Goal: Task Accomplishment & Management: Use online tool/utility

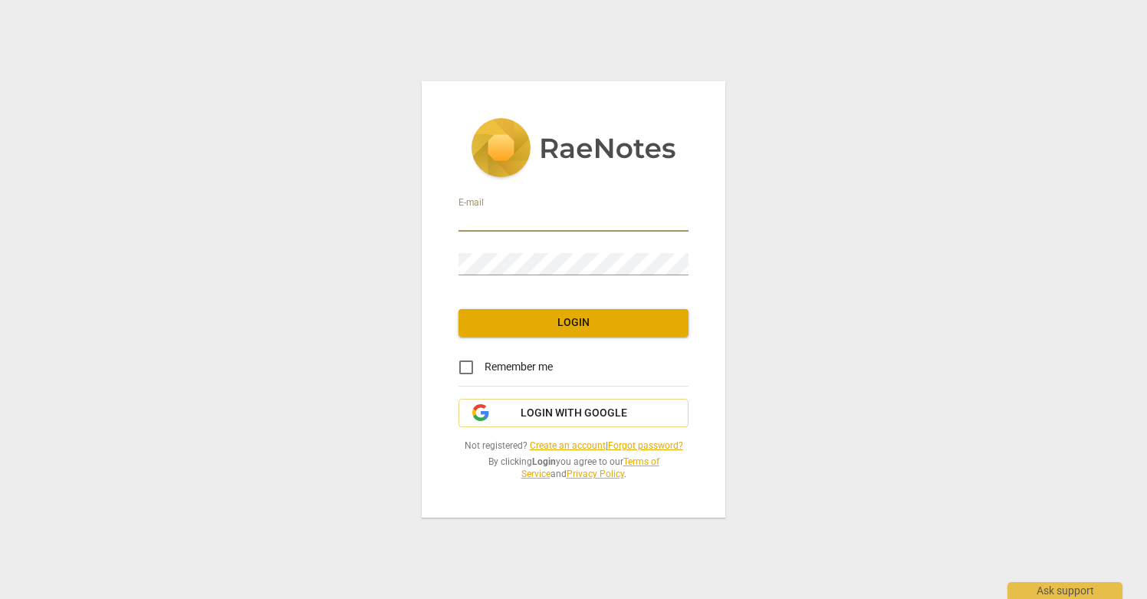
click at [535, 222] on input "email" at bounding box center [574, 220] width 230 height 22
type input "dragonflyleaders@gmail.com"
click at [553, 415] on span "Login with Google" at bounding box center [574, 413] width 107 height 15
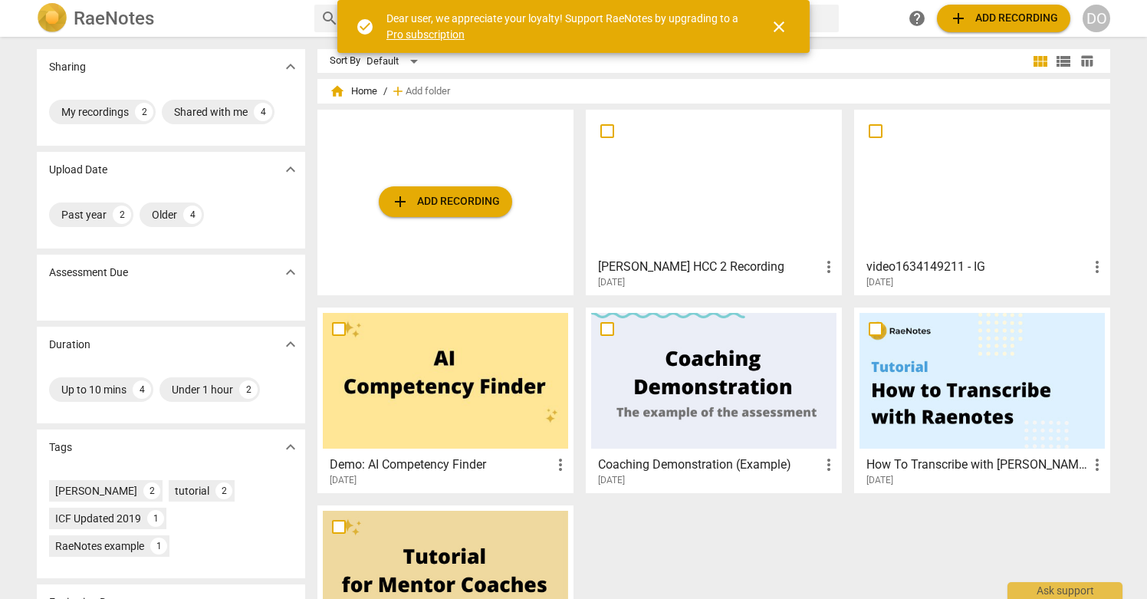
click at [457, 205] on span "add Add recording" at bounding box center [445, 201] width 109 height 18
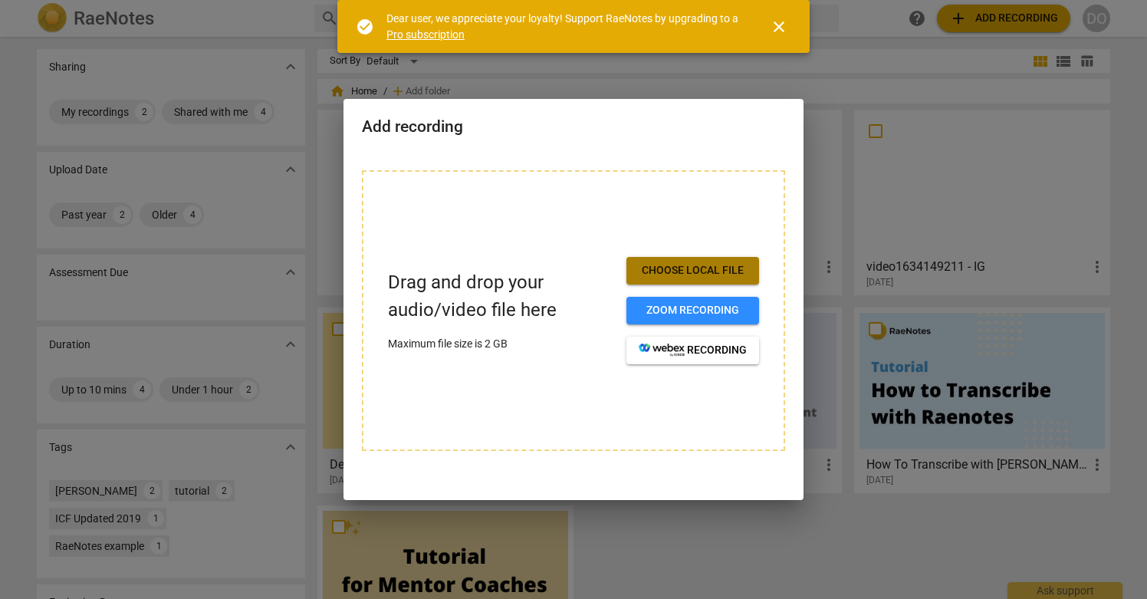
click at [687, 268] on span "Choose local file" at bounding box center [693, 270] width 108 height 15
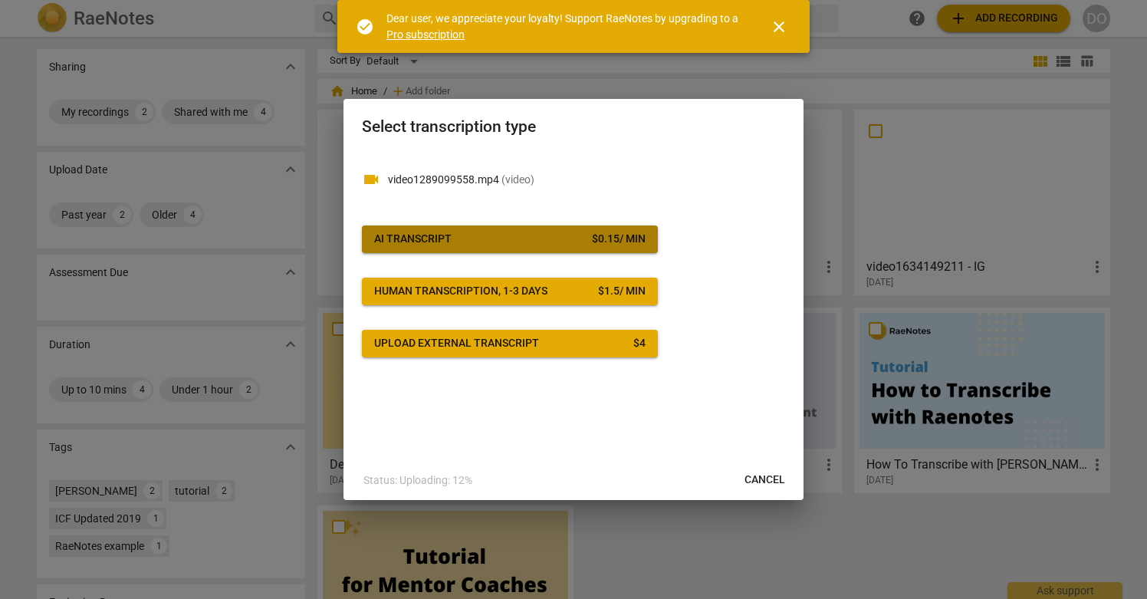
click at [547, 232] on span "AI Transcript $ 0.15 / min" at bounding box center [509, 239] width 271 height 15
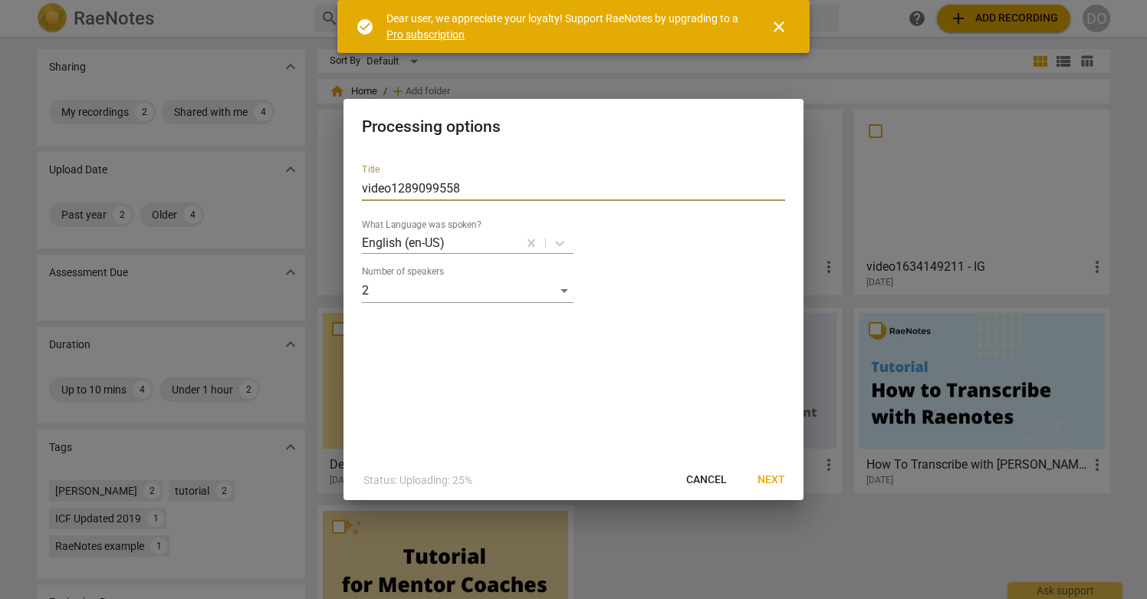
click at [363, 189] on input "video1289099558" at bounding box center [573, 188] width 423 height 25
type input "DR Coaching Recording 3 video1289099558"
click at [768, 480] on span "Next" at bounding box center [772, 479] width 28 height 15
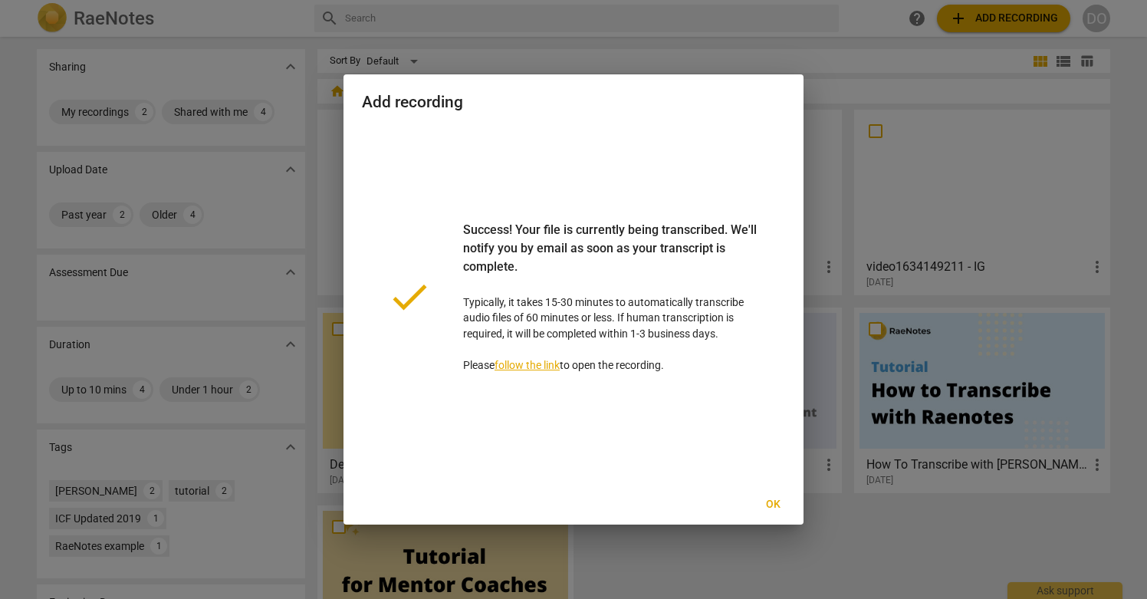
click at [772, 503] on span "Ok" at bounding box center [773, 504] width 25 height 15
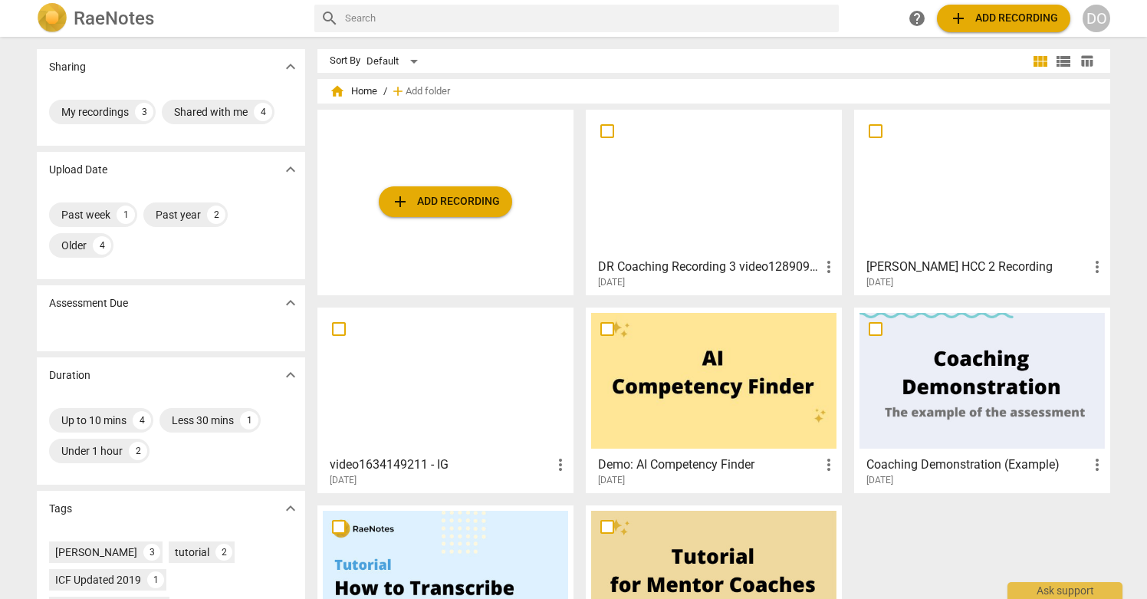
click at [718, 217] on div at bounding box center [713, 183] width 245 height 136
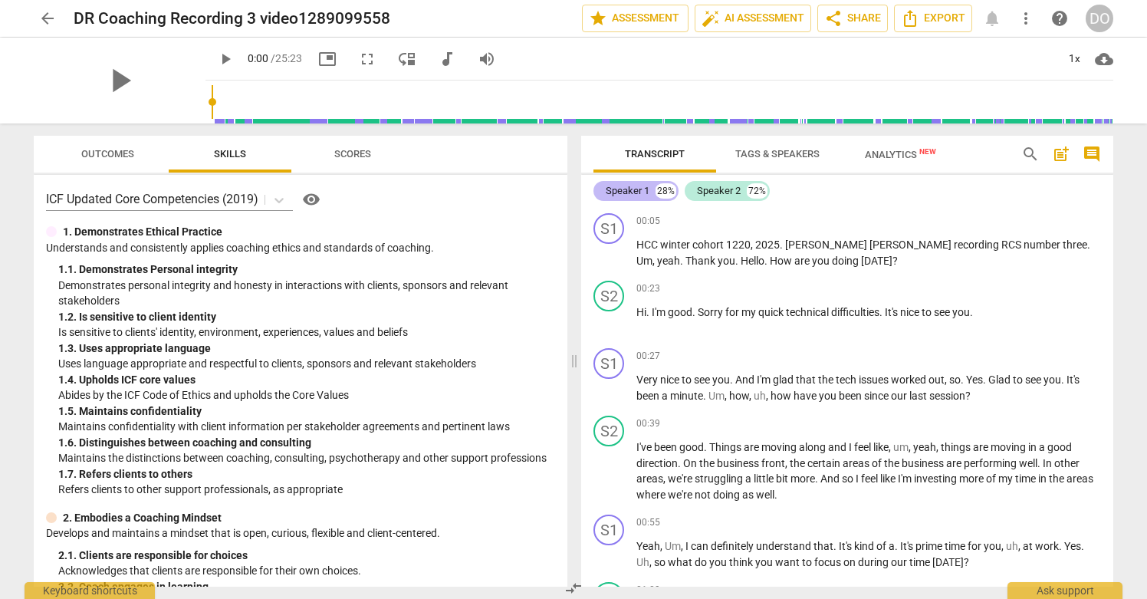
click at [622, 195] on div "Speaker 1" at bounding box center [628, 190] width 44 height 15
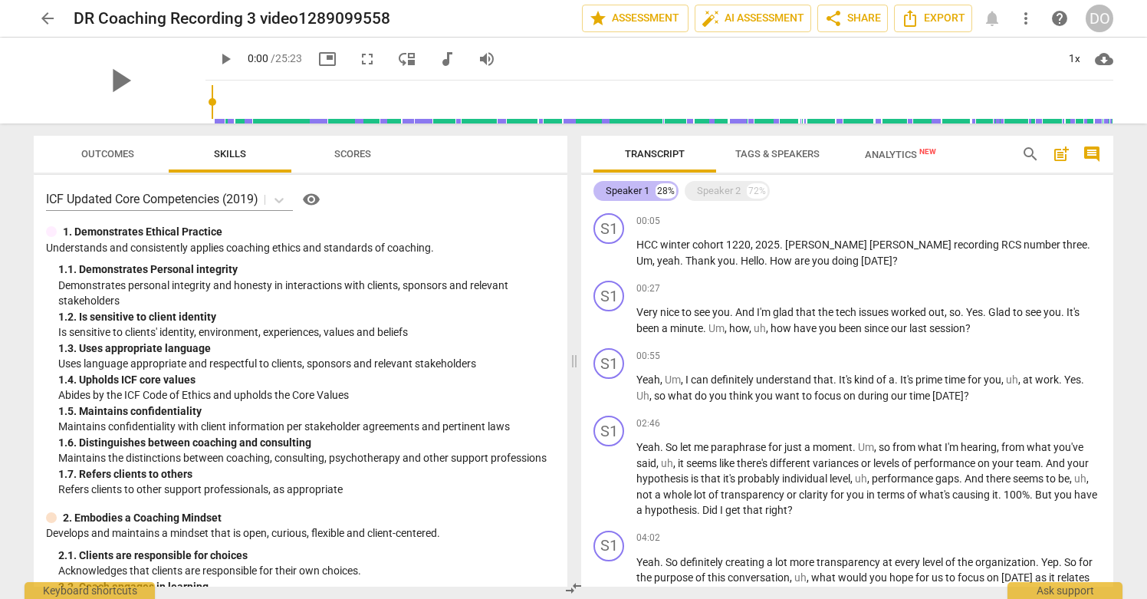
click at [622, 195] on div "Speaker 1" at bounding box center [628, 190] width 44 height 15
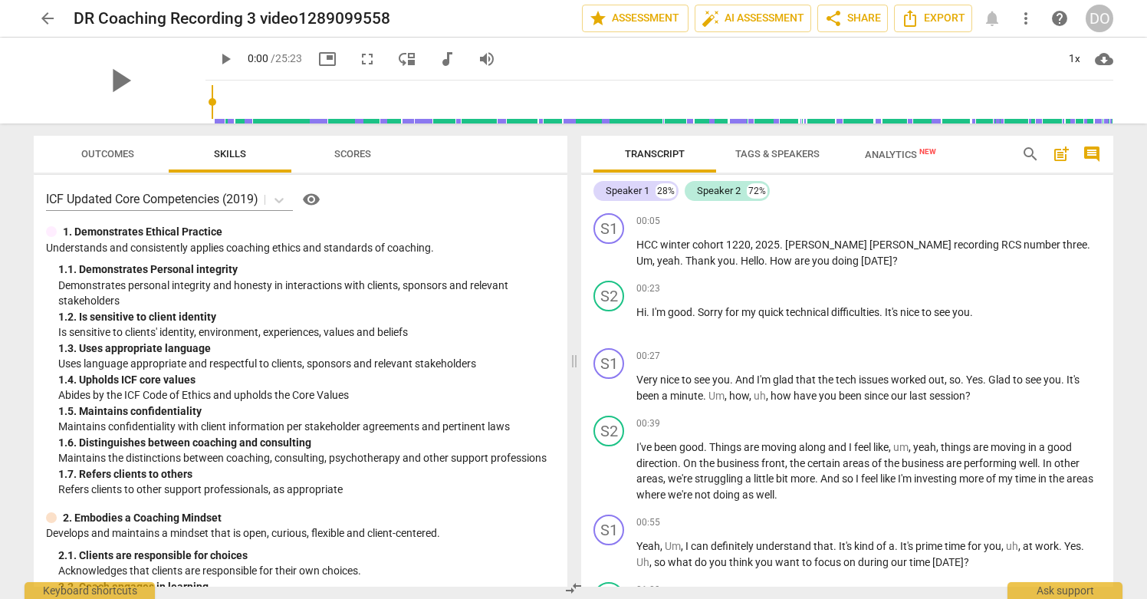
click at [763, 153] on span "Tags & Speakers" at bounding box center [777, 154] width 84 height 12
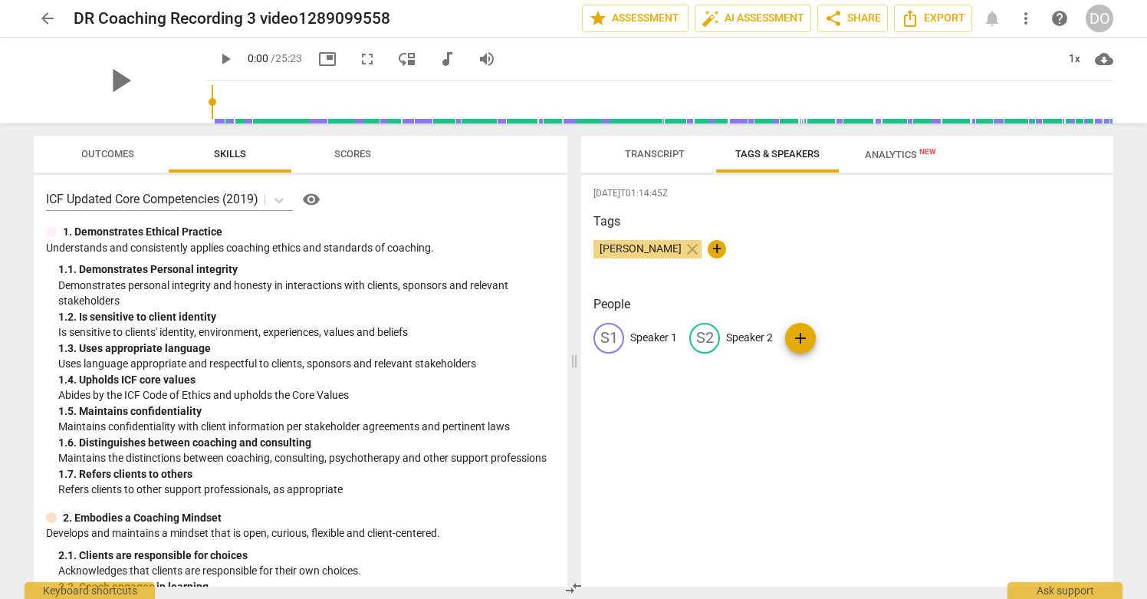
click at [610, 337] on div "S1" at bounding box center [608, 338] width 31 height 31
click at [646, 337] on input "Speaker 1" at bounding box center [691, 338] width 123 height 25
type input "[PERSON_NAME]"
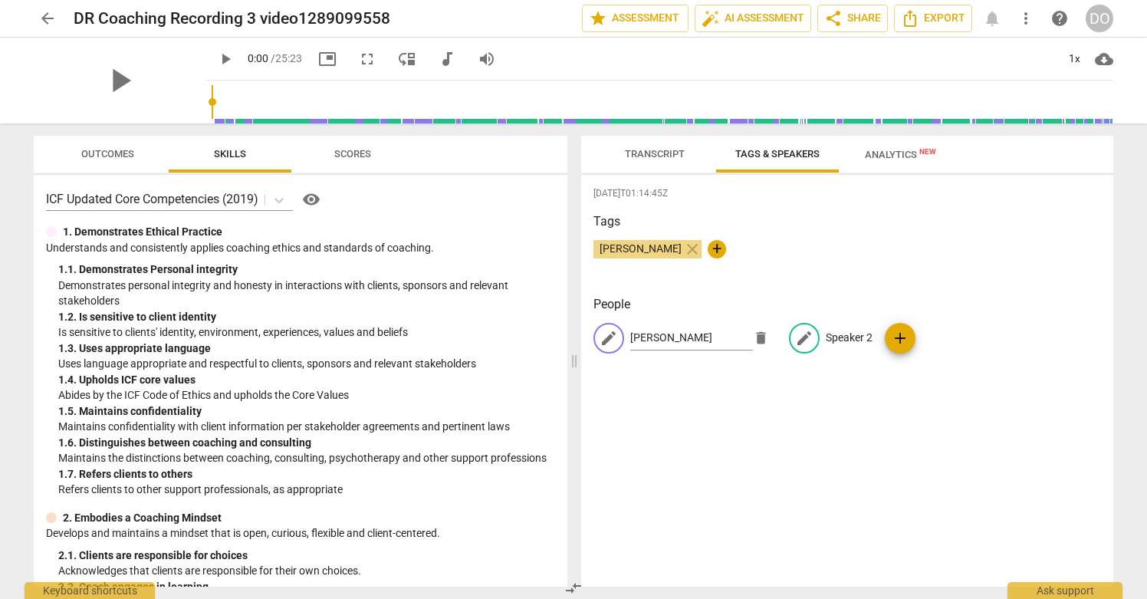
click at [839, 333] on p "Speaker 2" at bounding box center [849, 338] width 47 height 16
type input "JBK"
click at [672, 146] on span "Transcript" at bounding box center [655, 154] width 97 height 21
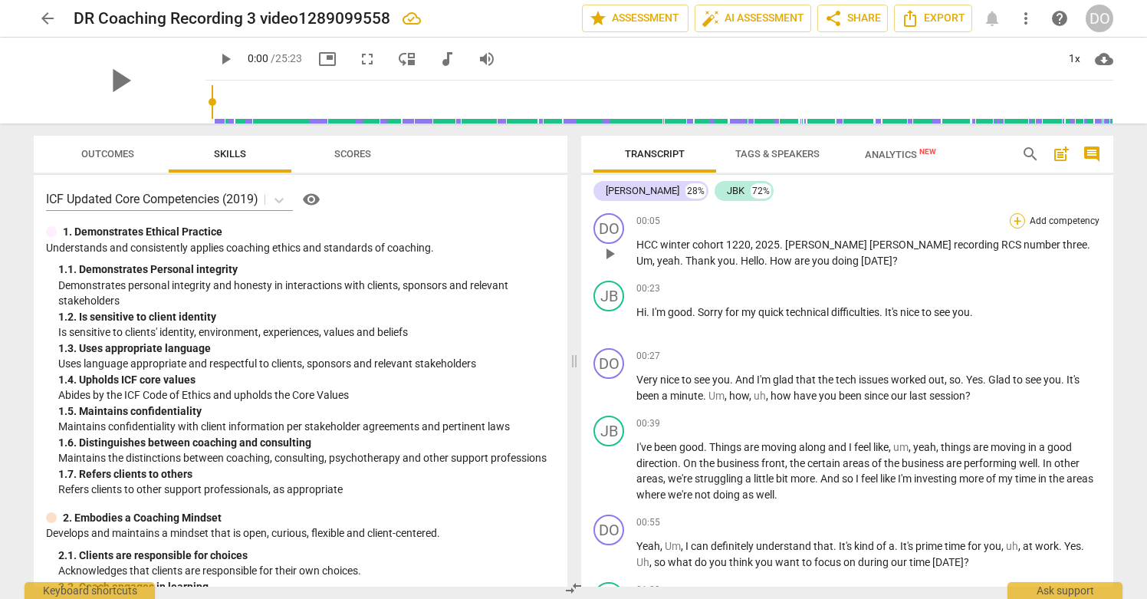
click at [1016, 220] on div "+" at bounding box center [1017, 220] width 15 height 15
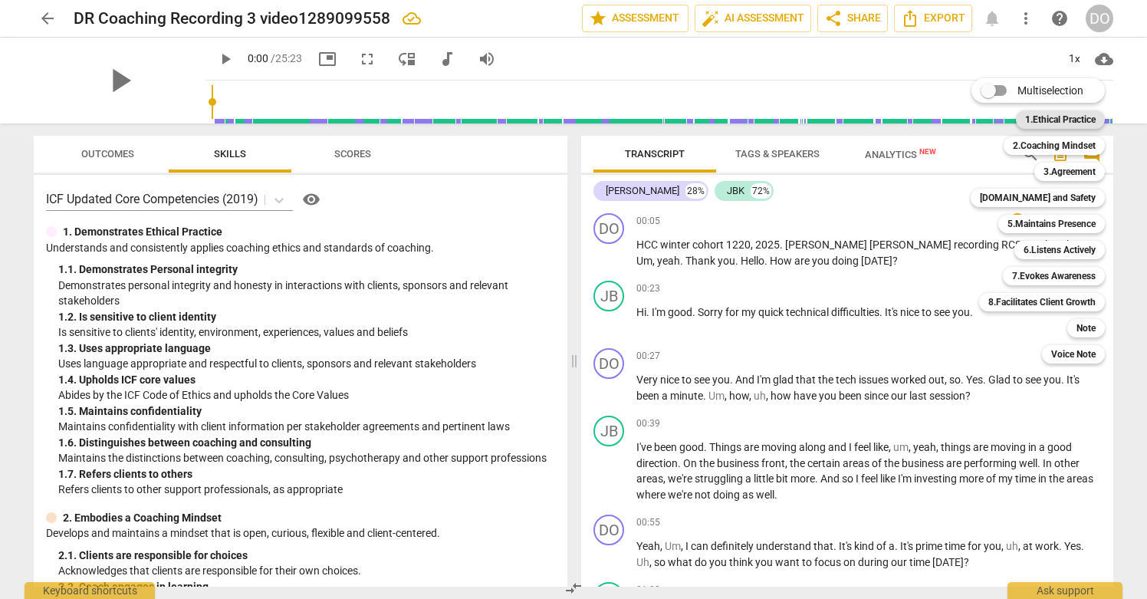
click at [1065, 119] on b "1.Ethical Practice" at bounding box center [1060, 119] width 71 height 18
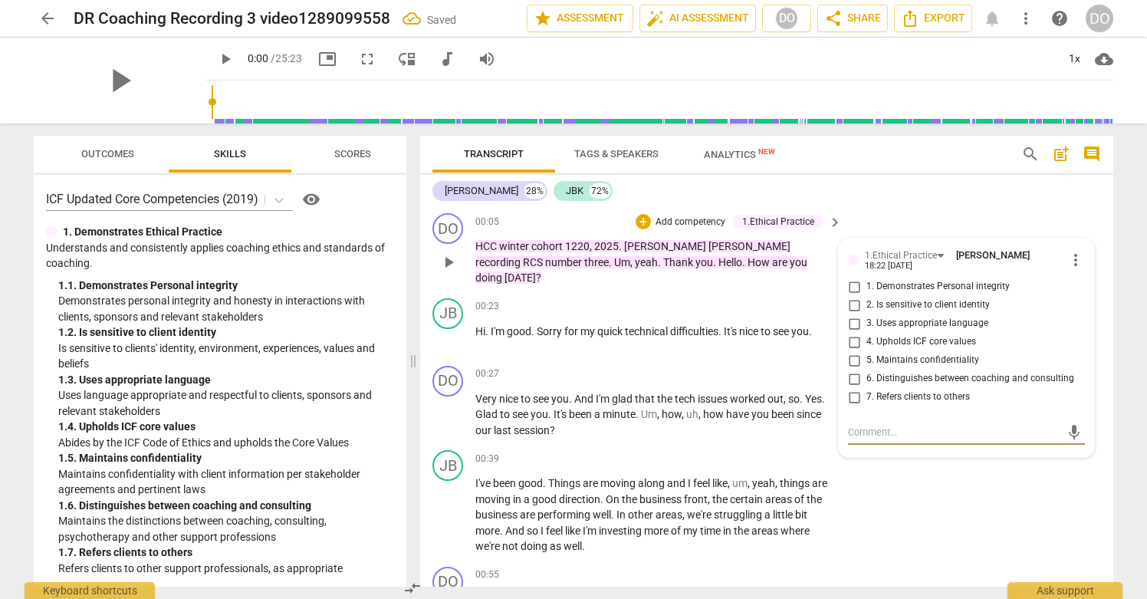
click at [850, 353] on input "5. Maintains confidentiality" at bounding box center [854, 360] width 25 height 18
checkbox input "true"
click at [850, 337] on input "4. Upholds ICF core values" at bounding box center [854, 342] width 25 height 18
checkbox input "true"
click at [850, 314] on input "3. Uses appropriate language" at bounding box center [854, 323] width 25 height 18
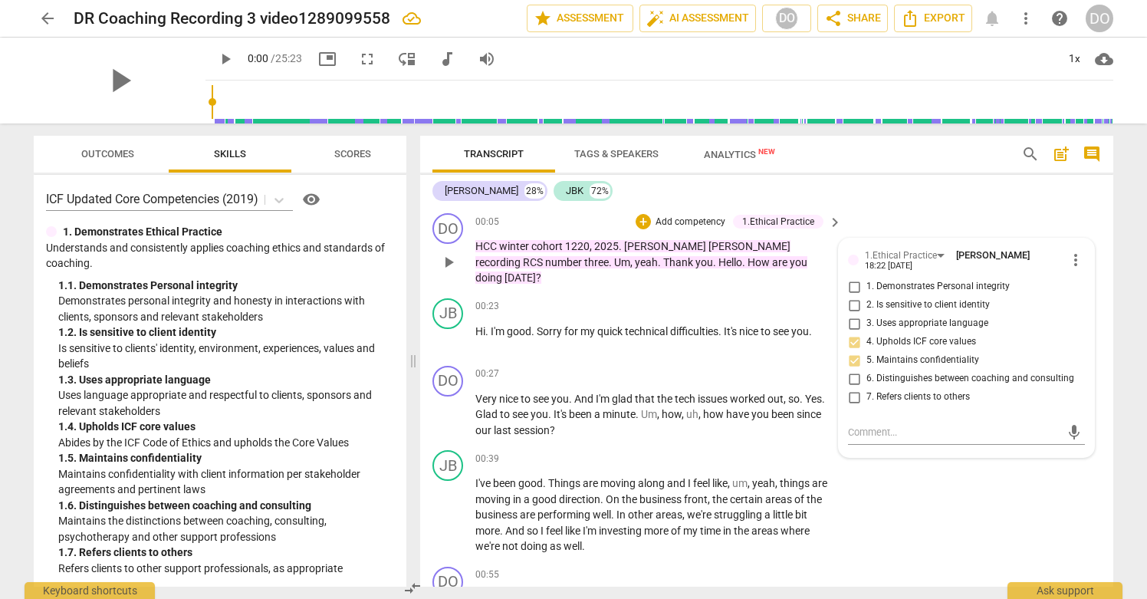
checkbox input "true"
click at [852, 296] on input "2. Is sensitive to client identity" at bounding box center [854, 305] width 25 height 18
checkbox input "true"
click at [851, 282] on input "1. Demonstrates Personal integrity" at bounding box center [854, 287] width 25 height 18
checkbox input "true"
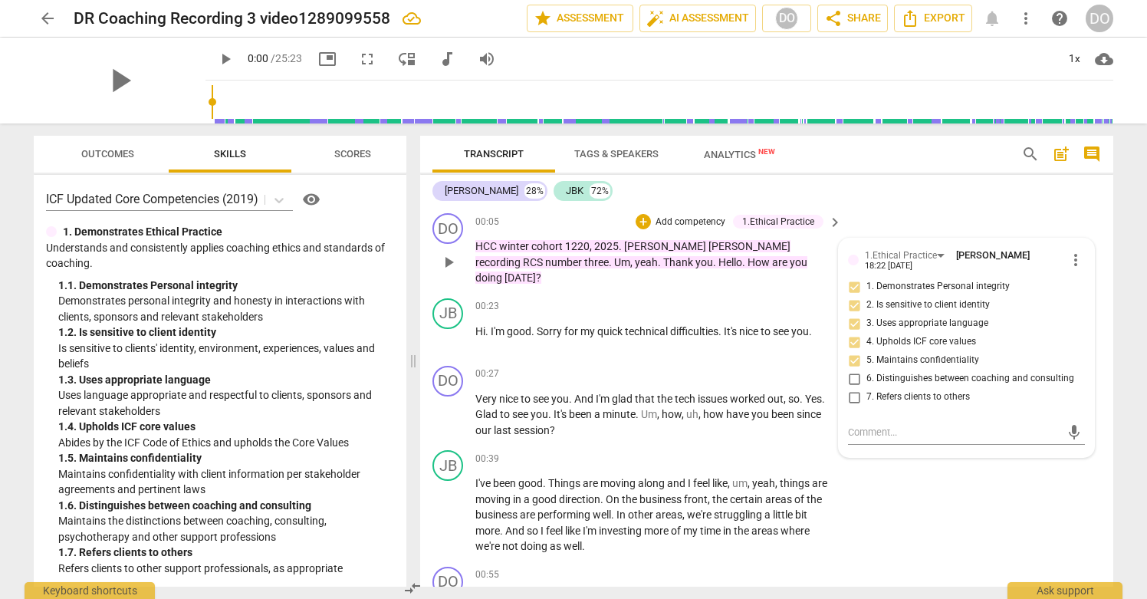
click at [853, 373] on input "6. Distinguishes between coaching and consulting" at bounding box center [854, 379] width 25 height 18
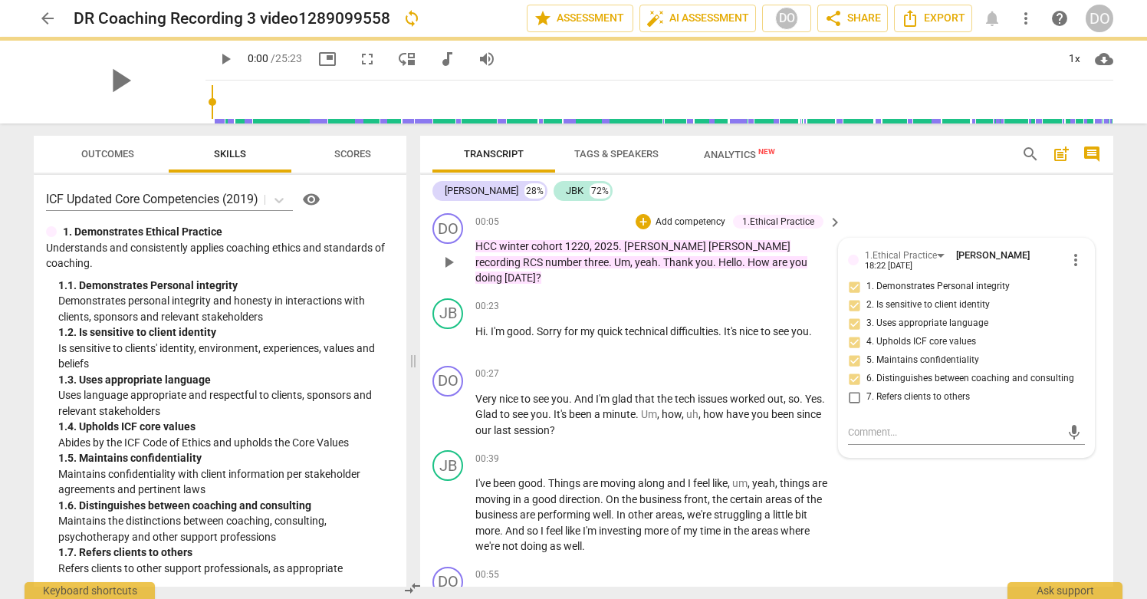
click at [850, 373] on input "6. Distinguishes between coaching and consulting" at bounding box center [854, 379] width 25 height 18
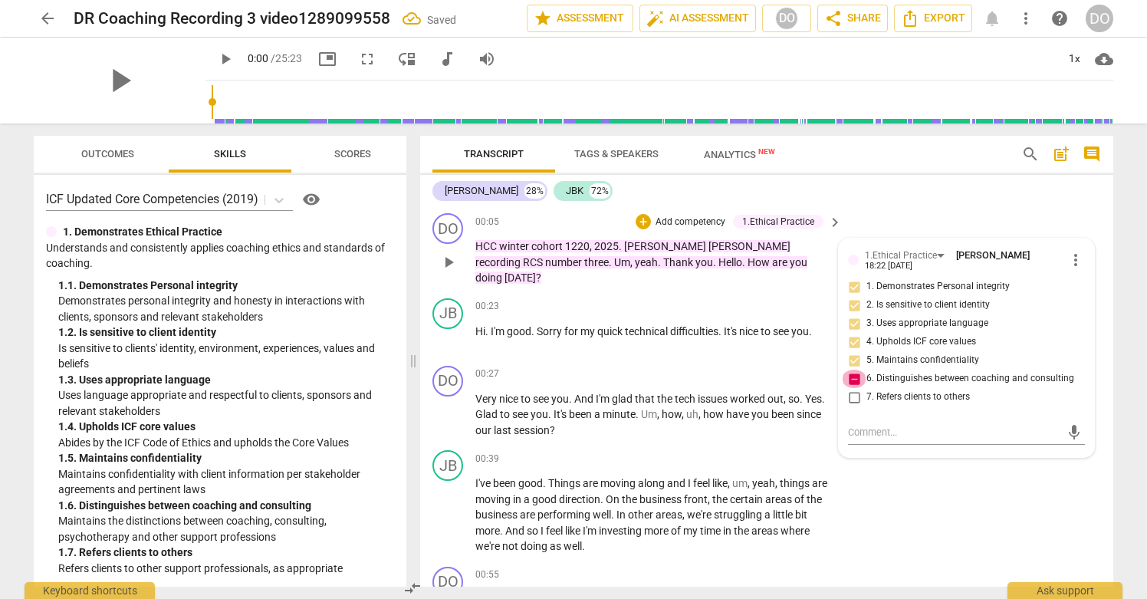
click at [854, 373] on input "6. Distinguishes between coaching and consulting" at bounding box center [854, 379] width 25 height 18
checkbox input "false"
click at [749, 360] on div "DO play_arrow pause 00:27 + Add competency keyboard_arrow_right Very nice to se…" at bounding box center [766, 402] width 693 height 85
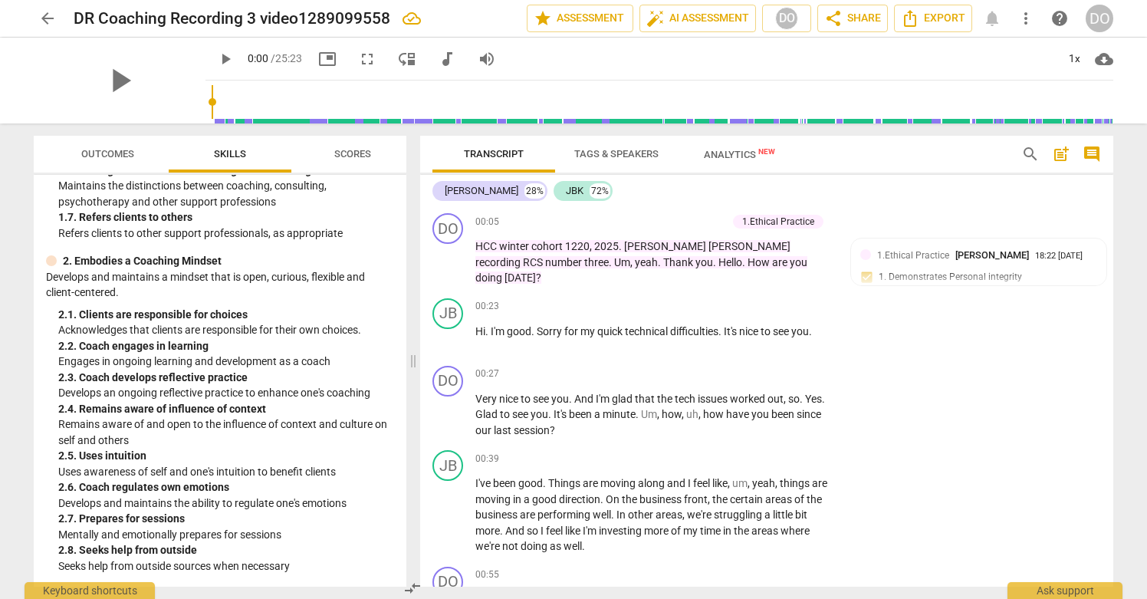
scroll to position [331, 0]
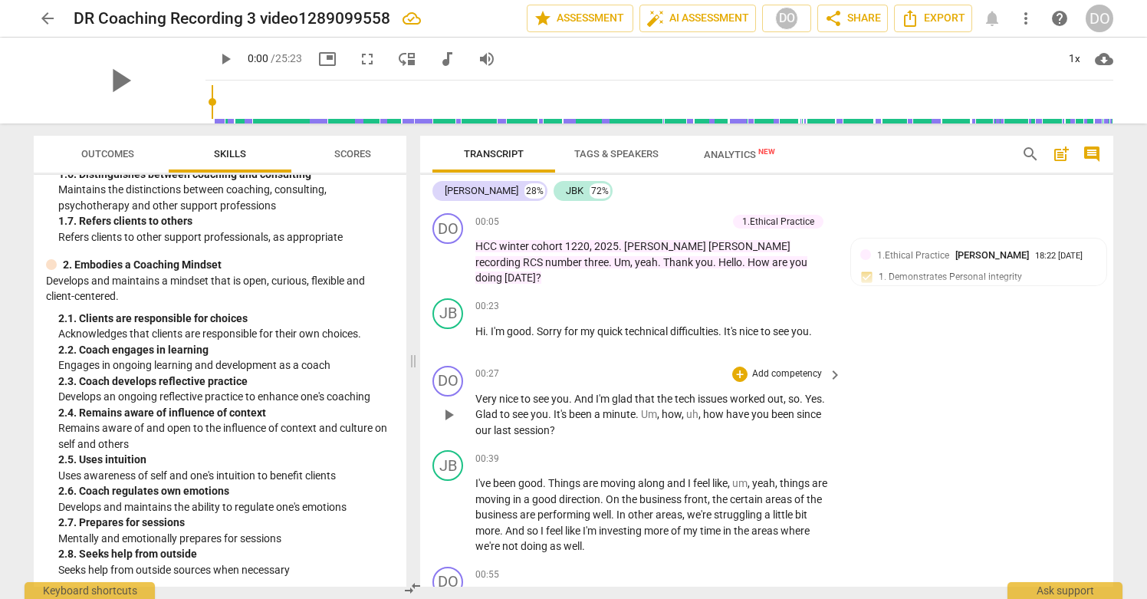
click at [808, 367] on p "Add competency" at bounding box center [787, 374] width 73 height 14
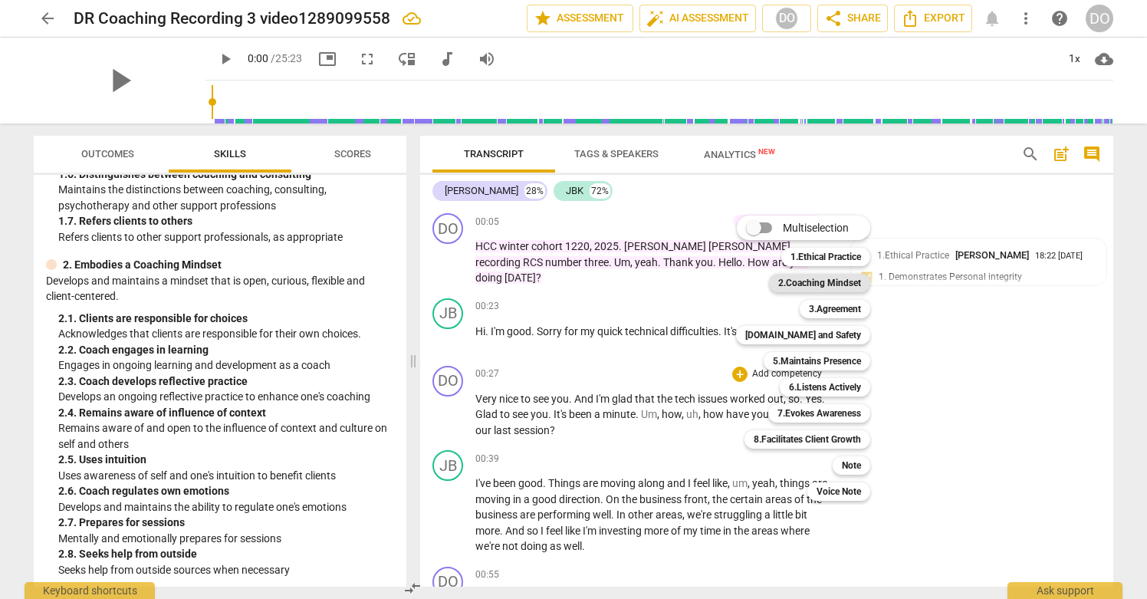
click at [845, 287] on b "2.Coaching Mindset" at bounding box center [819, 283] width 83 height 18
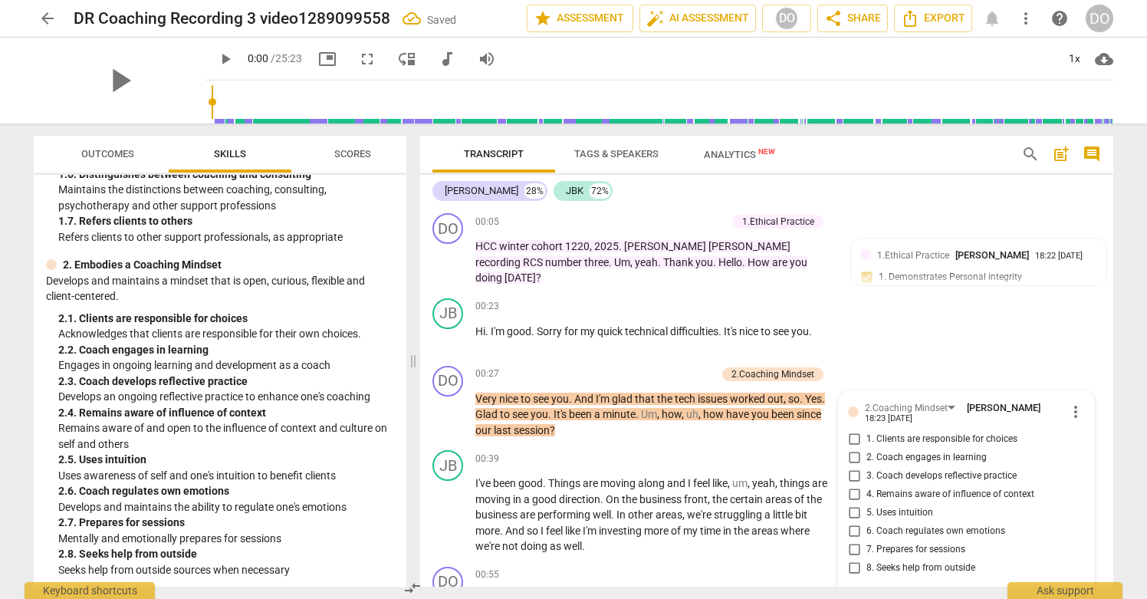
scroll to position [1, 0]
click at [850, 429] on input "1. Clients are responsible for choices" at bounding box center [854, 438] width 25 height 18
checkbox input "true"
click at [856, 448] on input "2. Coach engages in learning" at bounding box center [854, 457] width 25 height 18
checkbox input "true"
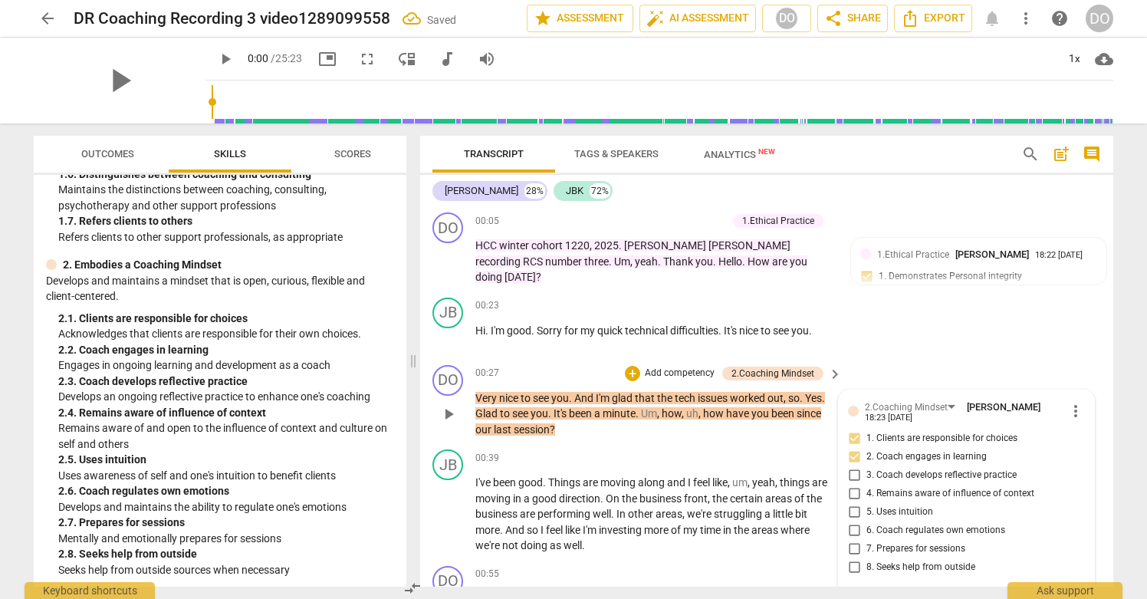
click at [855, 466] on input "3. Coach develops reflective practice" at bounding box center [854, 475] width 25 height 18
checkbox input "true"
click at [850, 485] on input "4. Remains aware of influence of context" at bounding box center [854, 494] width 25 height 18
checkbox input "true"
click at [850, 503] on input "5. Uses intuition" at bounding box center [854, 512] width 25 height 18
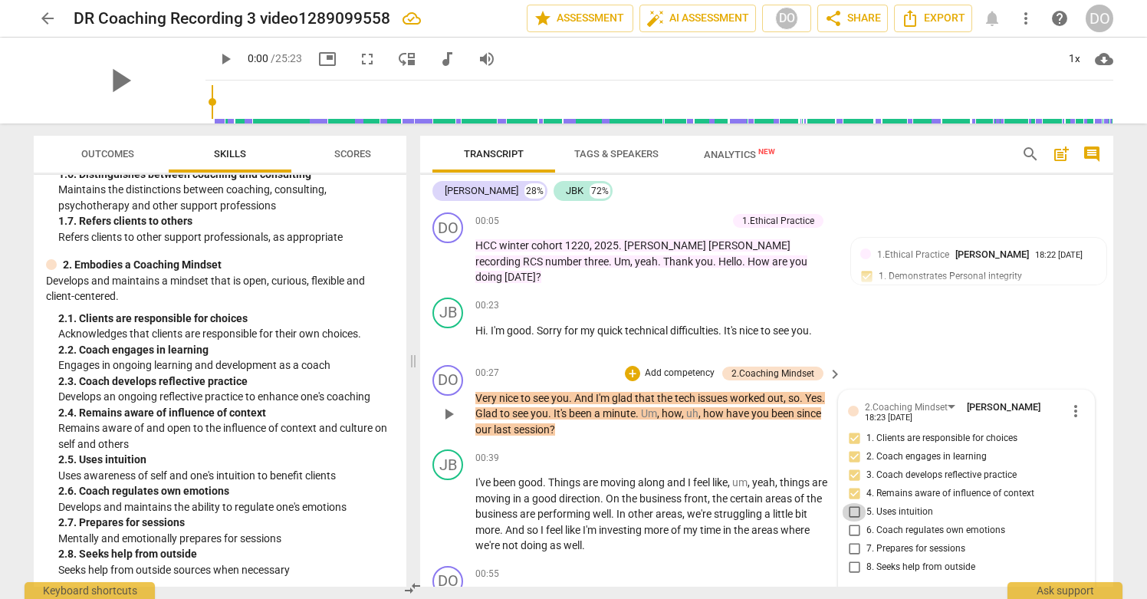
checkbox input "true"
click at [854, 521] on input "6. Coach regulates own emotions" at bounding box center [854, 530] width 25 height 18
checkbox input "true"
click at [852, 540] on input "7. Prepares for sessions" at bounding box center [854, 549] width 25 height 18
checkbox input "true"
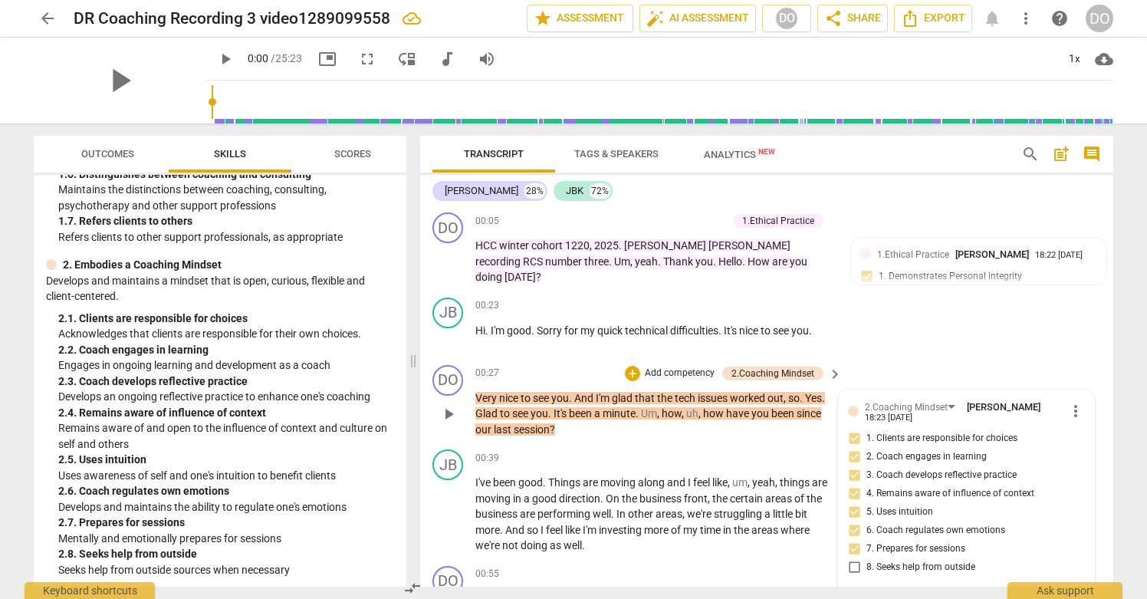
click at [852, 558] on input "8. Seeks help from outside" at bounding box center [854, 567] width 25 height 18
checkbox input "true"
click at [985, 359] on div "DO play_arrow pause 00:27 + Add competency 2.Coaching Mindset keyboard_arrow_ri…" at bounding box center [766, 401] width 693 height 85
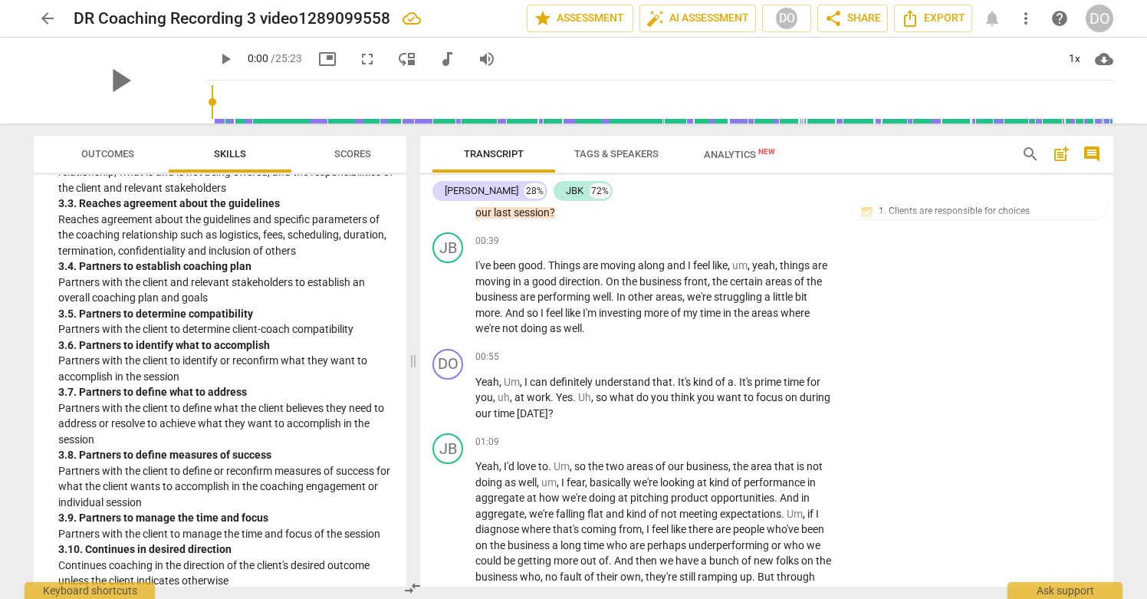
scroll to position [916, 0]
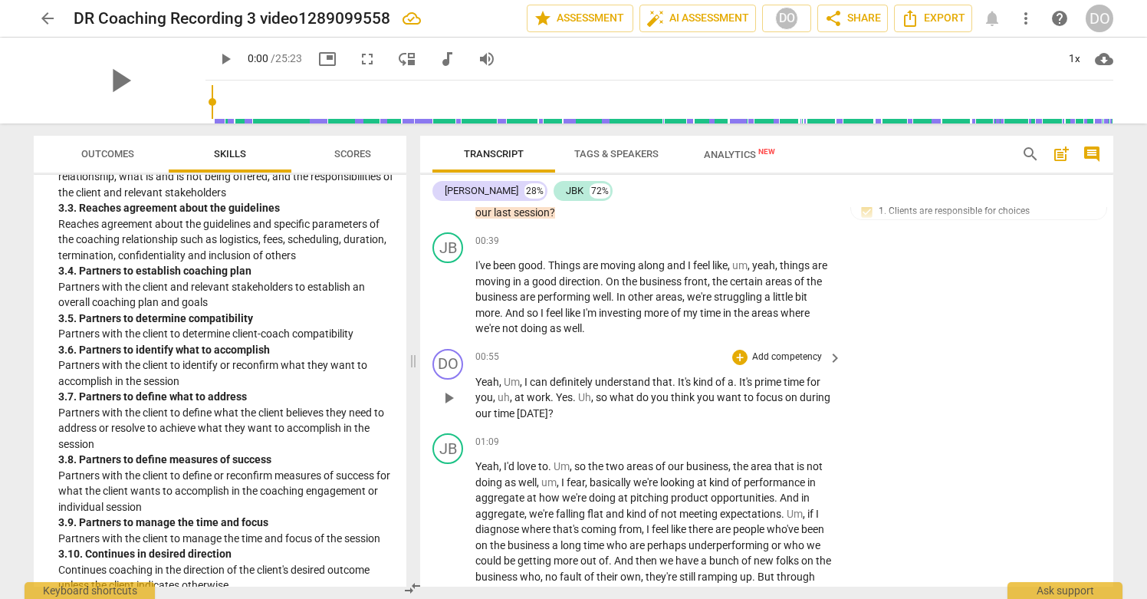
click at [816, 350] on p "Add competency" at bounding box center [787, 357] width 73 height 14
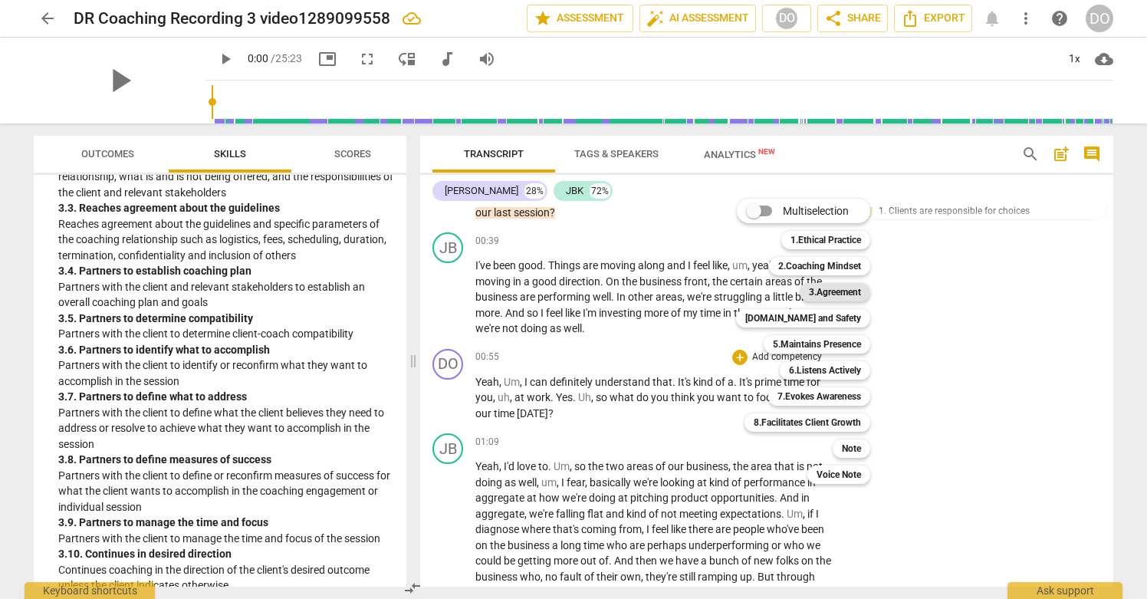
click at [849, 293] on b "3.Agreement" at bounding box center [835, 292] width 52 height 18
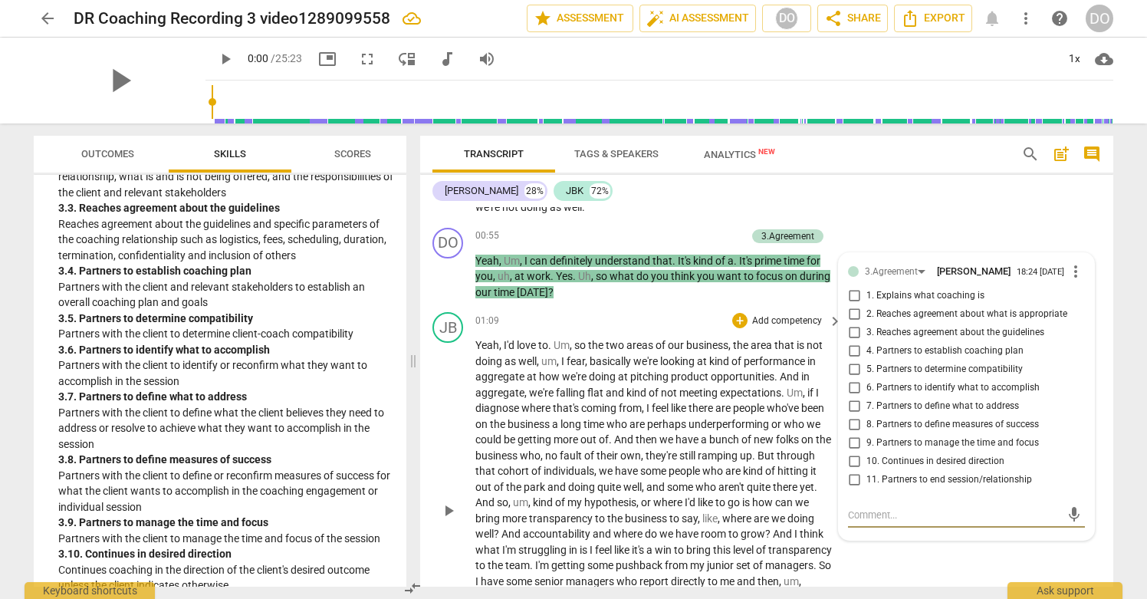
scroll to position [324, 0]
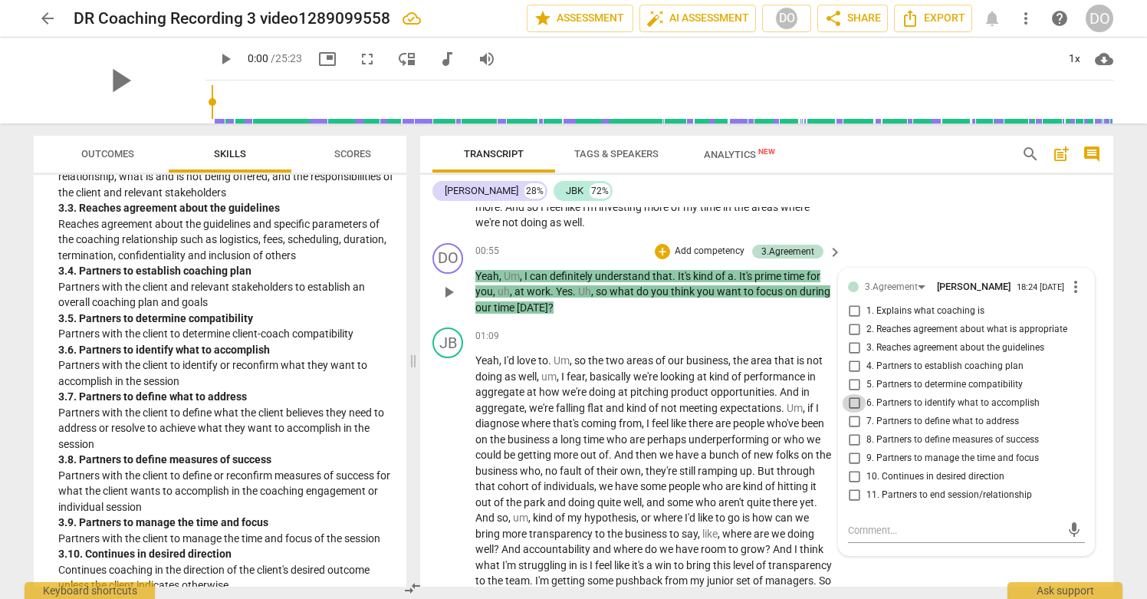
click at [848, 394] on input "6. Partners to identify what to accomplish" at bounding box center [854, 403] width 25 height 18
checkbox input "true"
click at [886, 557] on div "JB play_arrow pause 01:09 + Add competency keyboard_arrow_right Yeah , I'd love…" at bounding box center [766, 512] width 693 height 383
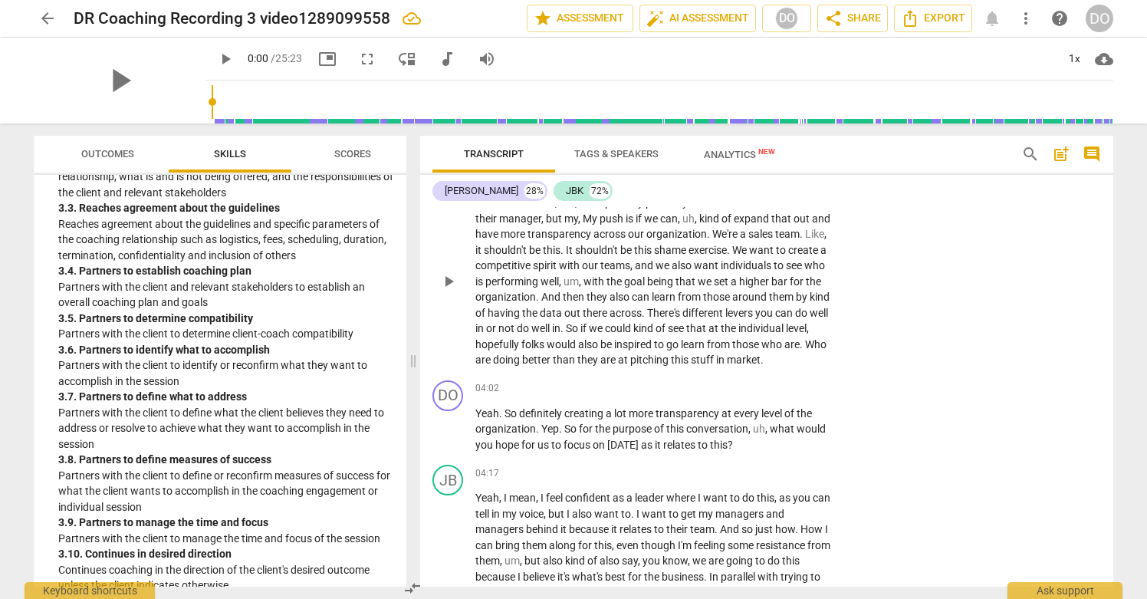
scroll to position [977, 0]
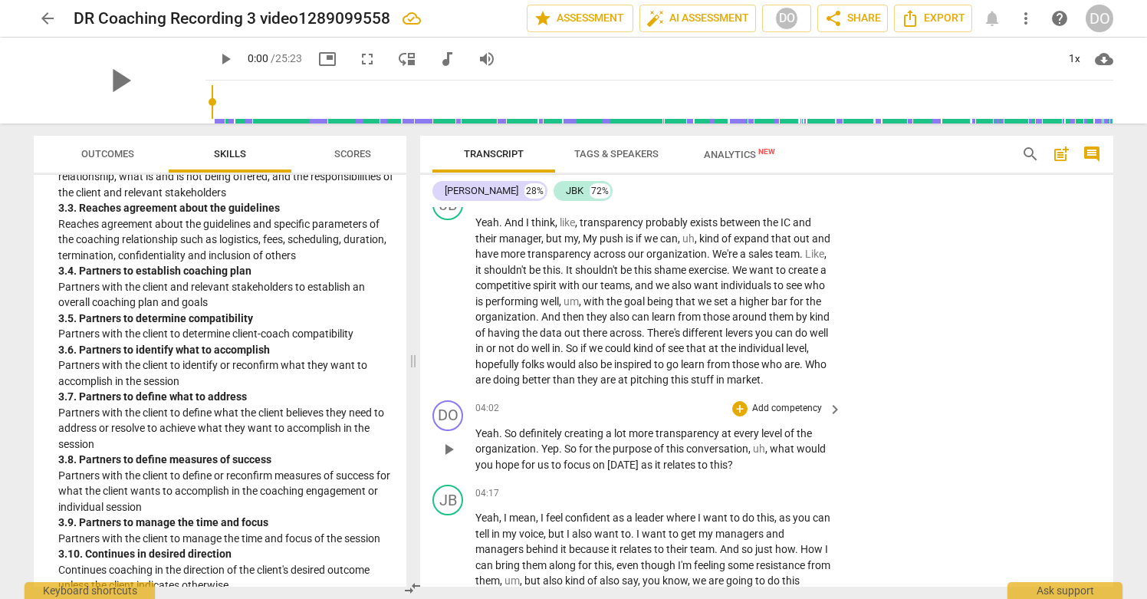
click at [797, 408] on p "Add competency" at bounding box center [787, 409] width 73 height 14
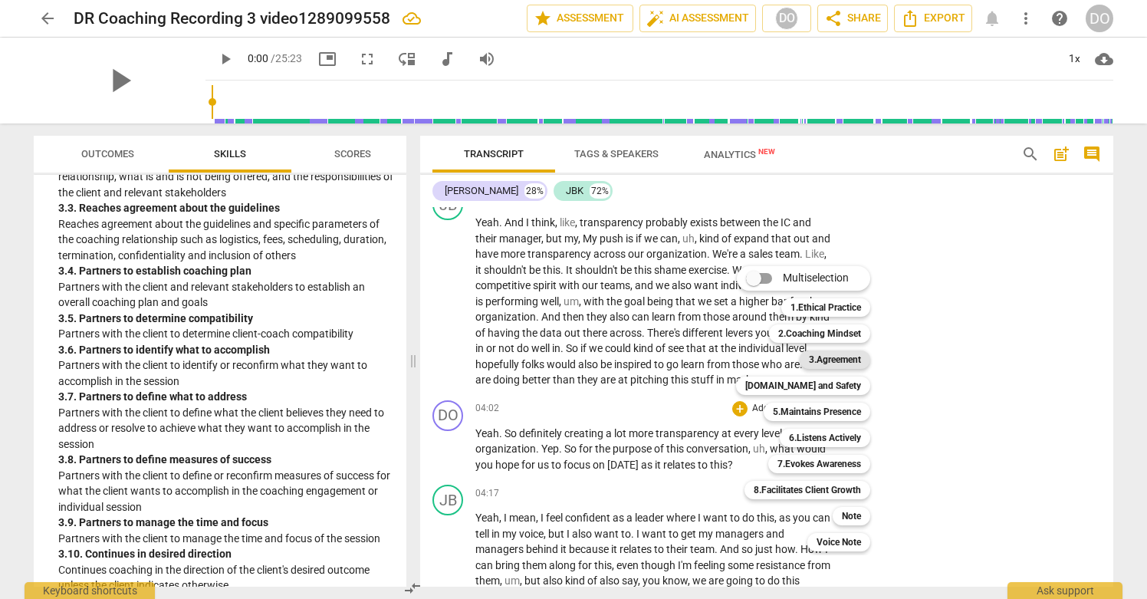
click at [850, 354] on b "3.Agreement" at bounding box center [835, 359] width 52 height 18
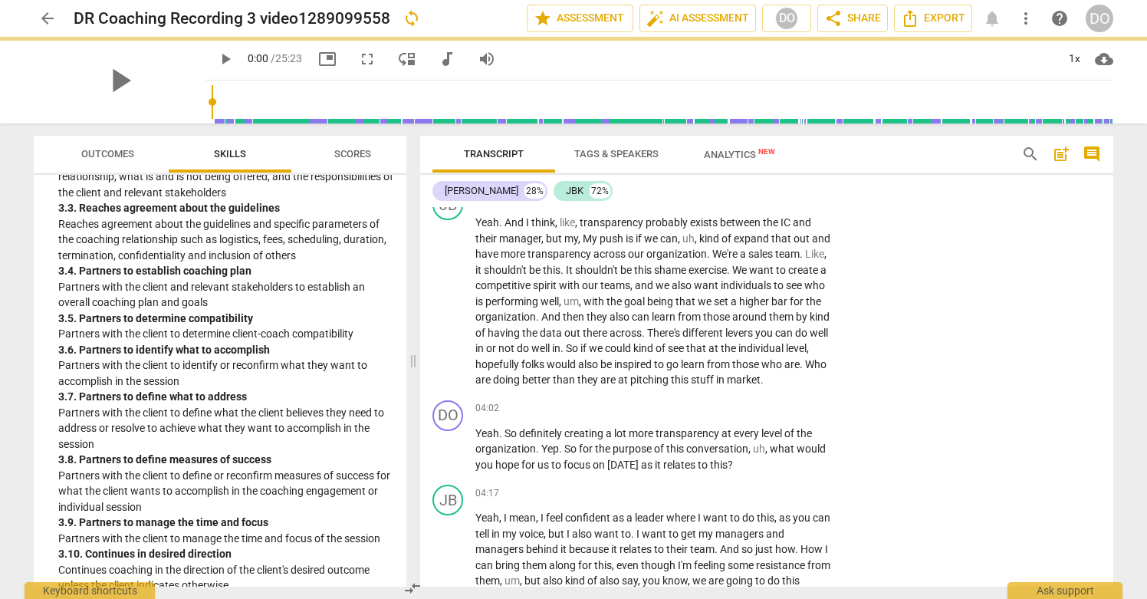
scroll to position [1267, 0]
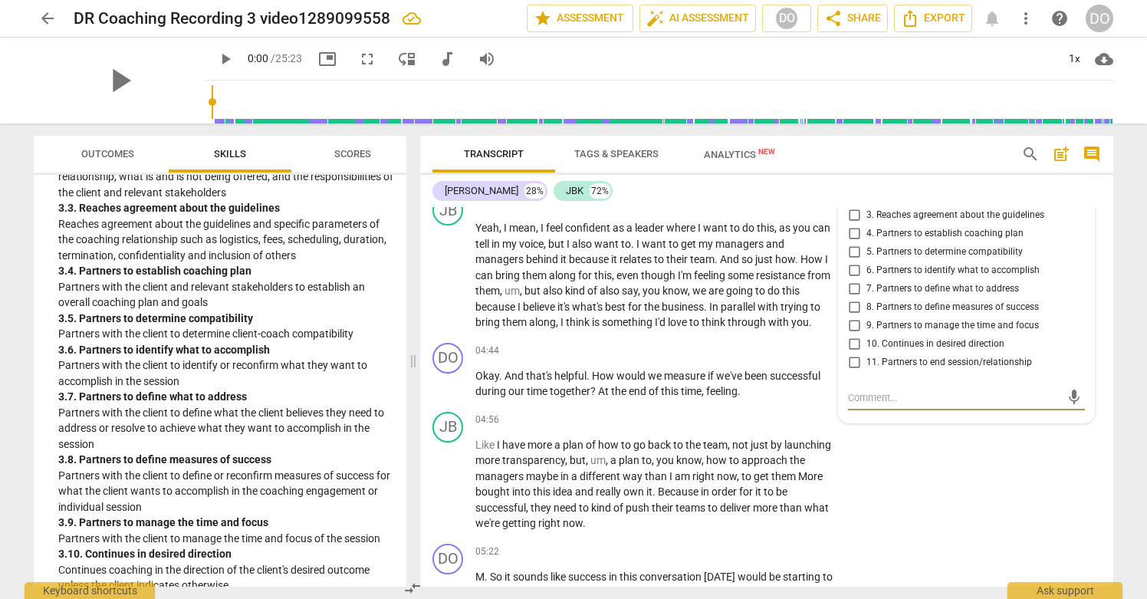
click at [850, 270] on input "6. Partners to identify what to accomplish" at bounding box center [854, 270] width 25 height 18
checkbox input "true"
click at [785, 348] on p "Add competency" at bounding box center [787, 351] width 73 height 14
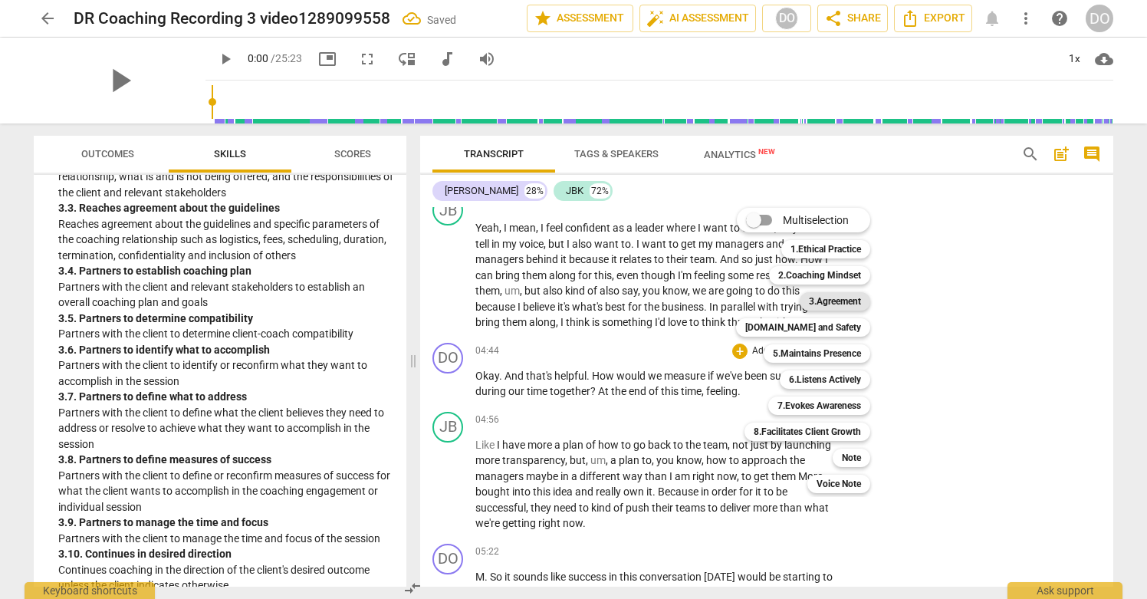
click at [845, 303] on b "3.Agreement" at bounding box center [835, 301] width 52 height 18
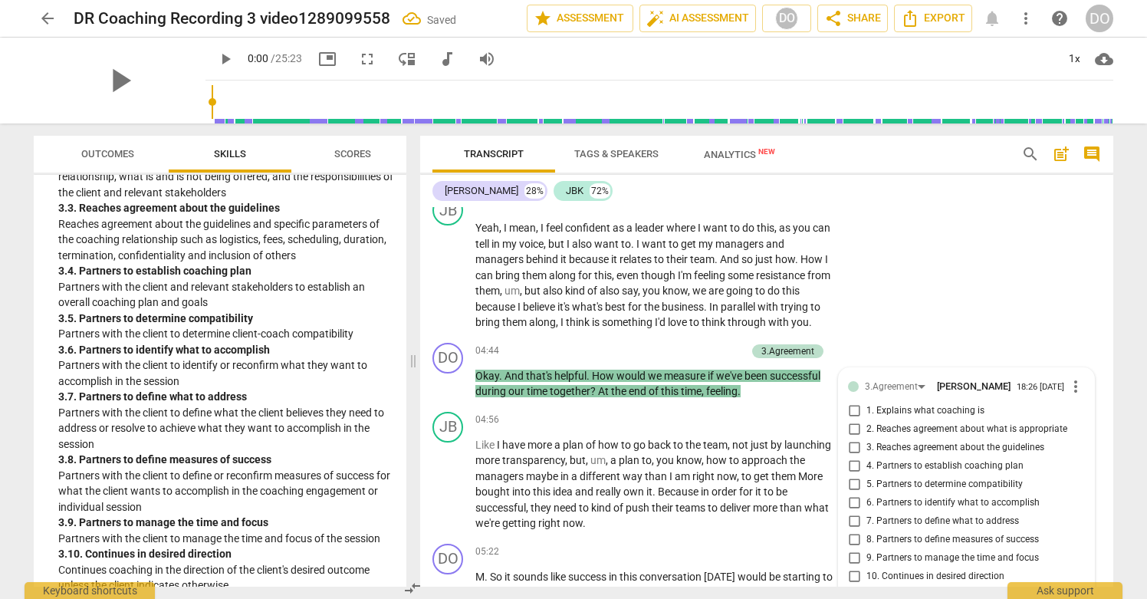
scroll to position [1499, 0]
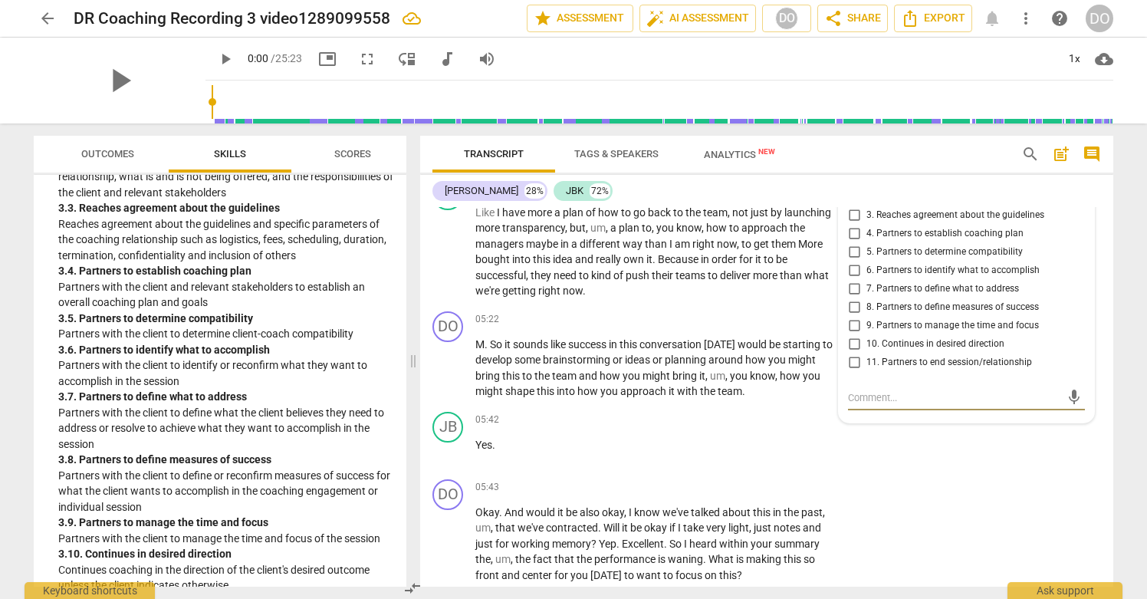
click at [853, 307] on input "8. Partners to define measures of success" at bounding box center [854, 307] width 25 height 18
checkbox input "true"
click at [753, 391] on p "M . So it sounds like success in this conversation [DATE] would be starting to …" at bounding box center [654, 368] width 359 height 63
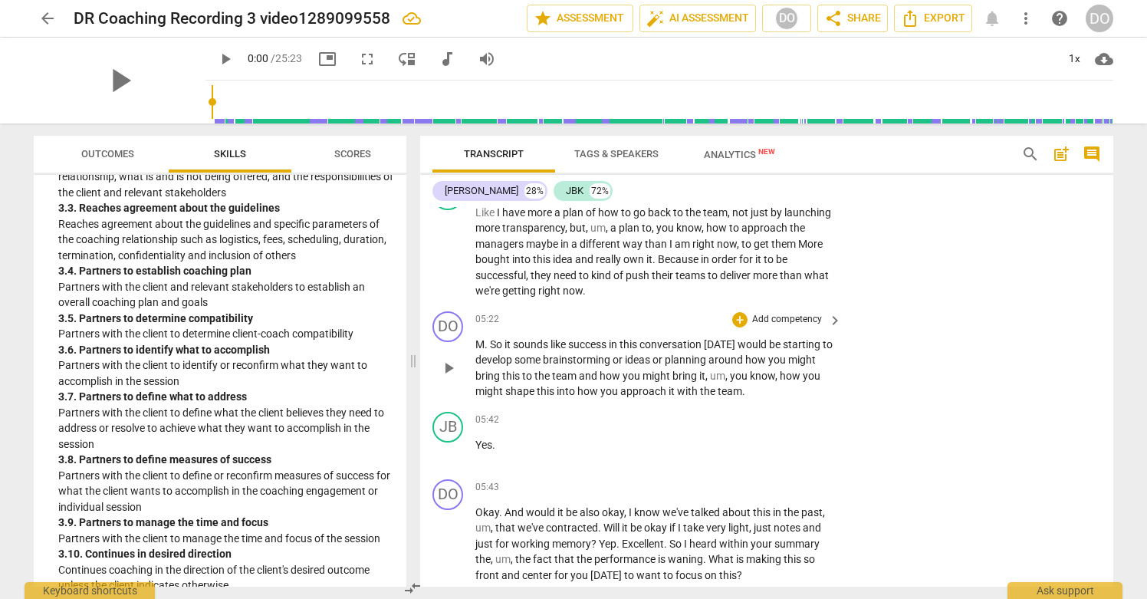
click at [787, 316] on p "Add competency" at bounding box center [787, 320] width 73 height 14
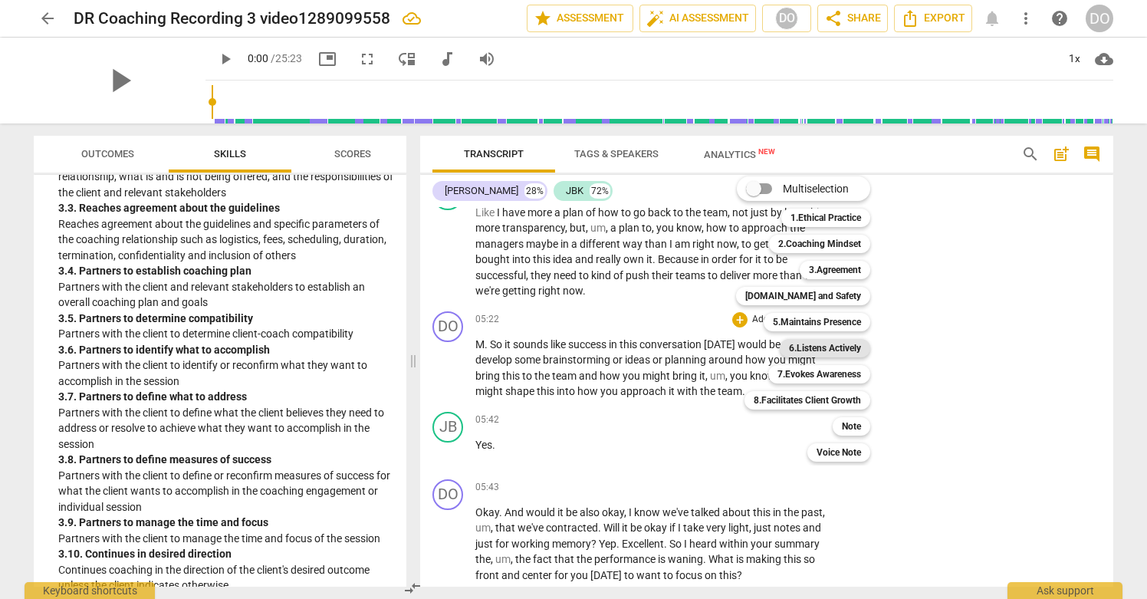
click at [850, 349] on b "6.Listens Actively" at bounding box center [825, 348] width 72 height 18
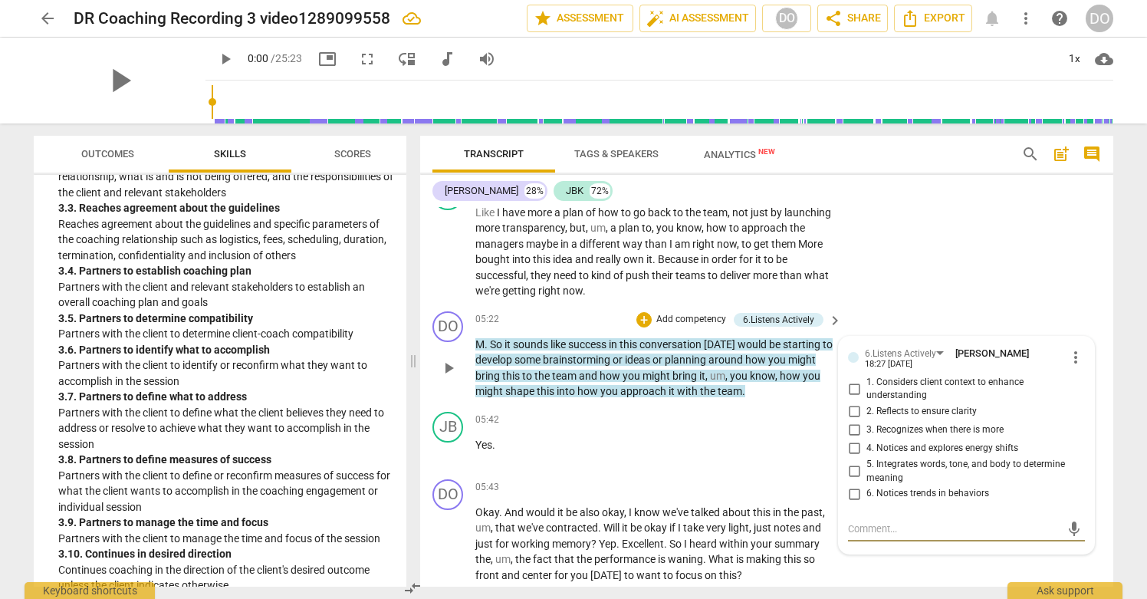
click at [852, 406] on input "2. Reflects to ensure clarity" at bounding box center [854, 412] width 25 height 18
checkbox input "true"
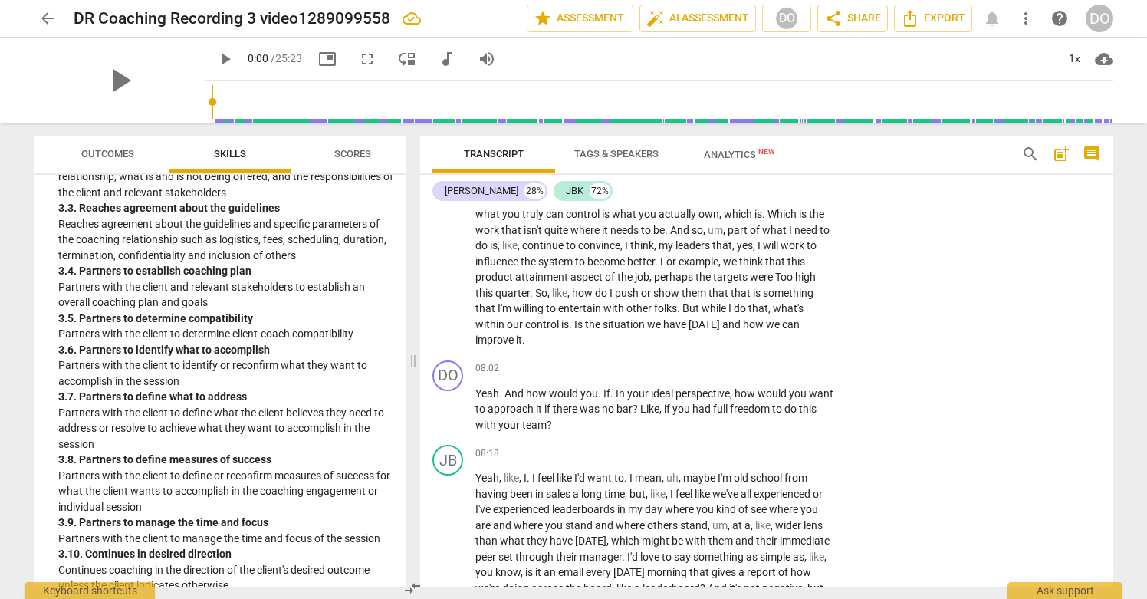
scroll to position [2273, 0]
click at [818, 366] on p "Add competency" at bounding box center [787, 367] width 73 height 14
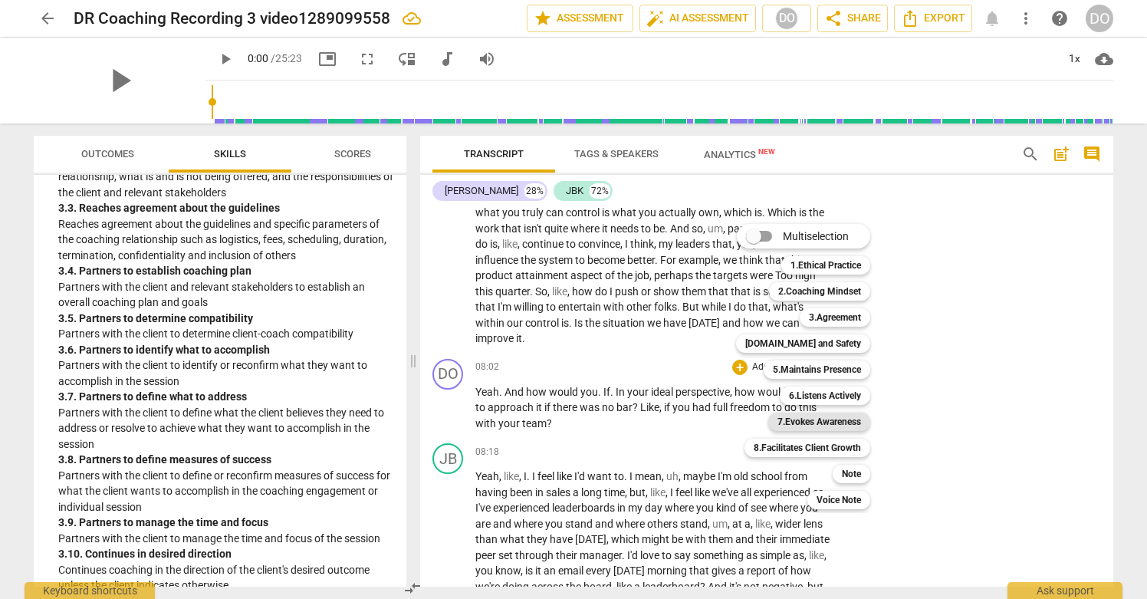
click at [837, 421] on b "7.Evokes Awareness" at bounding box center [820, 422] width 84 height 18
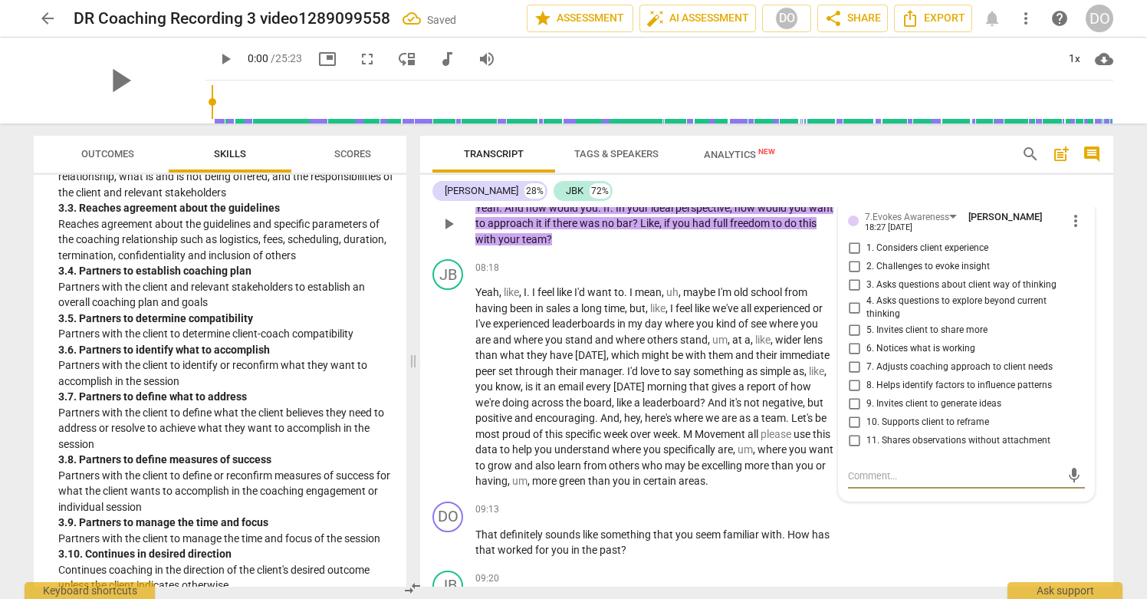
scroll to position [2453, 0]
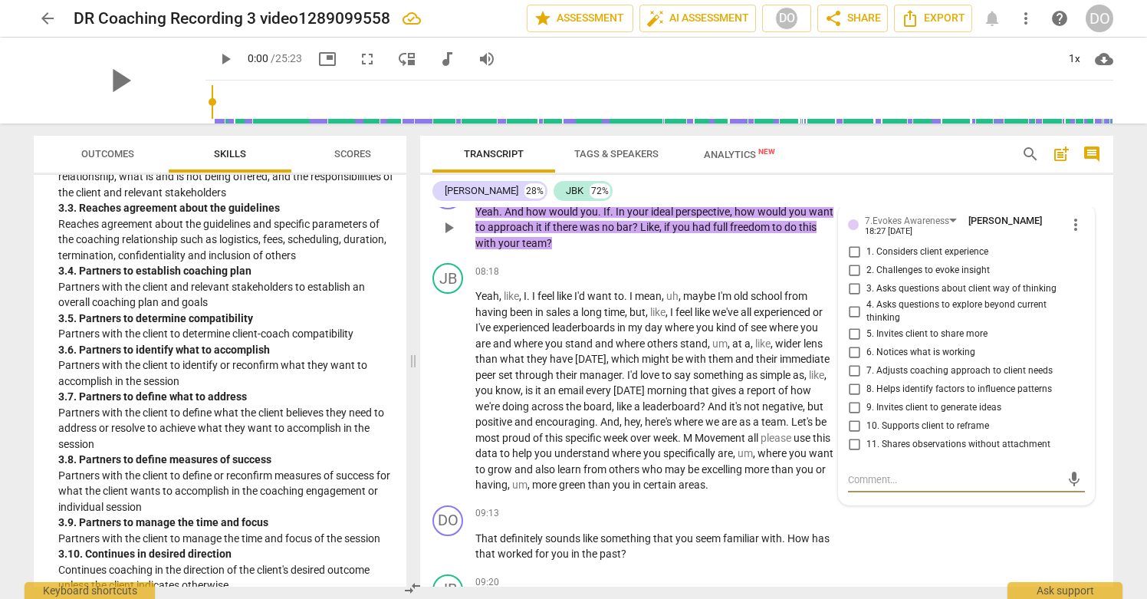
click at [850, 262] on input "2. Challenges to evoke insight" at bounding box center [854, 270] width 25 height 18
checkbox input "true"
click at [786, 260] on div "JB play_arrow pause 08:18 + Add competency keyboard_arrow_right Yeah , like , I…" at bounding box center [766, 378] width 693 height 242
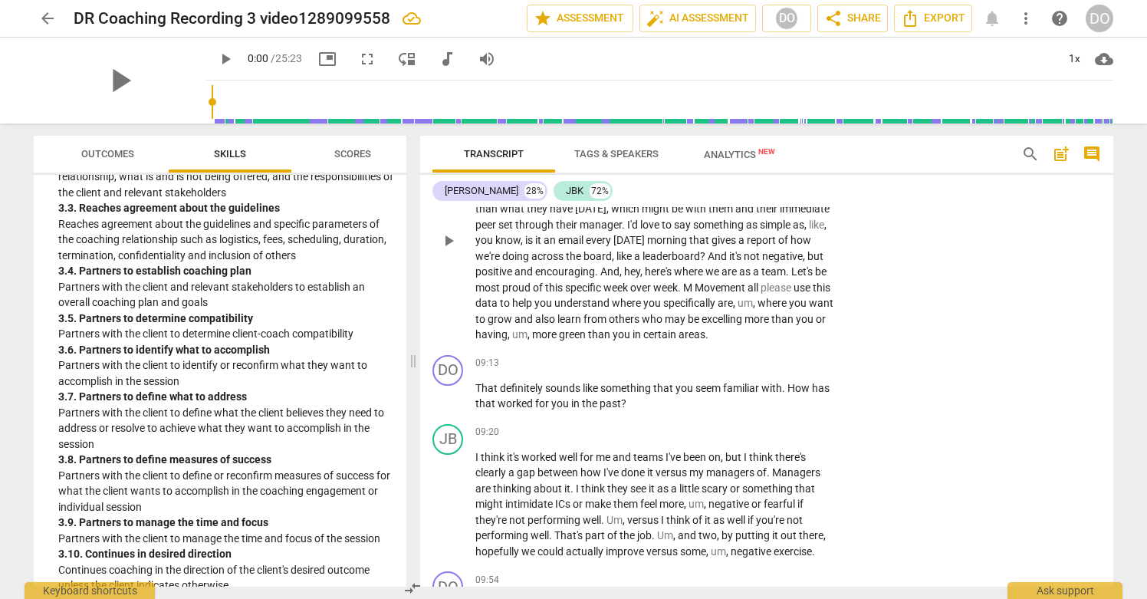
scroll to position [2606, 0]
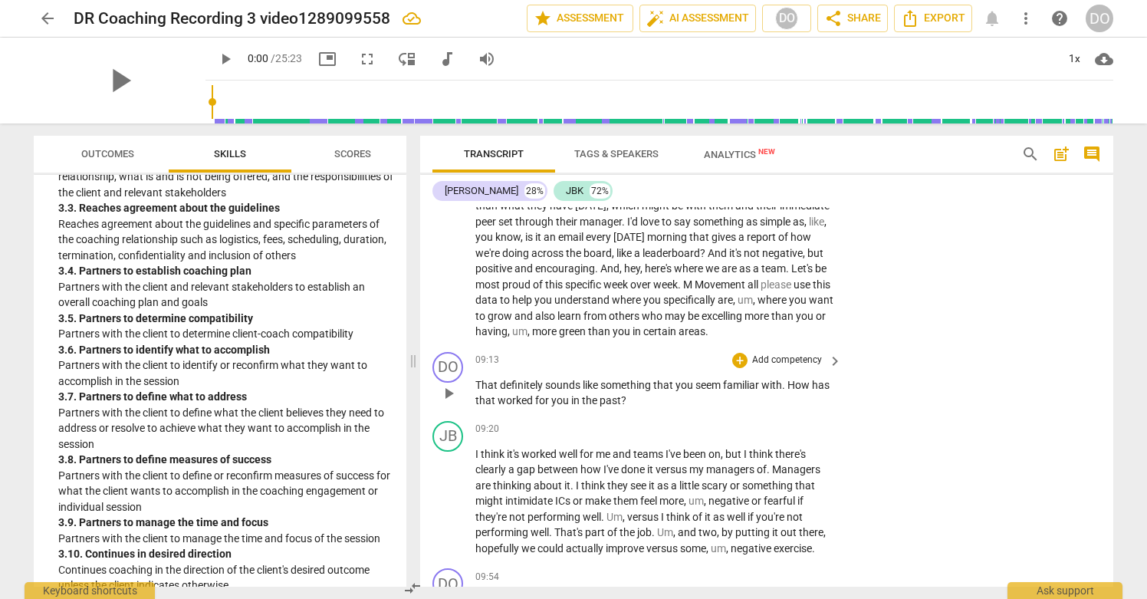
click at [799, 367] on p "Add competency" at bounding box center [787, 360] width 73 height 14
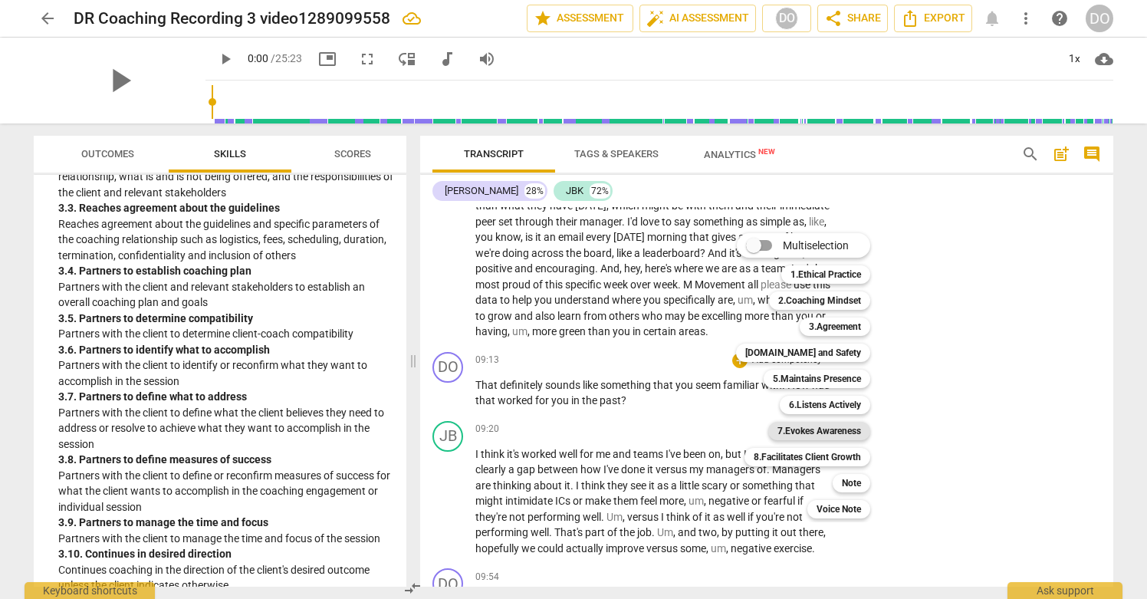
click at [838, 429] on b "7.Evokes Awareness" at bounding box center [820, 431] width 84 height 18
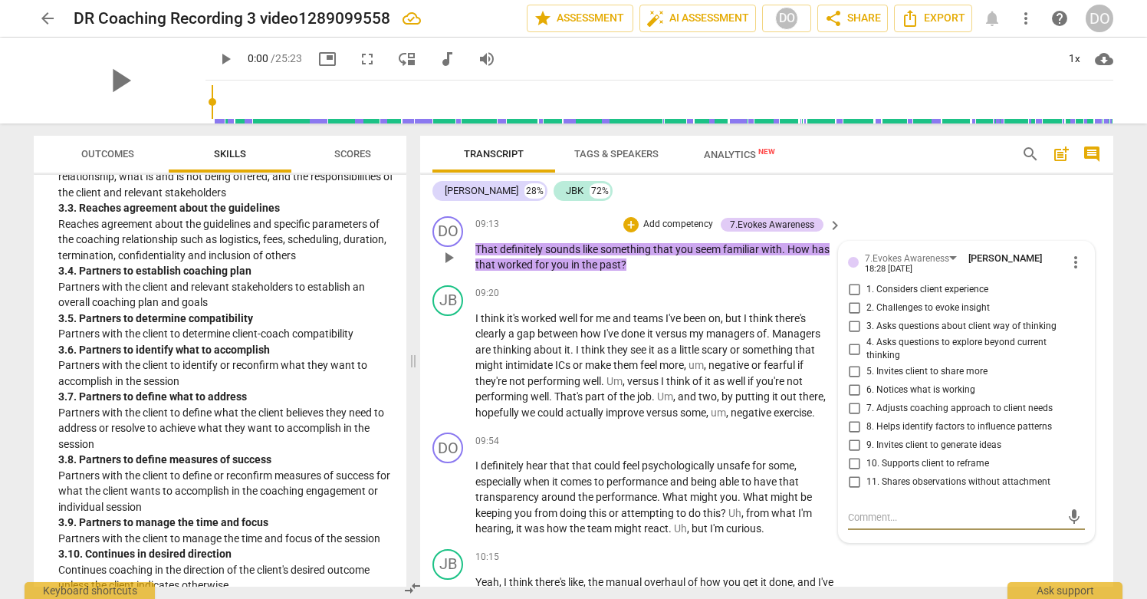
scroll to position [2727, 0]
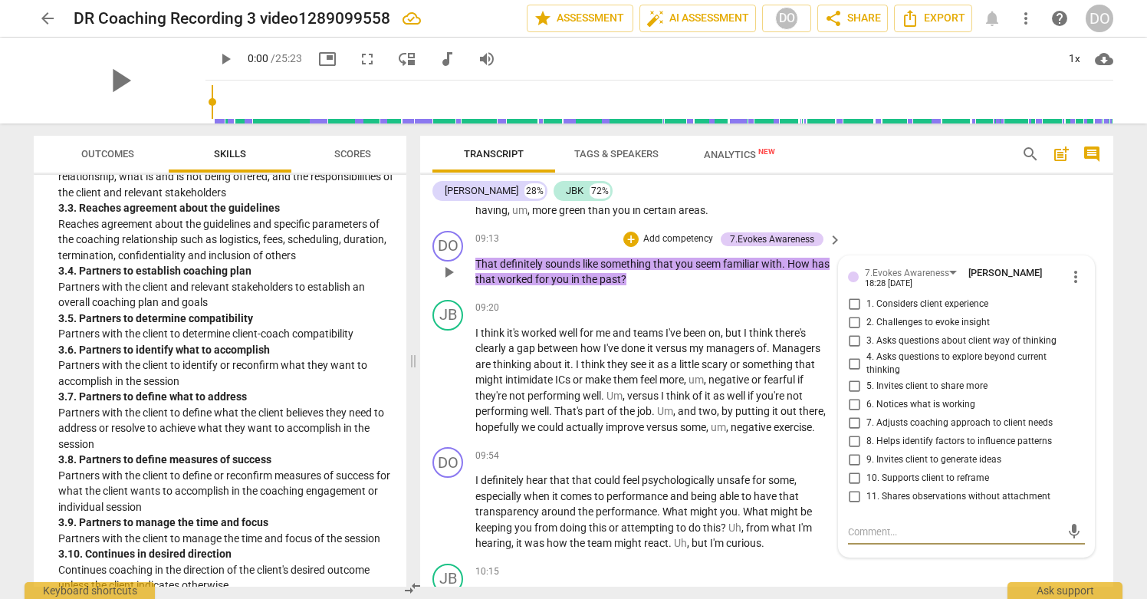
click at [850, 348] on input "3. Asks questions about client way of thinking" at bounding box center [854, 341] width 25 height 18
checkbox input "true"
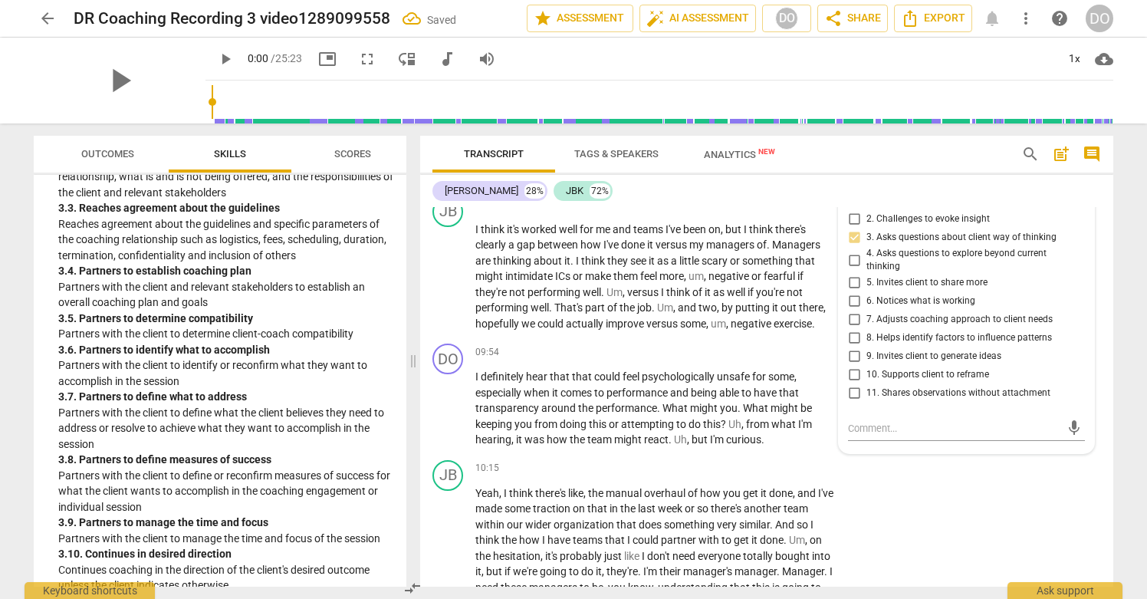
scroll to position [2822, 0]
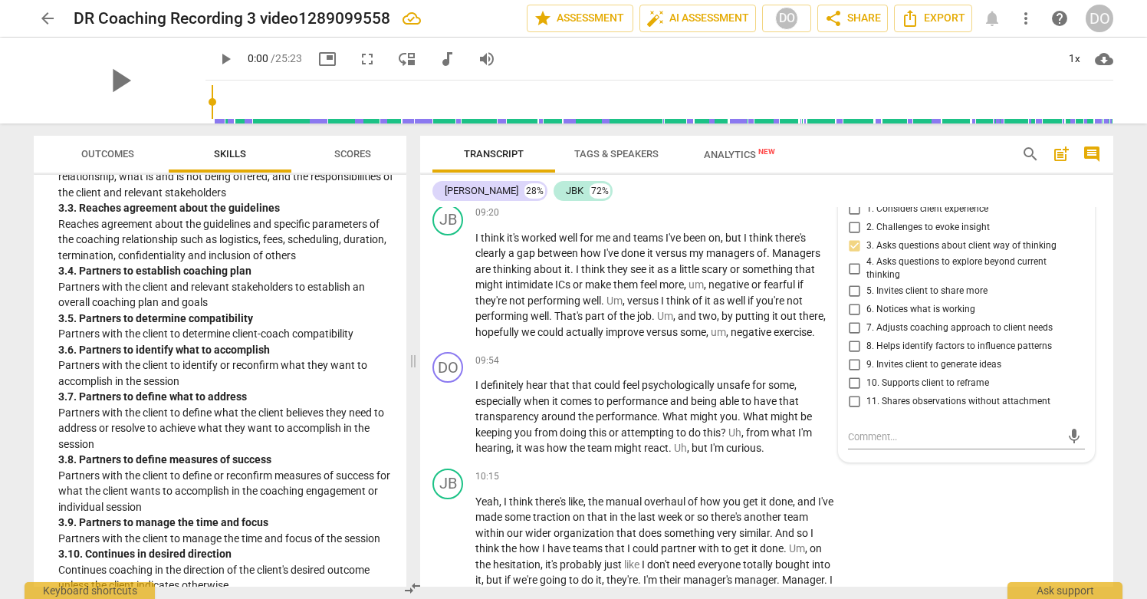
click at [848, 301] on input "5. Invites client to share more" at bounding box center [854, 291] width 25 height 18
checkbox input "true"
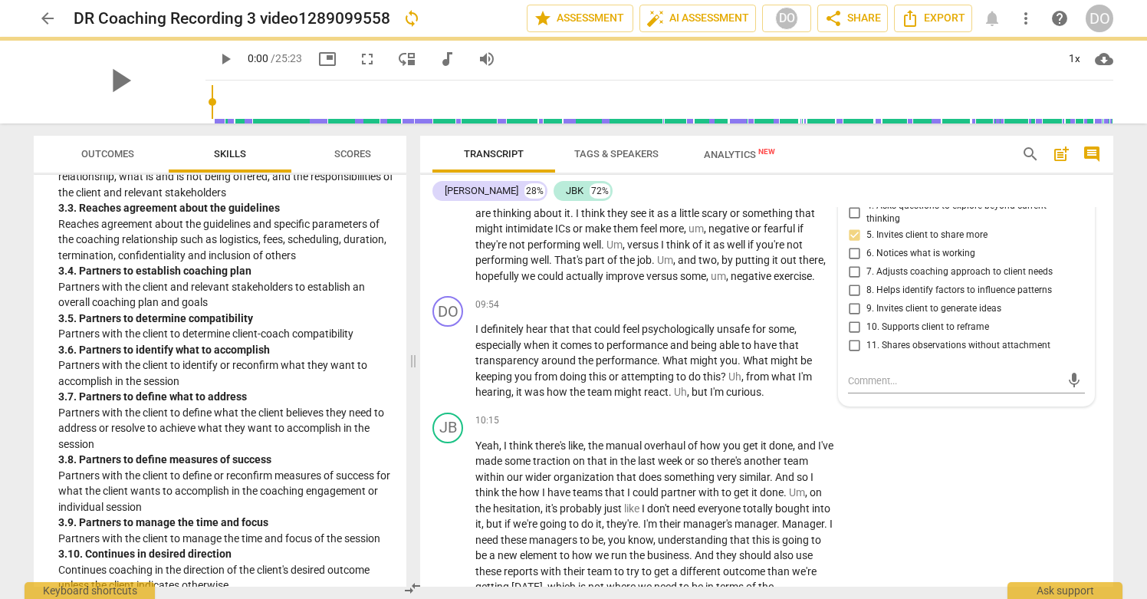
scroll to position [2868, 0]
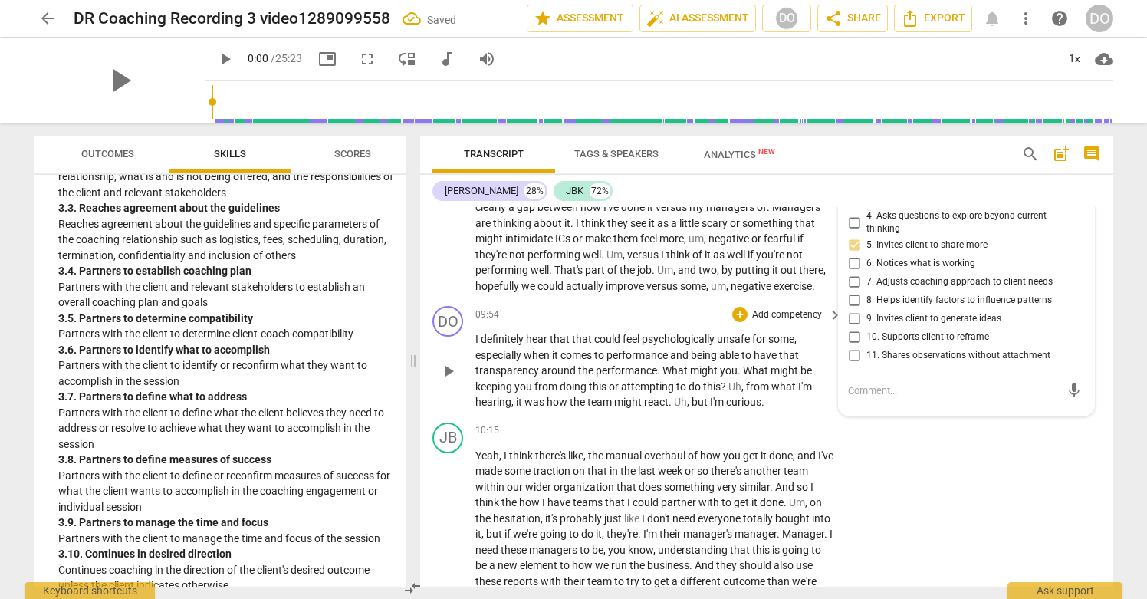
click at [771, 322] on p "Add competency" at bounding box center [787, 315] width 73 height 14
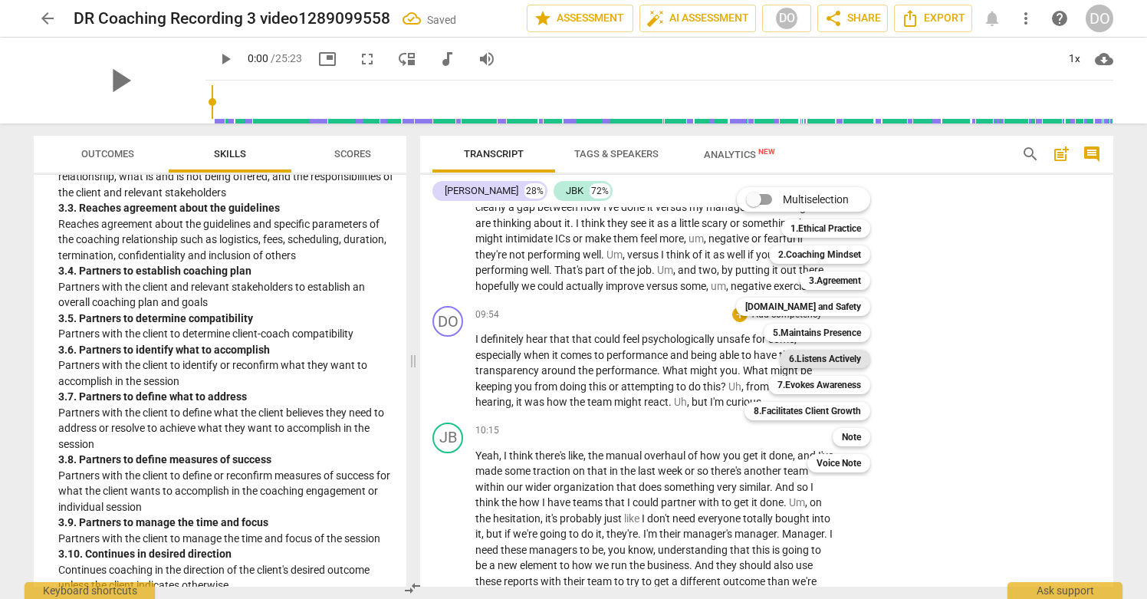
click at [830, 363] on b "6.Listens Actively" at bounding box center [825, 359] width 72 height 18
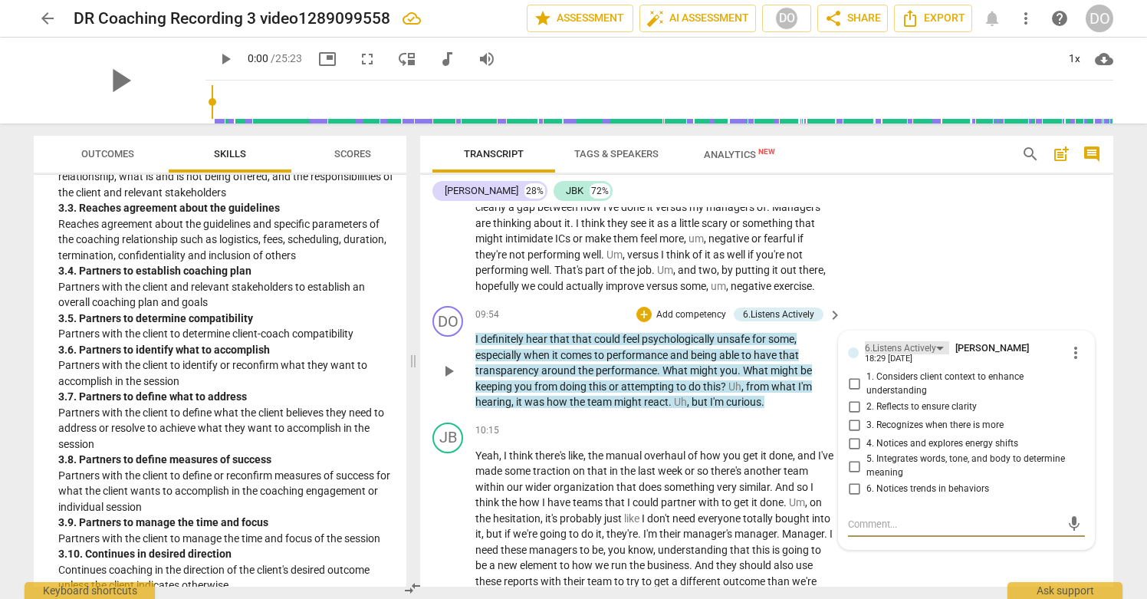
click at [876, 356] on div "6.Listens Actively" at bounding box center [900, 348] width 71 height 15
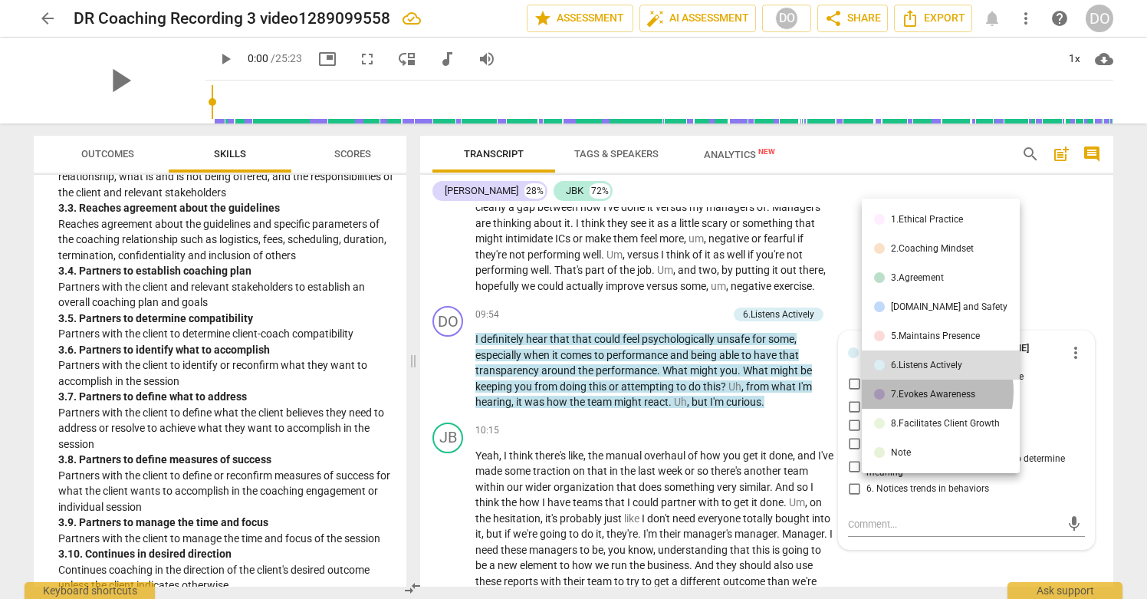
click at [918, 391] on div "7.Evokes Awareness" at bounding box center [933, 394] width 84 height 9
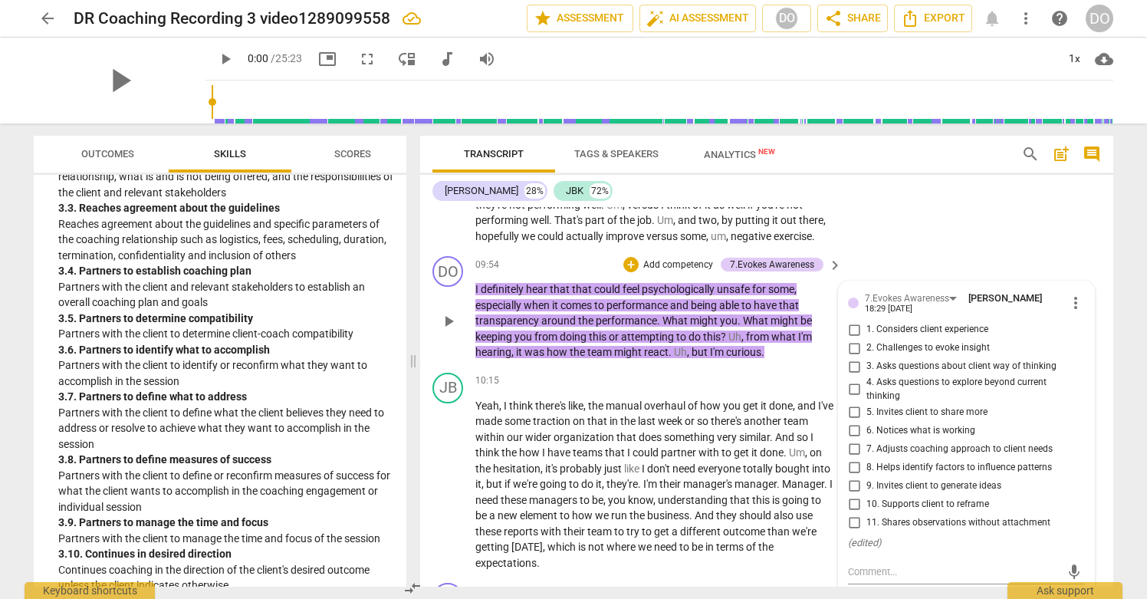
scroll to position [2911, 0]
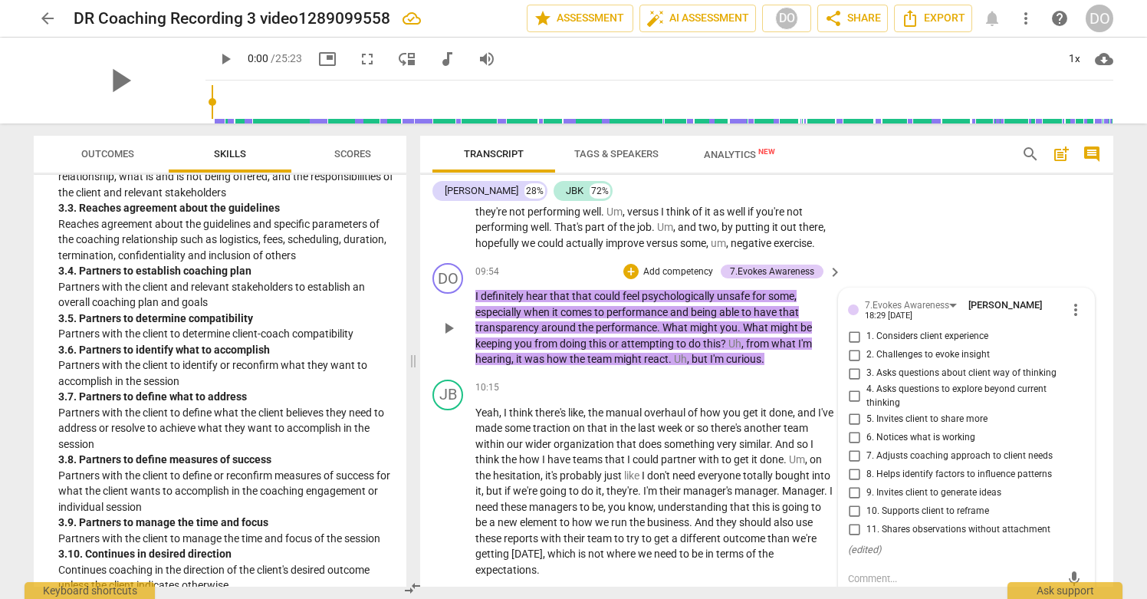
click at [853, 382] on input "3. Asks questions about client way of thinking" at bounding box center [854, 373] width 25 height 18
checkbox input "true"
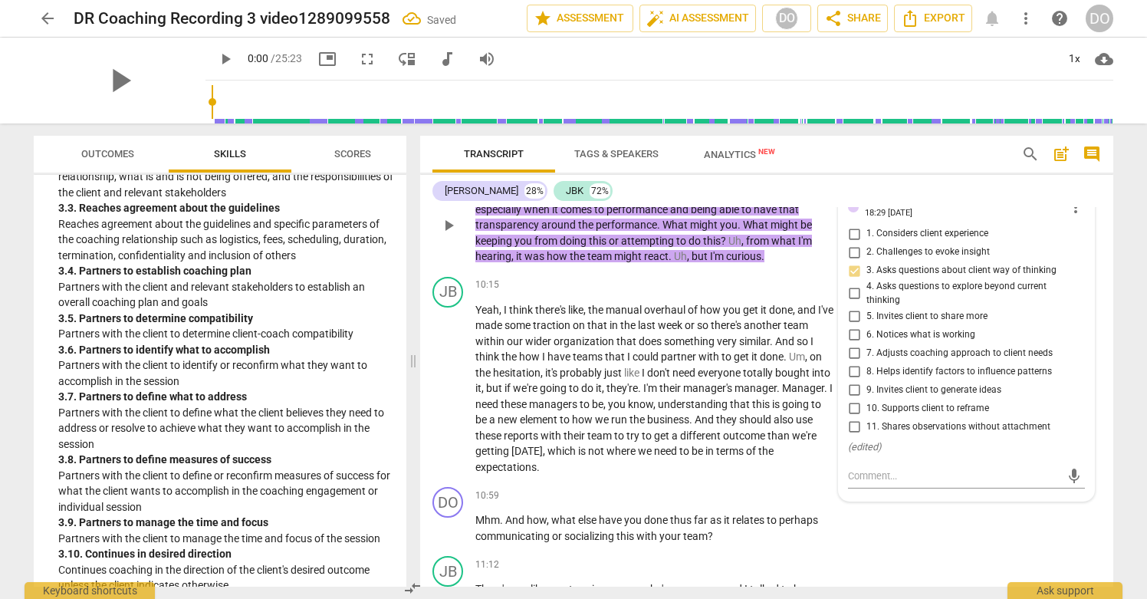
scroll to position [3046, 0]
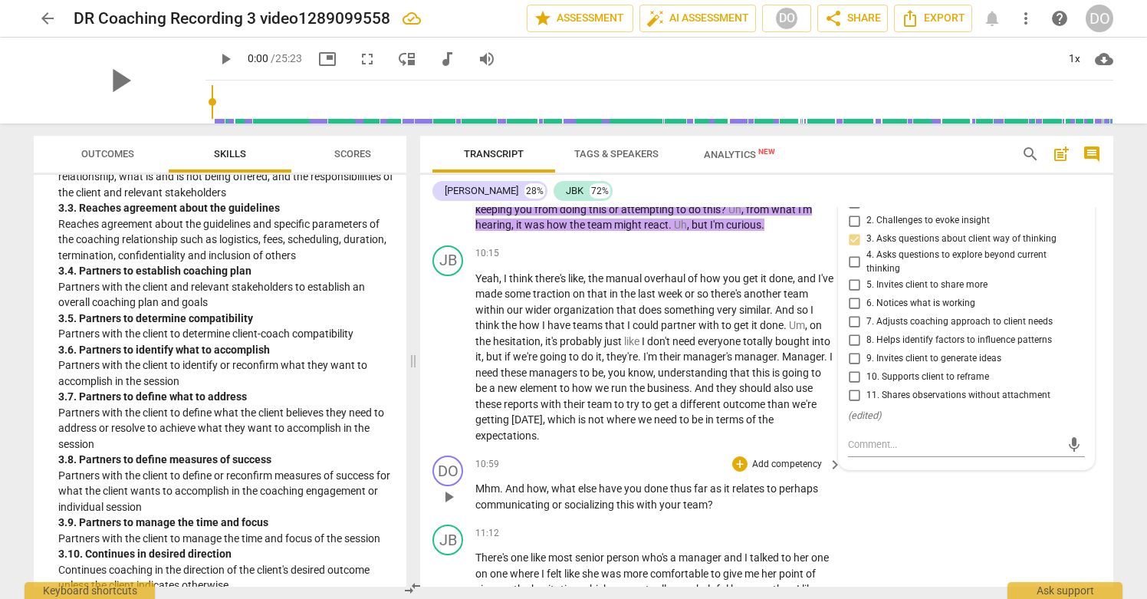
click at [771, 472] on p "Add competency" at bounding box center [787, 465] width 73 height 14
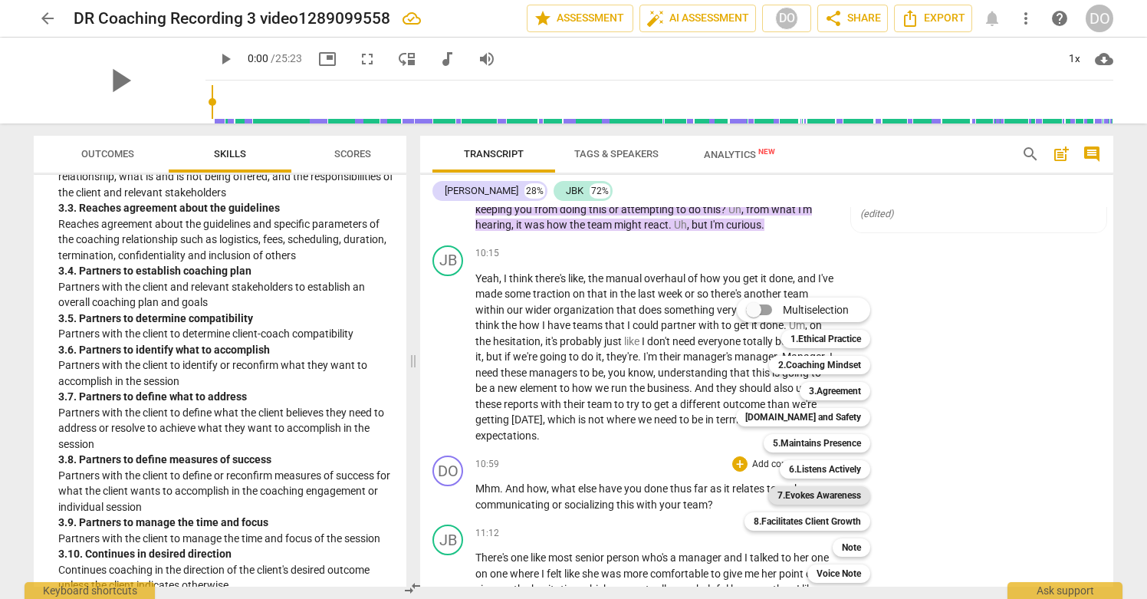
click at [827, 494] on b "7.Evokes Awareness" at bounding box center [820, 495] width 84 height 18
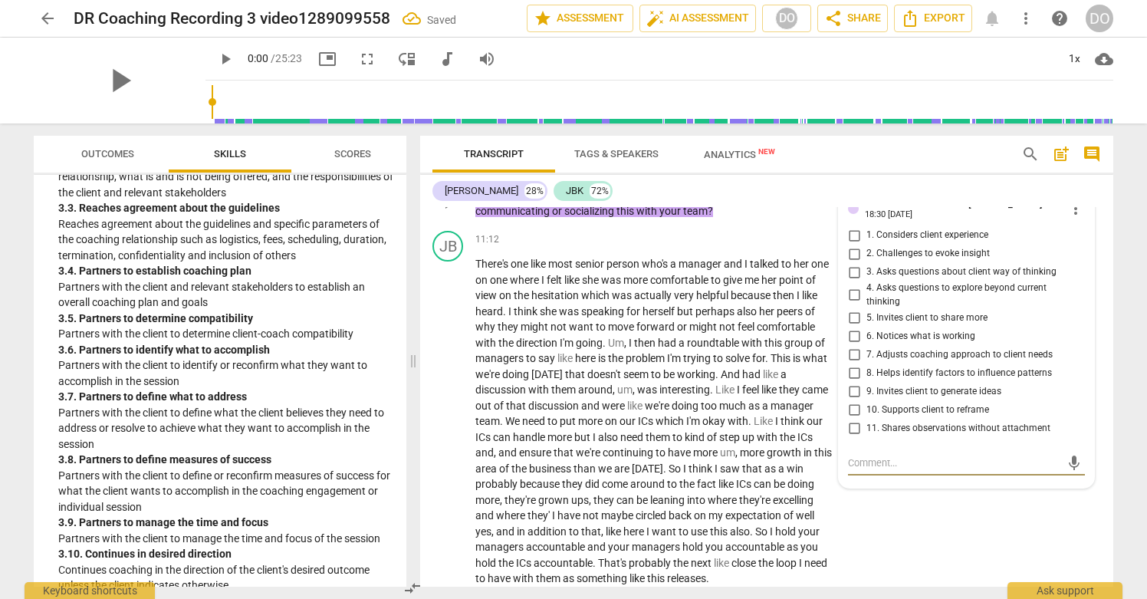
scroll to position [3326, 0]
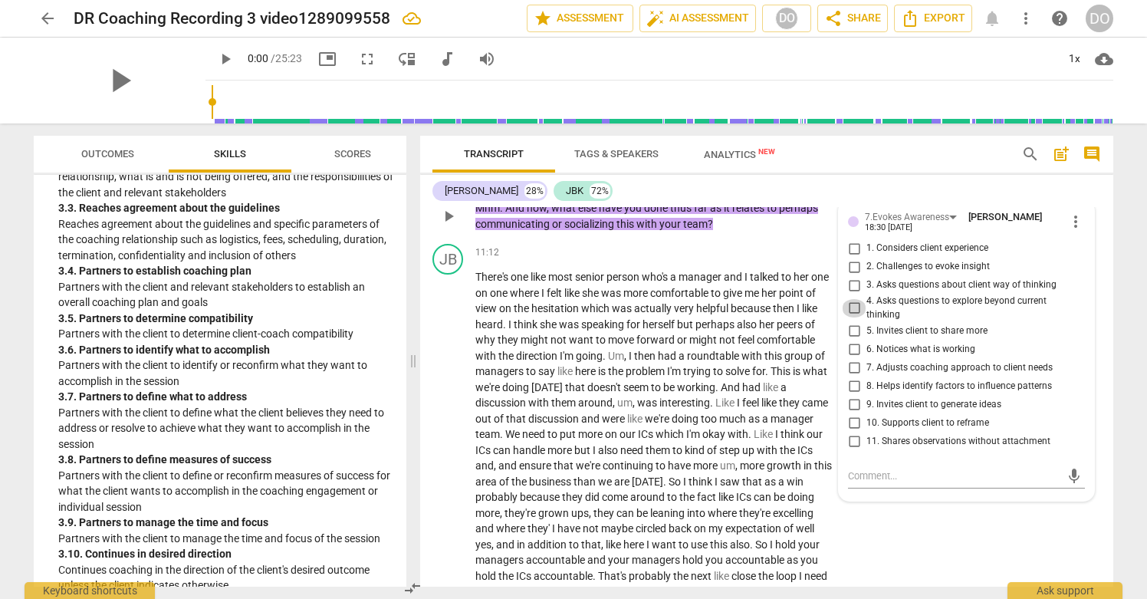
click at [853, 314] on input "4. Asks questions to explore beyond current thinking" at bounding box center [854, 308] width 25 height 18
checkbox input "true"
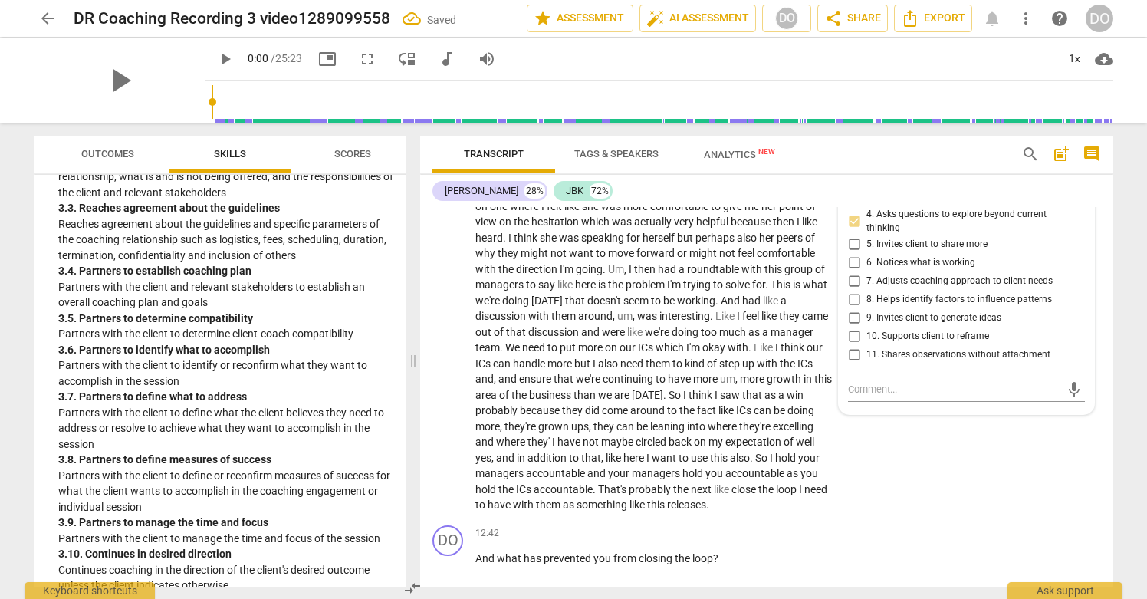
scroll to position [3401, 0]
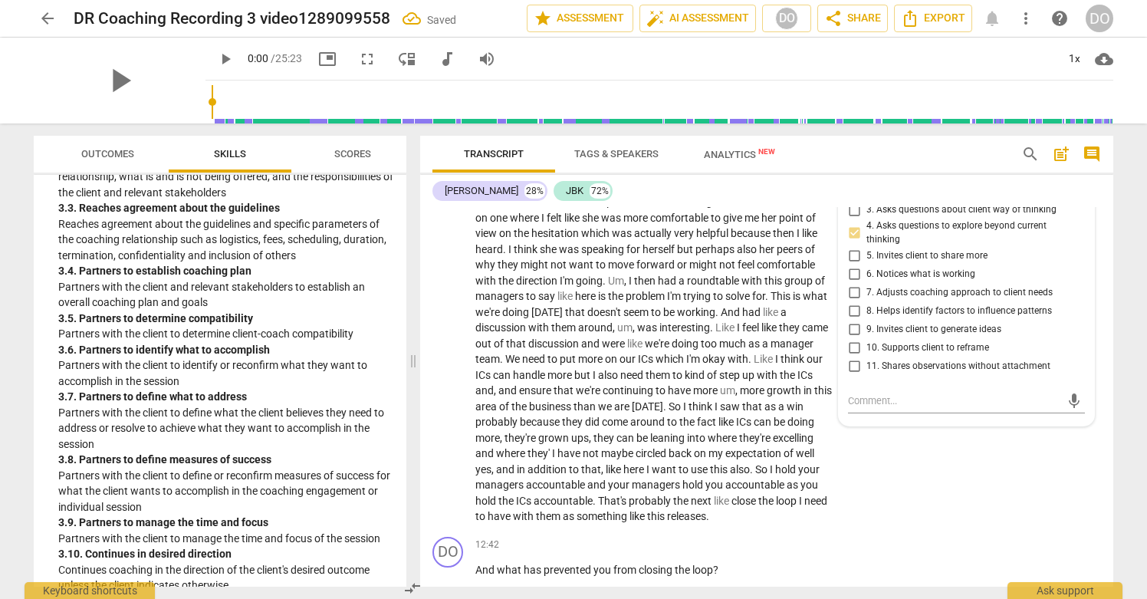
click at [848, 260] on input "5. Invites client to share more" at bounding box center [854, 255] width 25 height 18
checkbox input "true"
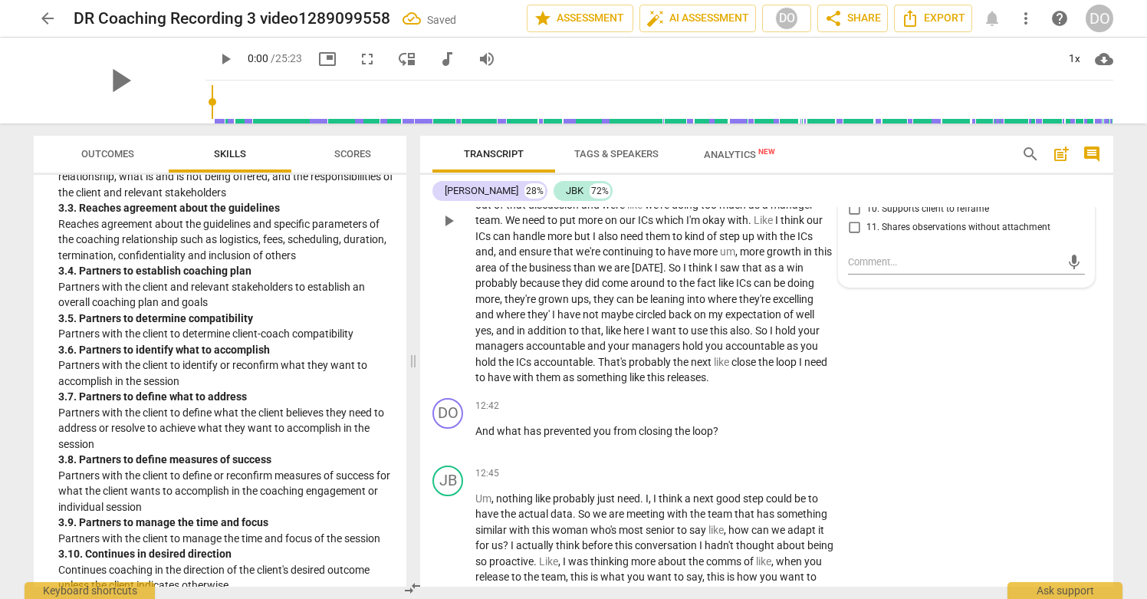
scroll to position [3539, 0]
click at [811, 414] on p "Add competency" at bounding box center [787, 407] width 73 height 14
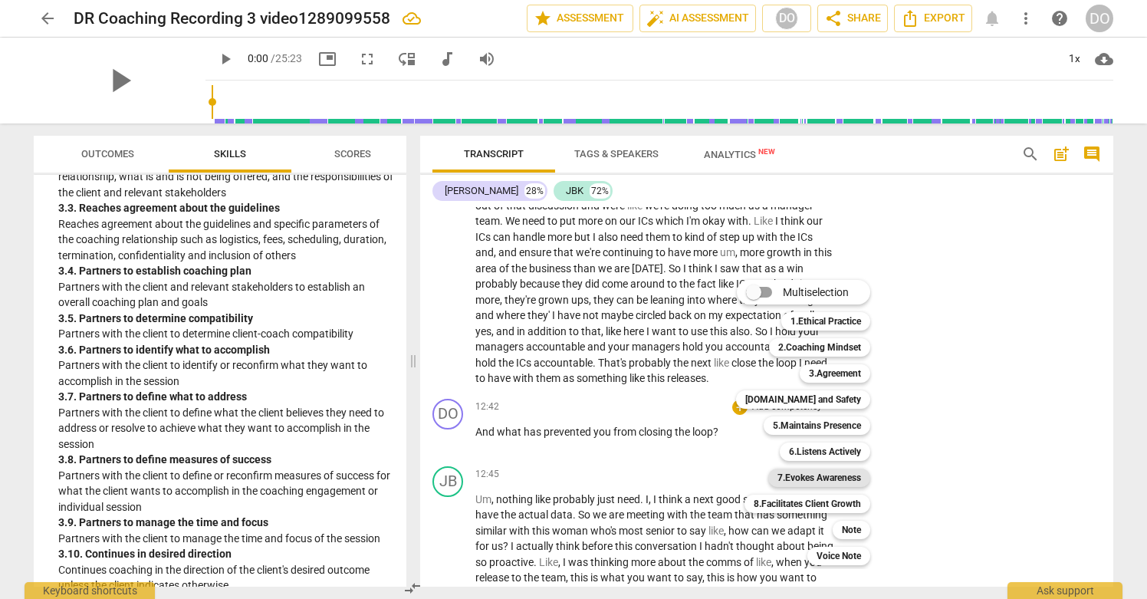
click at [845, 477] on b "7.Evokes Awareness" at bounding box center [820, 477] width 84 height 18
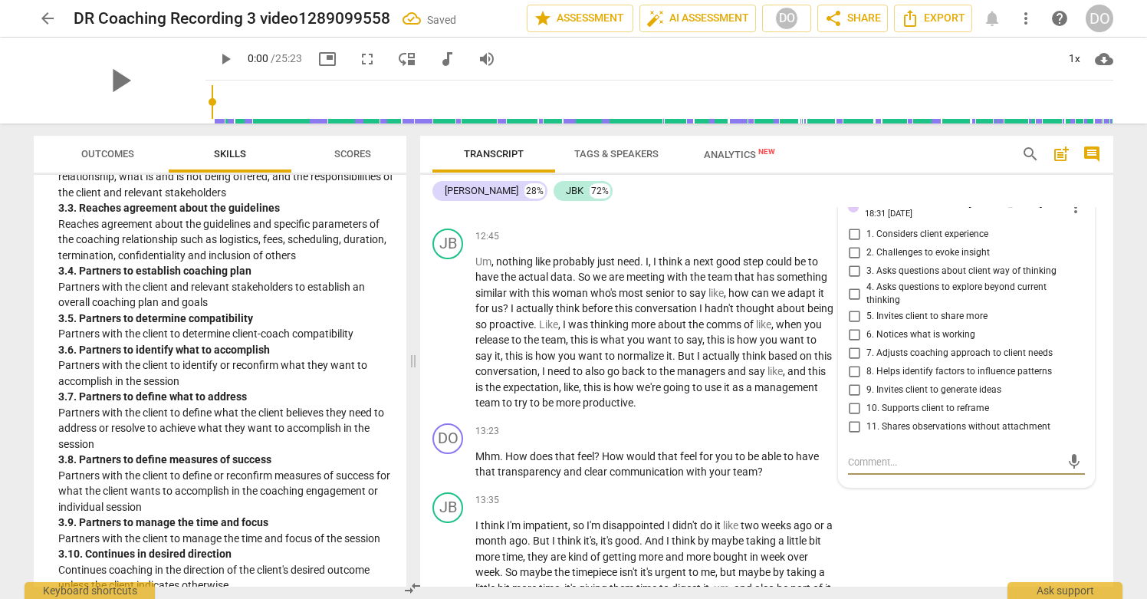
scroll to position [3774, 0]
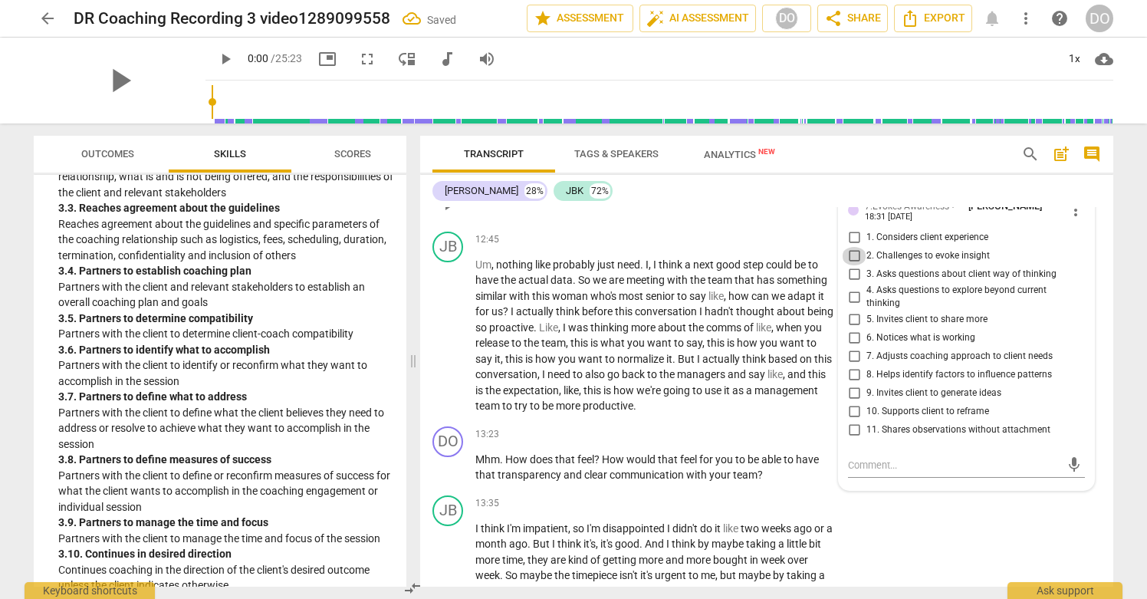
click at [852, 265] on input "2. Challenges to evoke insight" at bounding box center [854, 256] width 25 height 18
checkbox input "true"
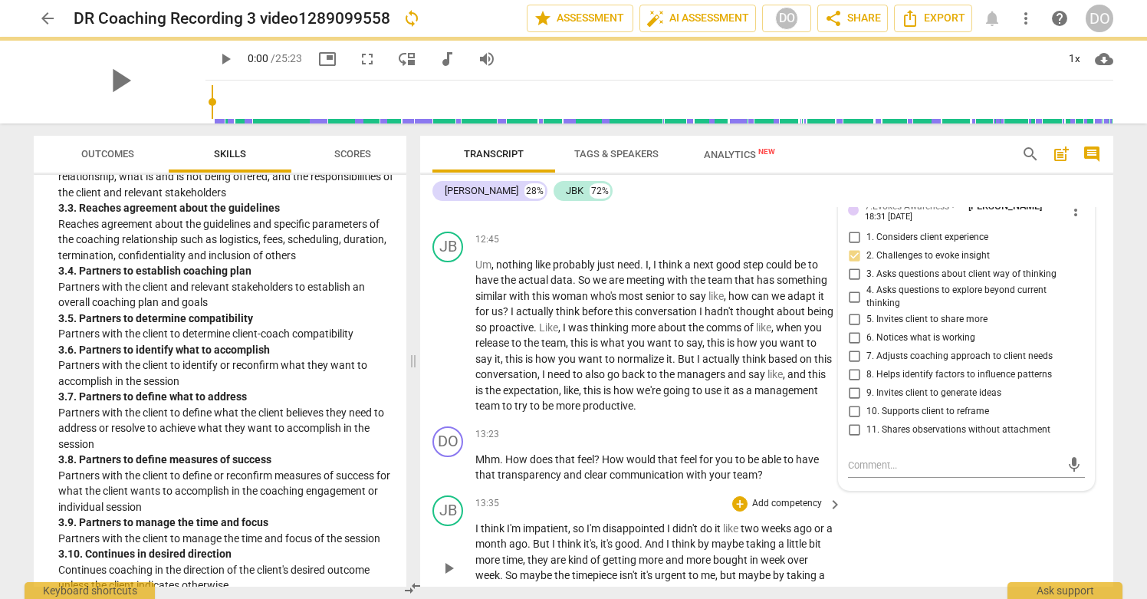
click at [856, 536] on div "JB play_arrow pause 13:35 + Add competency keyboard_arrow_right I think I'm imp…" at bounding box center [766, 555] width 693 height 132
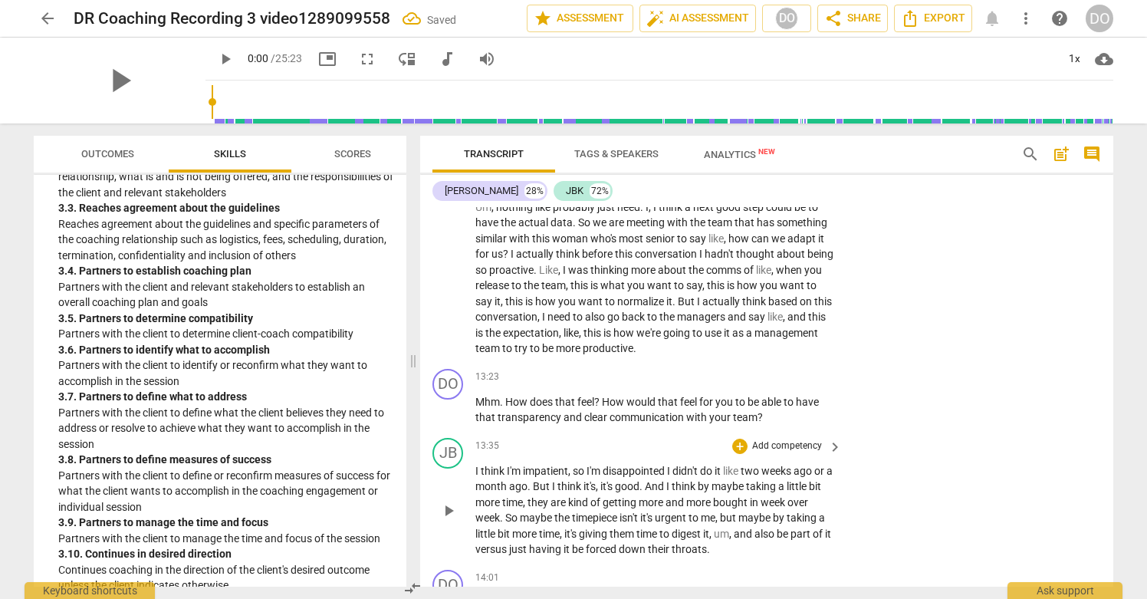
scroll to position [3825, 0]
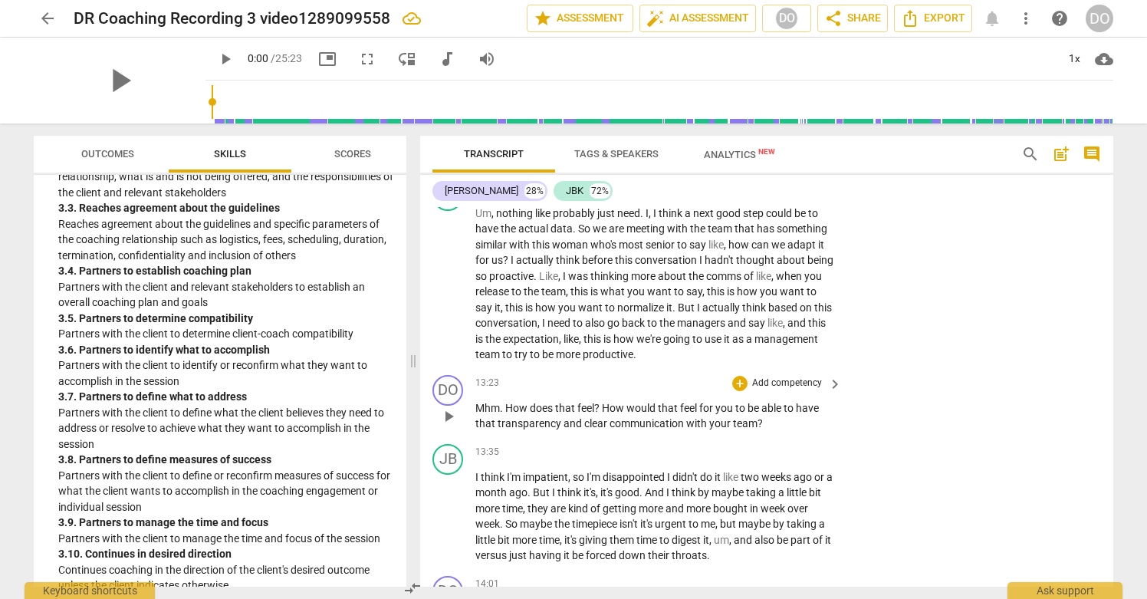
click at [811, 390] on p "Add competency" at bounding box center [787, 383] width 73 height 14
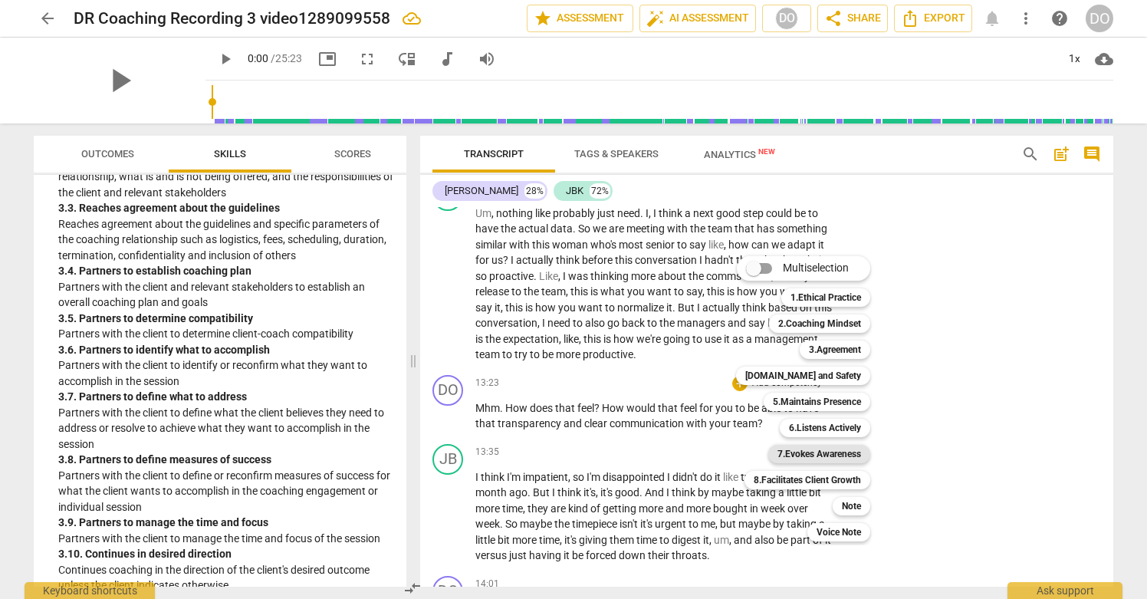
click at [854, 453] on b "7.Evokes Awareness" at bounding box center [820, 454] width 84 height 18
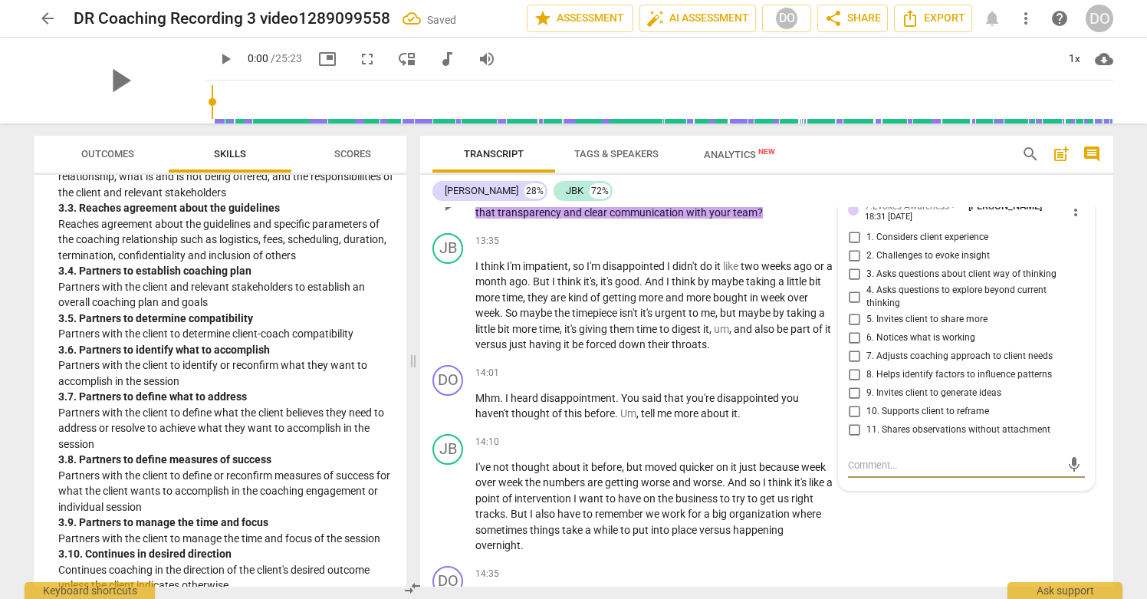
scroll to position [4033, 0]
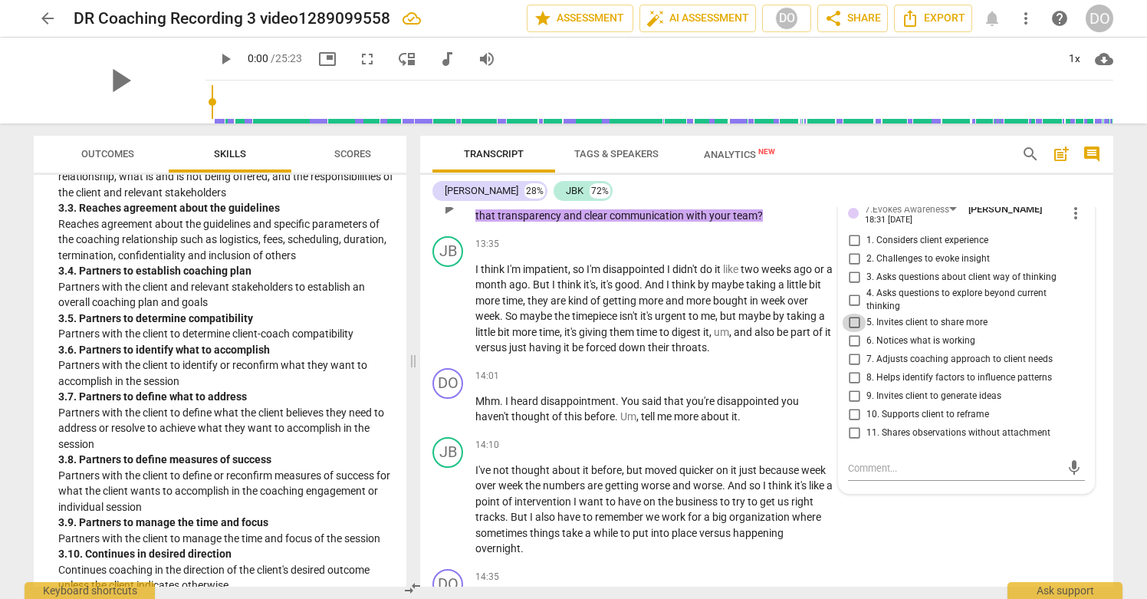
click at [853, 330] on input "5. Invites client to share more" at bounding box center [854, 323] width 25 height 18
checkbox input "true"
click at [853, 284] on input "3. Asks questions about client way of thinking" at bounding box center [854, 277] width 25 height 18
checkbox input "true"
click at [850, 307] on input "4. Asks questions to explore beyond current thinking" at bounding box center [854, 300] width 25 height 18
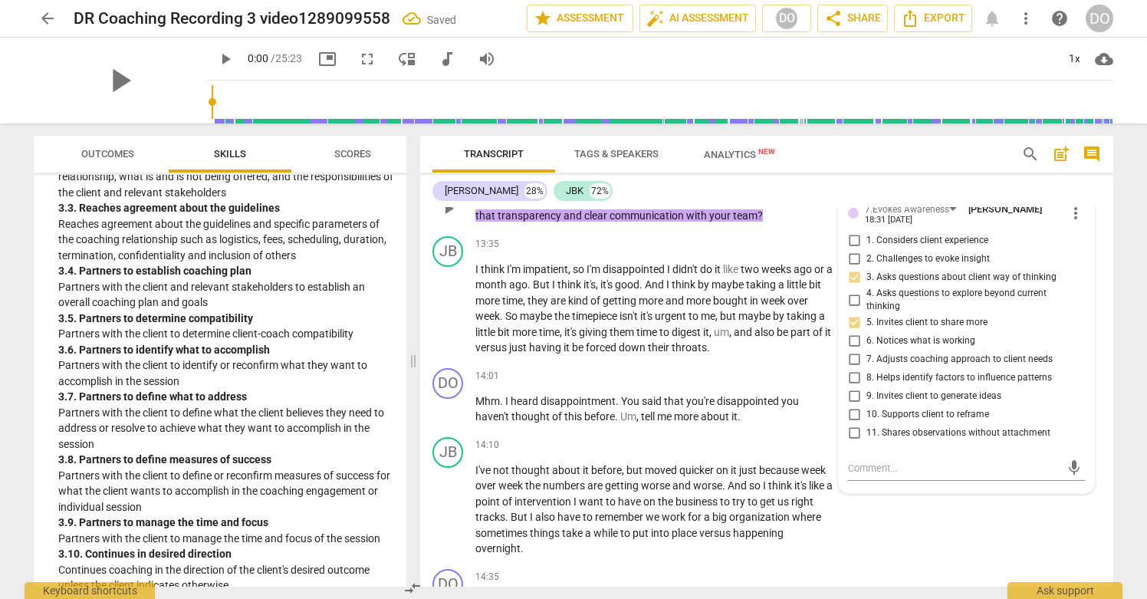
checkbox input "true"
click at [793, 383] on p "Add competency" at bounding box center [787, 377] width 73 height 14
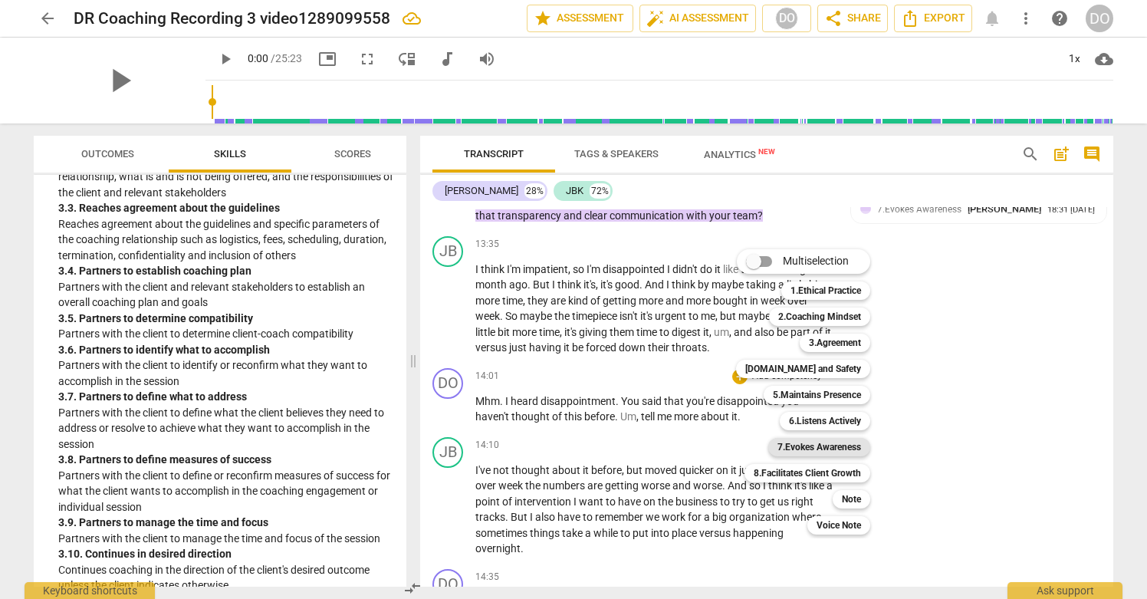
click at [843, 444] on b "7.Evokes Awareness" at bounding box center [820, 447] width 84 height 18
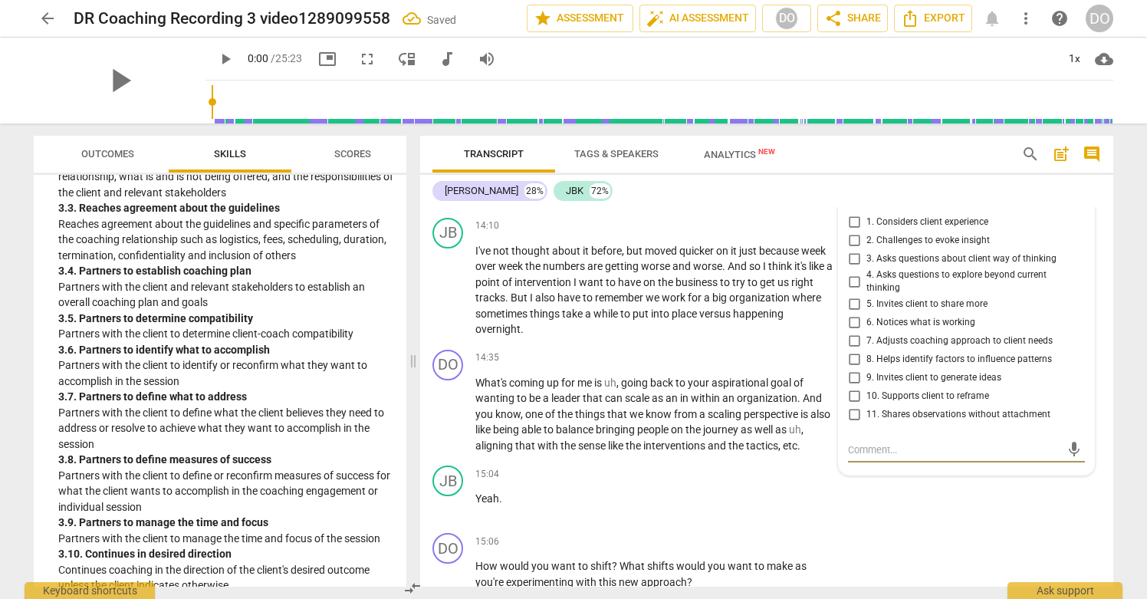
scroll to position [4242, 0]
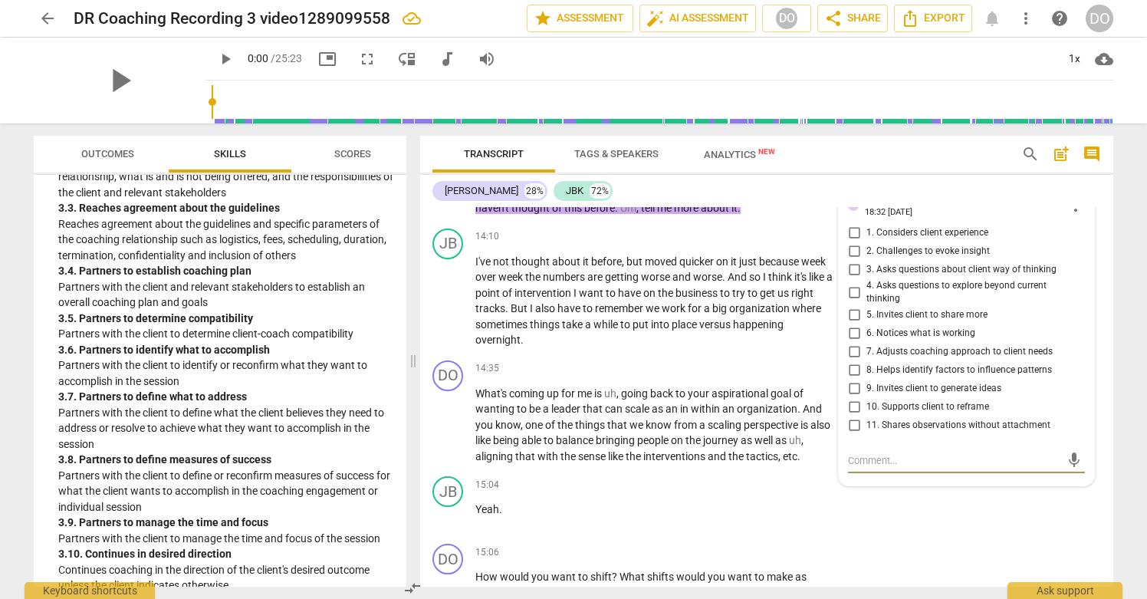
click at [850, 324] on input "5. Invites client to share more" at bounding box center [854, 315] width 25 height 18
checkbox input "true"
click at [792, 242] on div "JB play_arrow pause 14:10 + Add competency keyboard_arrow_right I've not though…" at bounding box center [766, 288] width 693 height 132
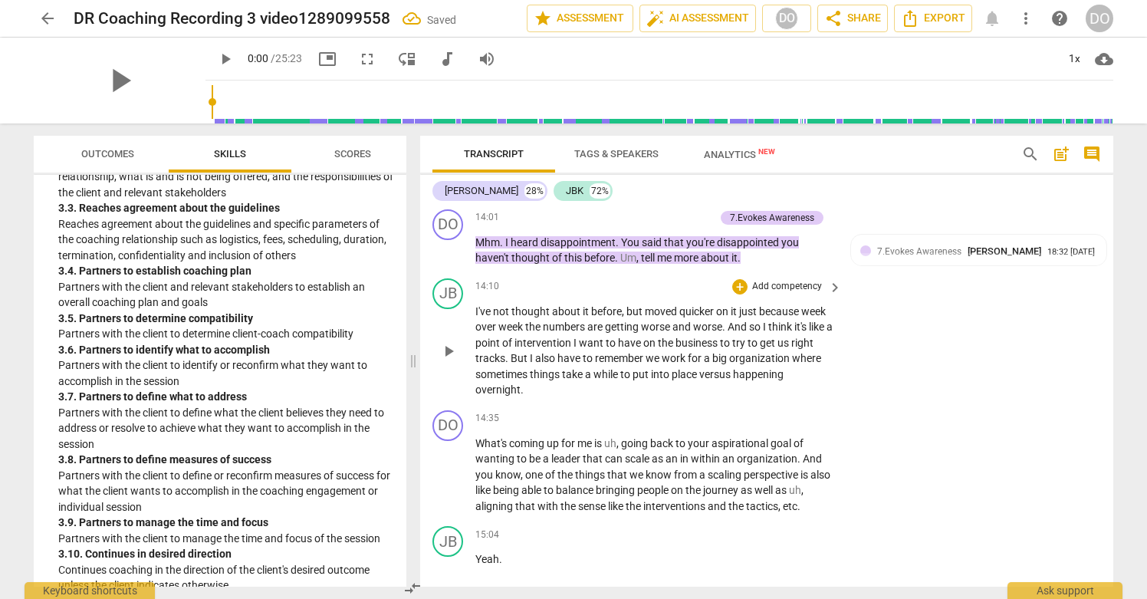
scroll to position [4169, 0]
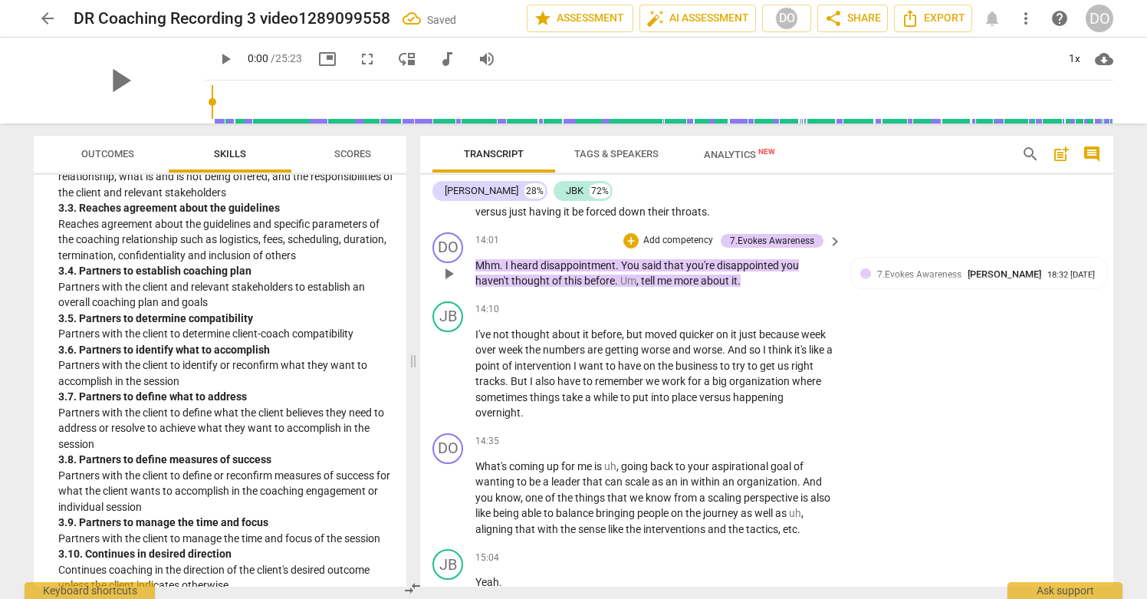
click at [683, 248] on p "Add competency" at bounding box center [678, 241] width 73 height 14
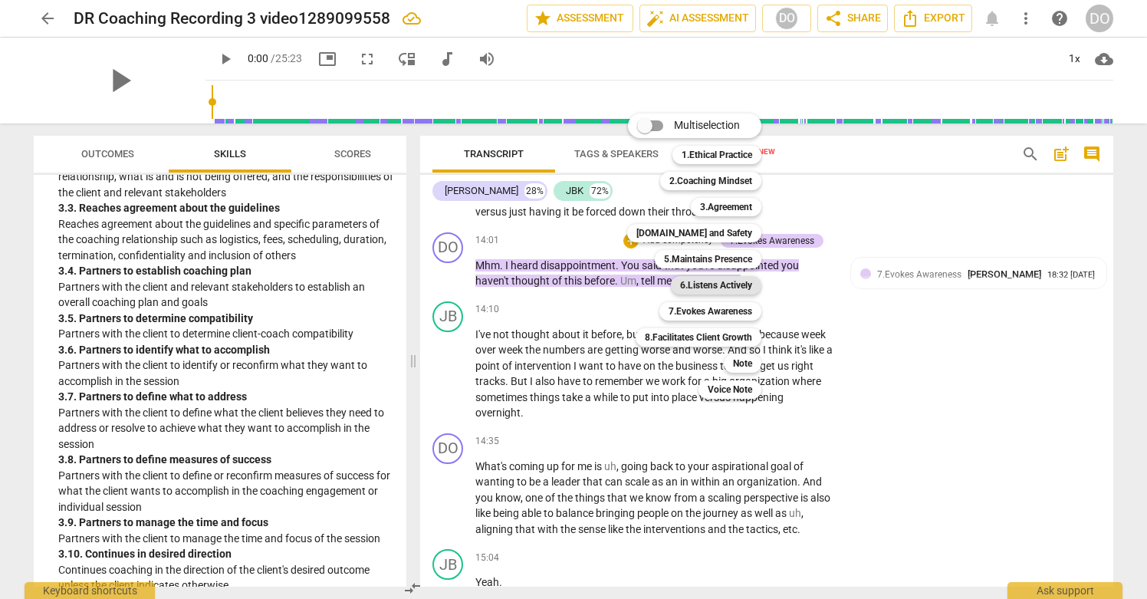
click at [737, 282] on b "6.Listens Actively" at bounding box center [716, 285] width 72 height 18
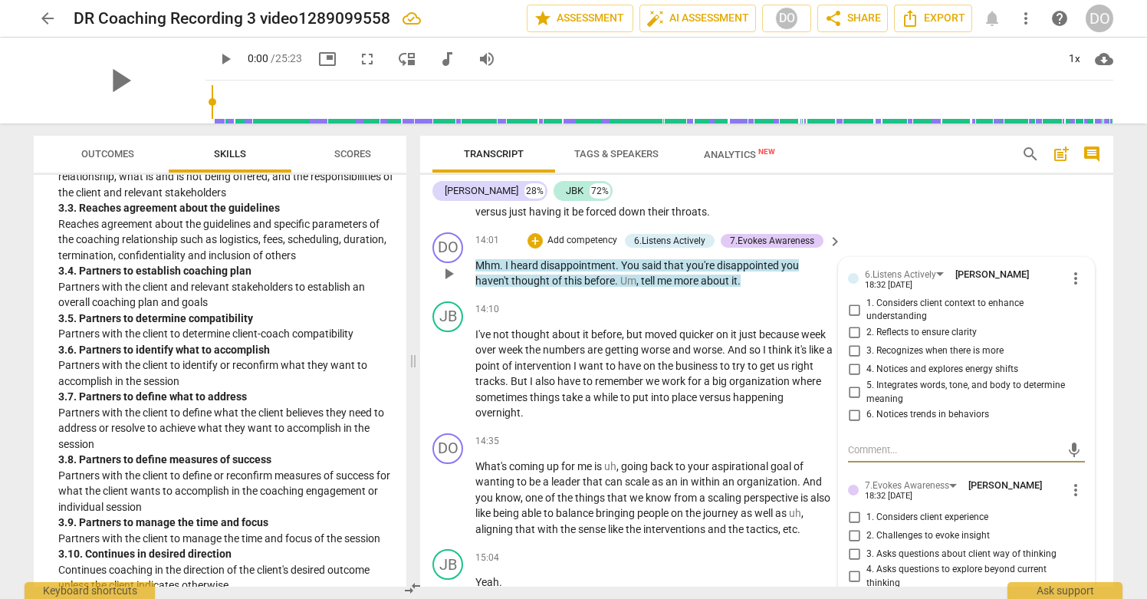
click at [852, 357] on input "3. Recognizes when there is more" at bounding box center [854, 351] width 25 height 18
checkbox input "true"
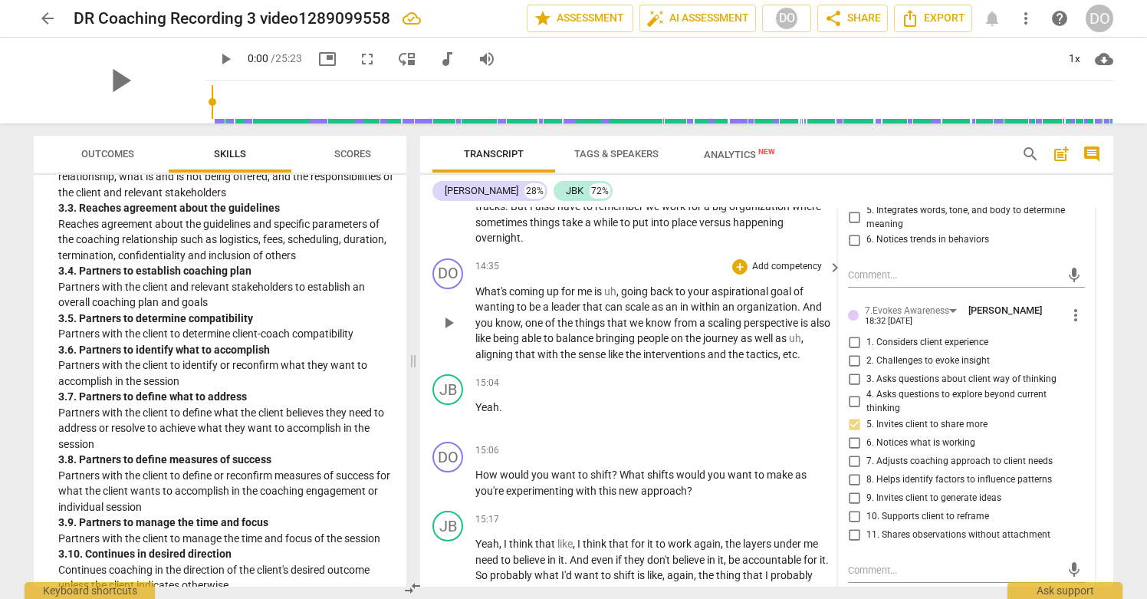
scroll to position [4339, 0]
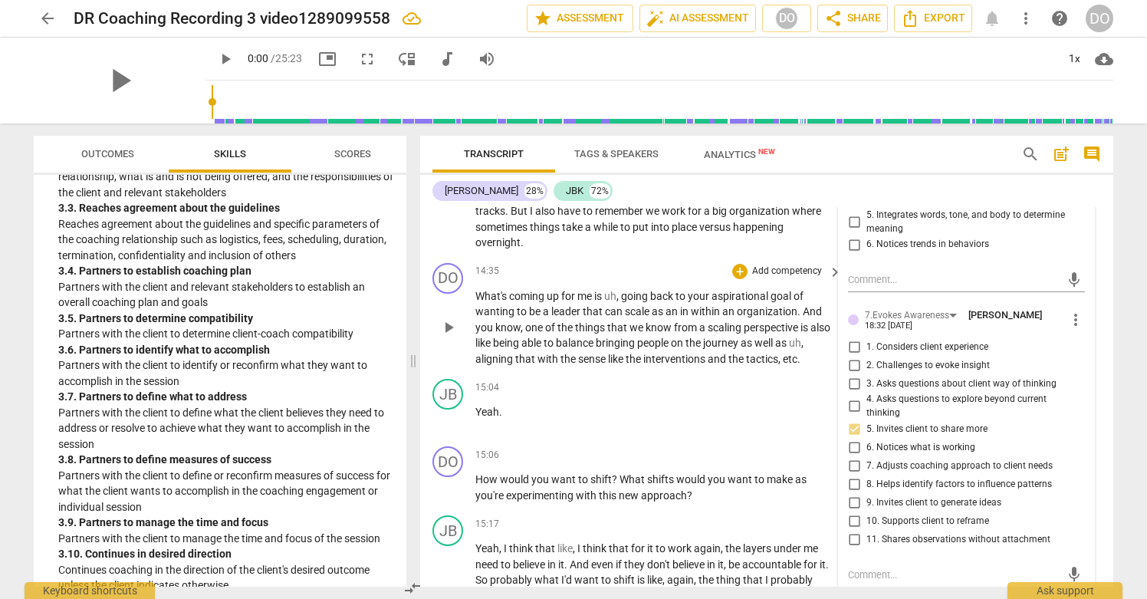
click at [782, 278] on p "Add competency" at bounding box center [787, 272] width 73 height 14
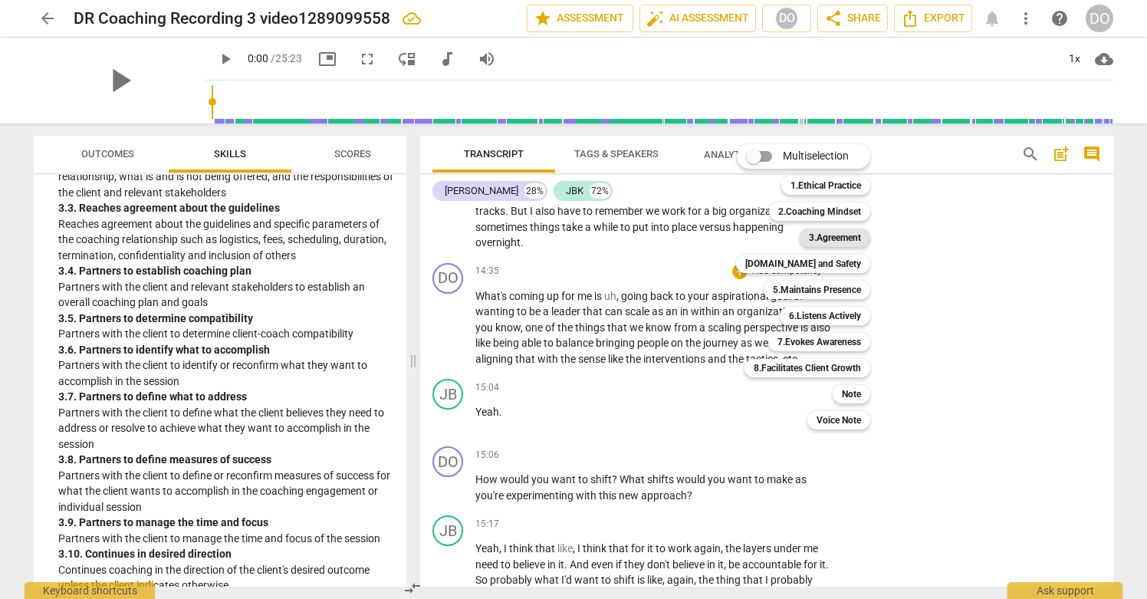
click at [837, 238] on b "3.Agreement" at bounding box center [835, 237] width 52 height 18
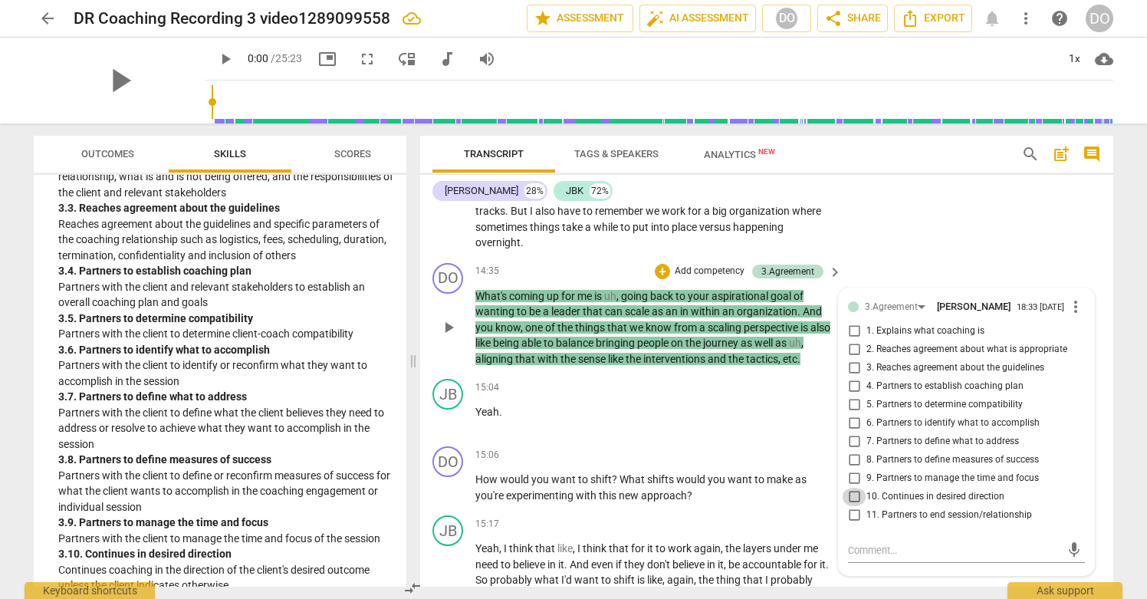
click at [850, 506] on input "10. Continues in desired direction" at bounding box center [854, 497] width 25 height 18
checkbox input "true"
click at [798, 434] on div "15:04 + Add competency keyboard_arrow_right Yeah ." at bounding box center [659, 406] width 368 height 55
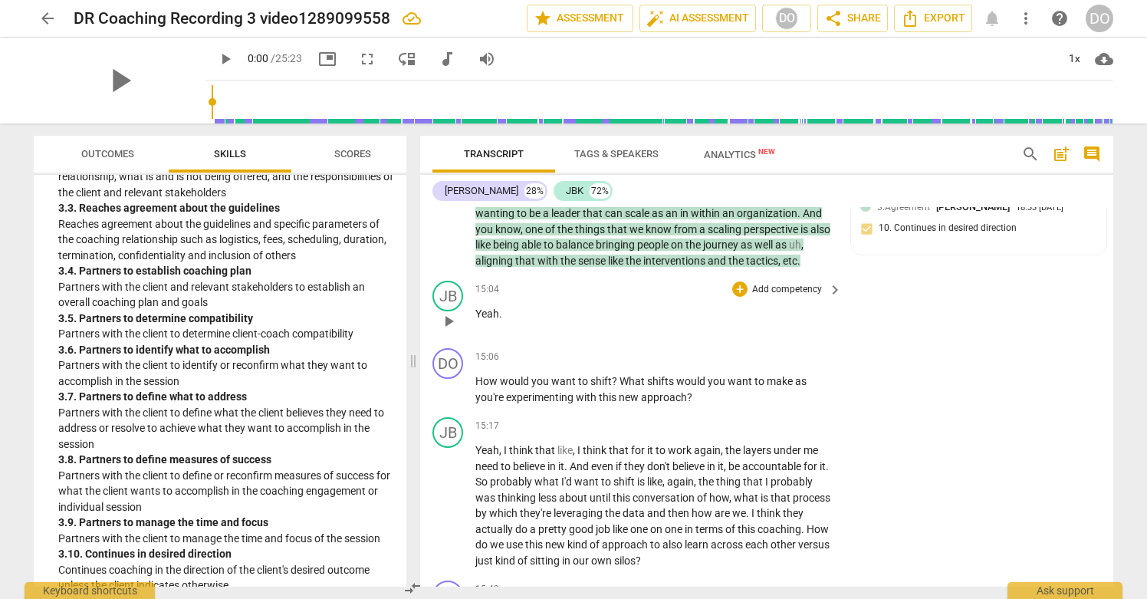
scroll to position [4432, 0]
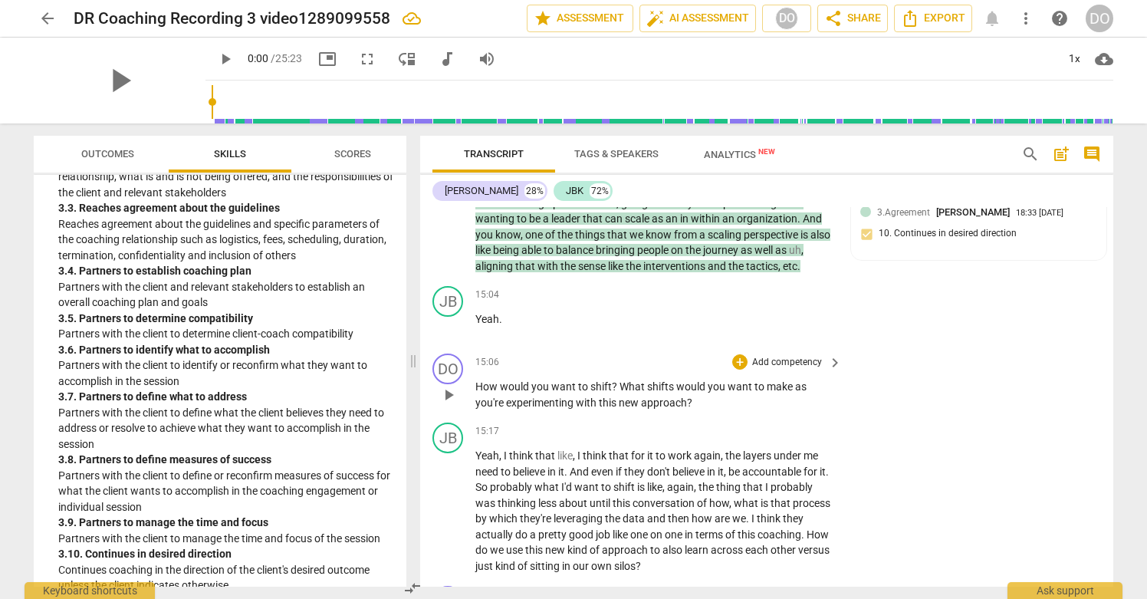
click at [795, 370] on p "Add competency" at bounding box center [787, 363] width 73 height 14
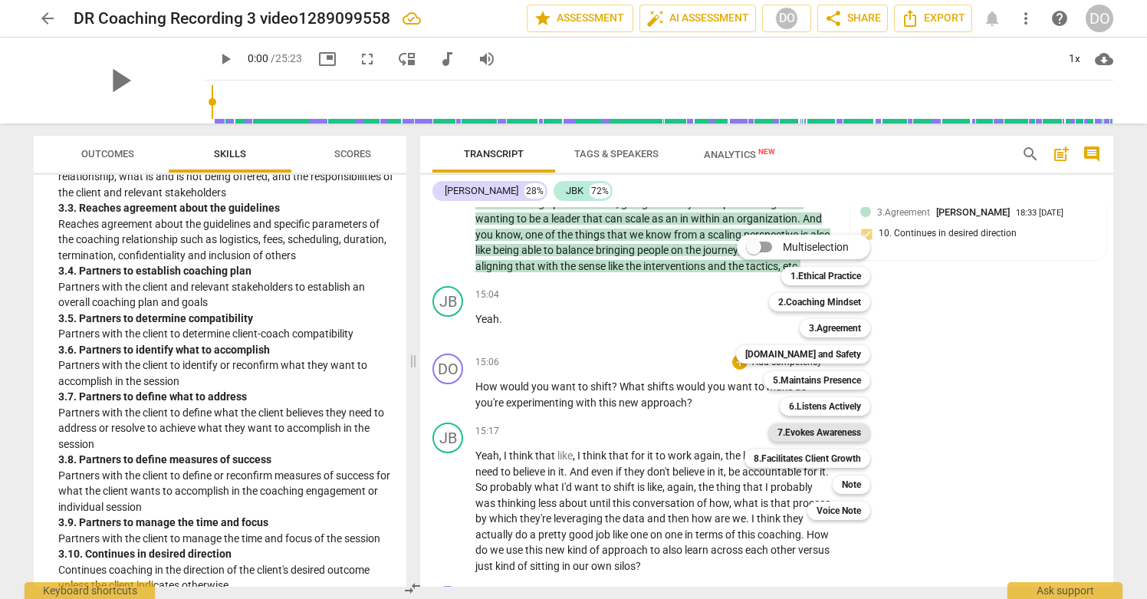
click at [845, 432] on b "7.Evokes Awareness" at bounding box center [820, 432] width 84 height 18
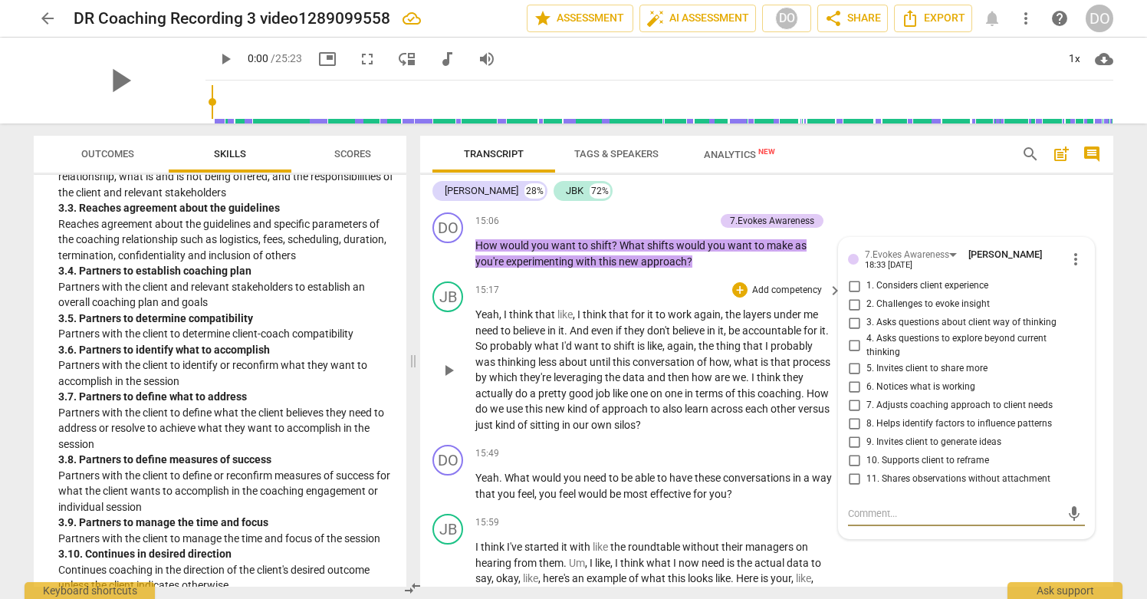
scroll to position [4566, 0]
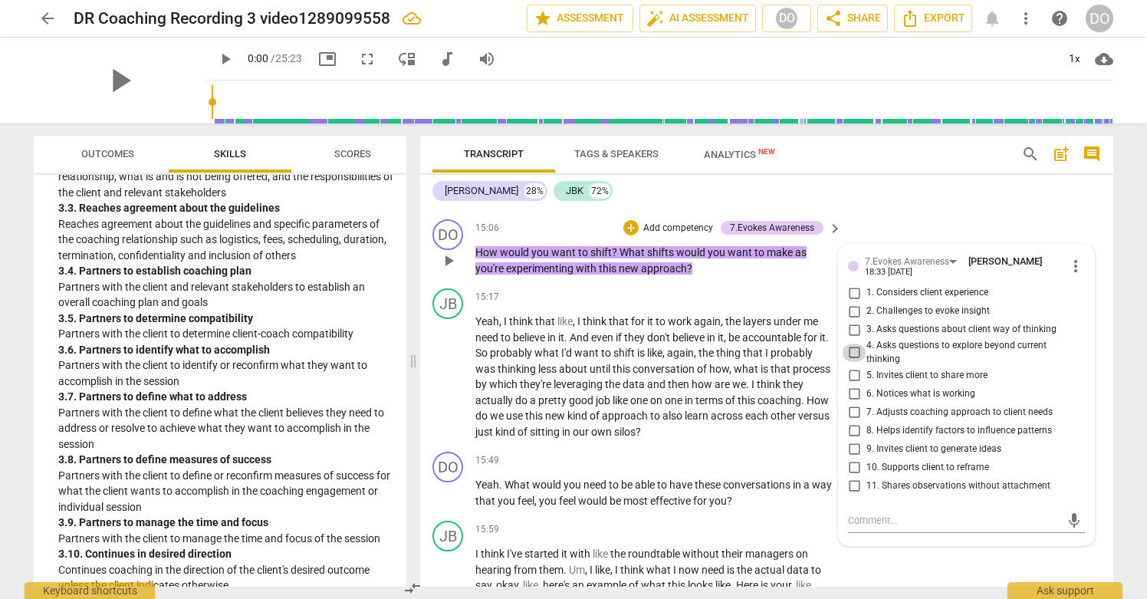
click at [851, 362] on input "4. Asks questions to explore beyond current thinking" at bounding box center [854, 353] width 25 height 18
checkbox input "true"
click at [852, 384] on input "5. Invites client to share more" at bounding box center [854, 375] width 25 height 18
checkbox input "true"
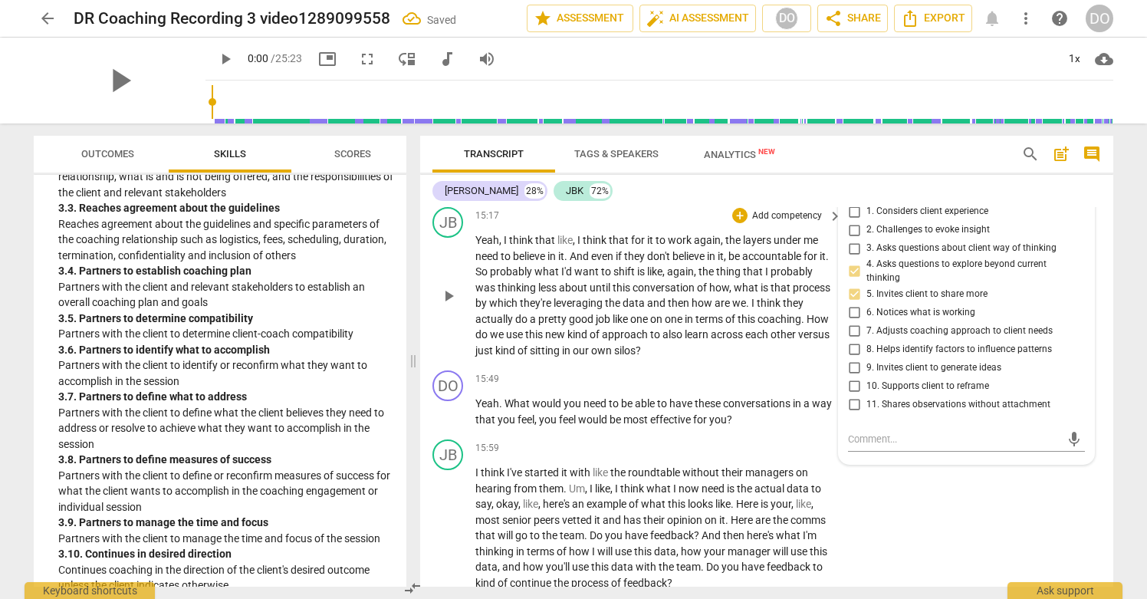
scroll to position [4644, 0]
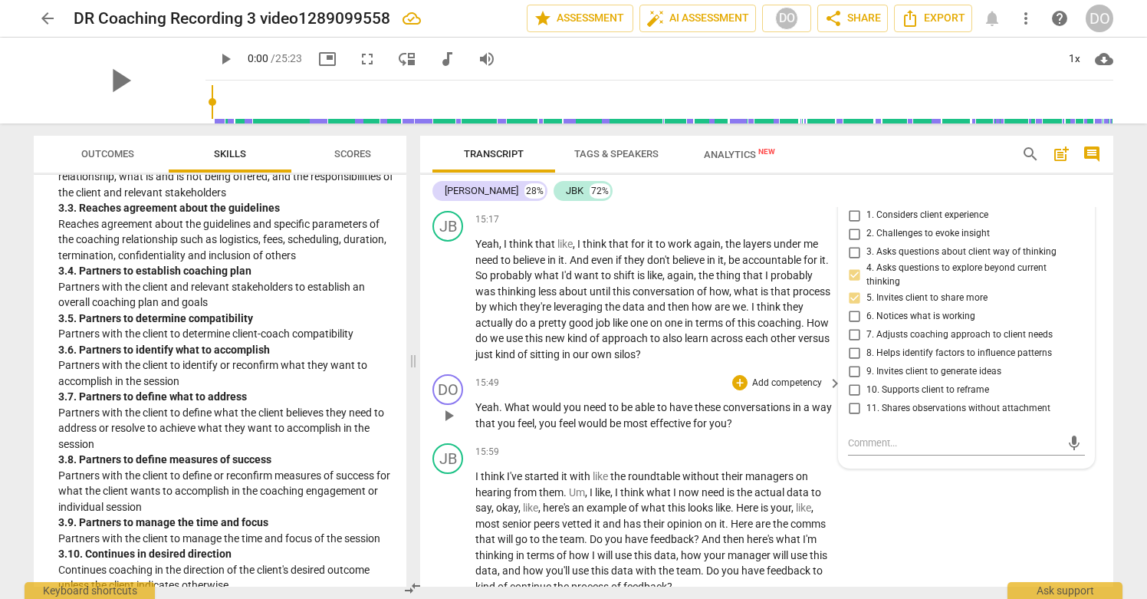
click at [796, 390] on p "Add competency" at bounding box center [787, 383] width 73 height 14
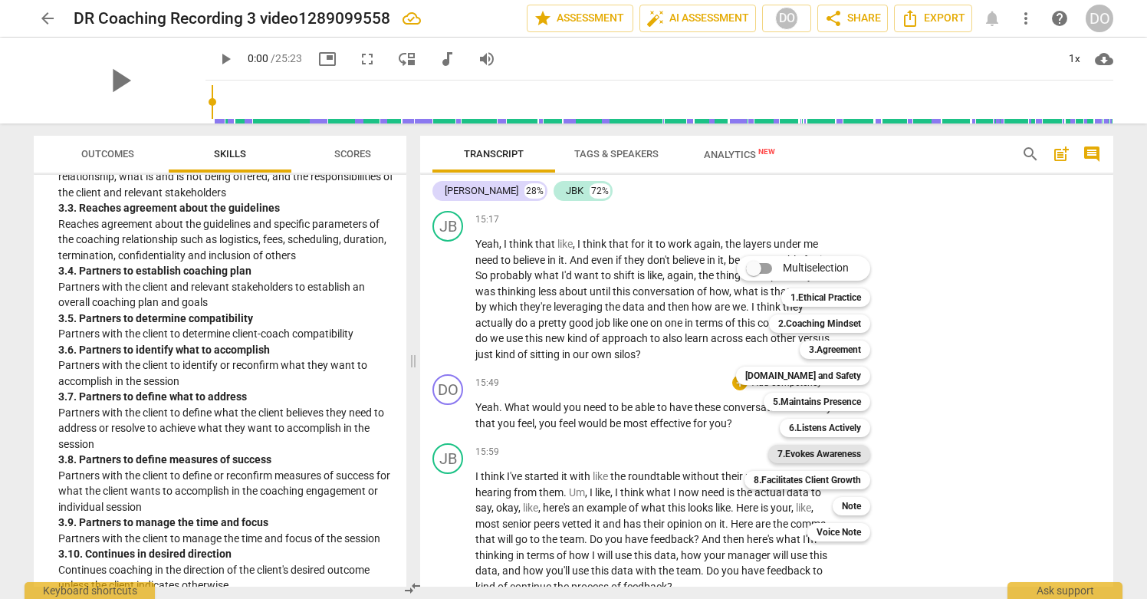
click at [826, 459] on b "7.Evokes Awareness" at bounding box center [820, 454] width 84 height 18
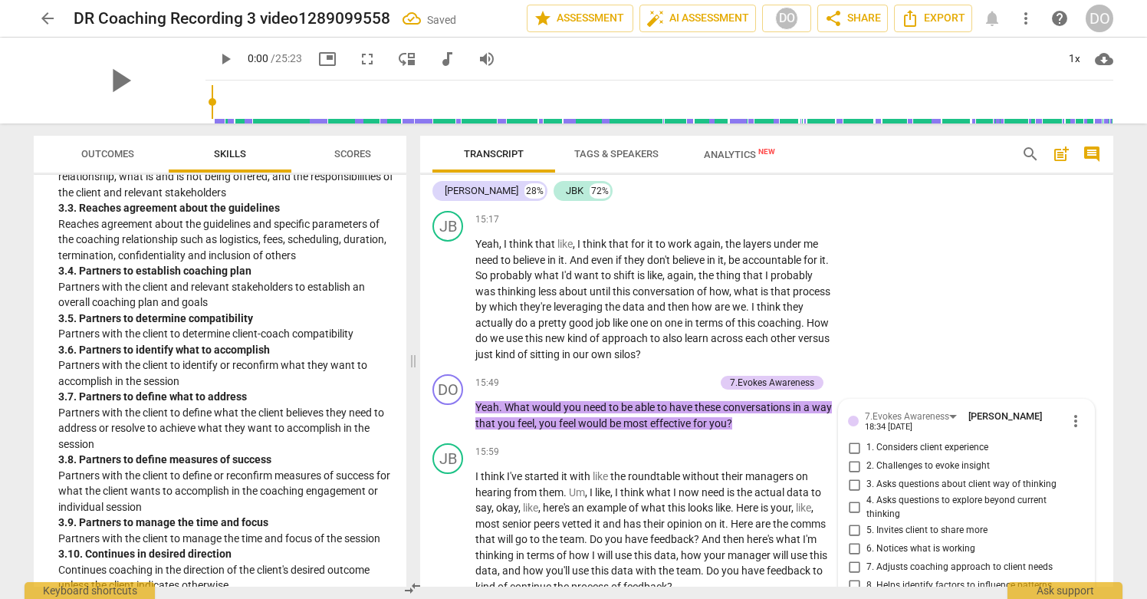
scroll to position [4933, 0]
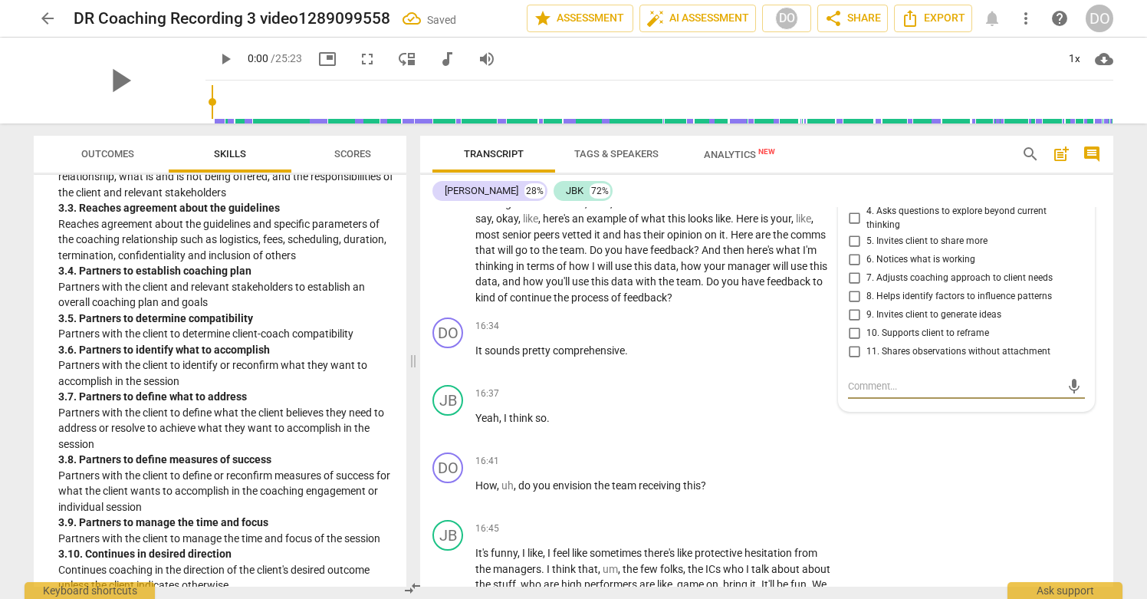
click at [853, 324] on input "9. Invites client to generate ideas" at bounding box center [854, 314] width 25 height 18
checkbox input "true"
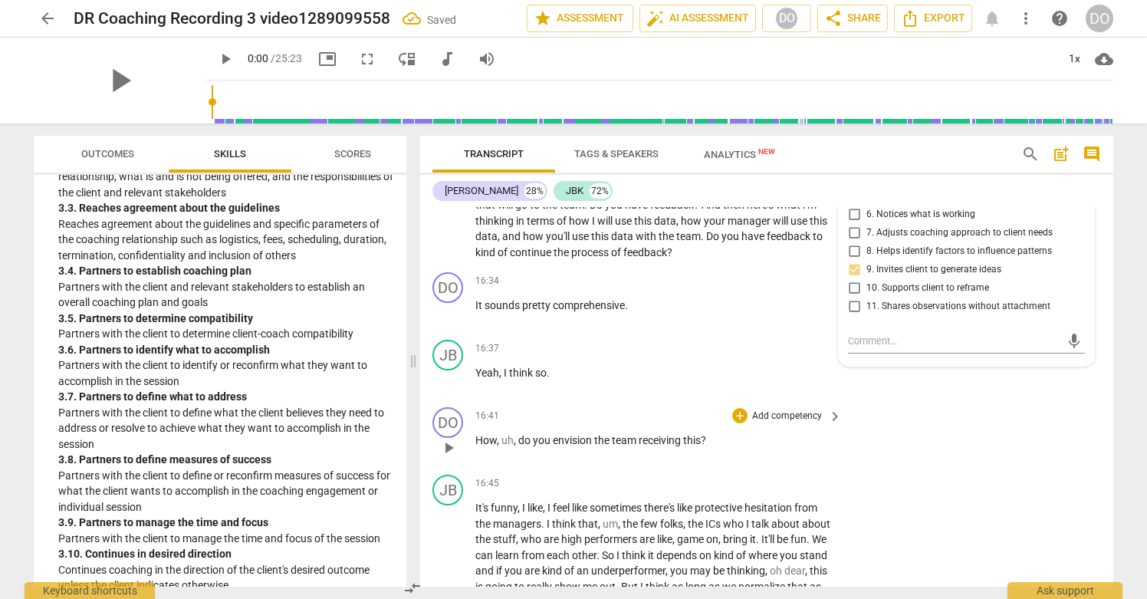
scroll to position [4970, 0]
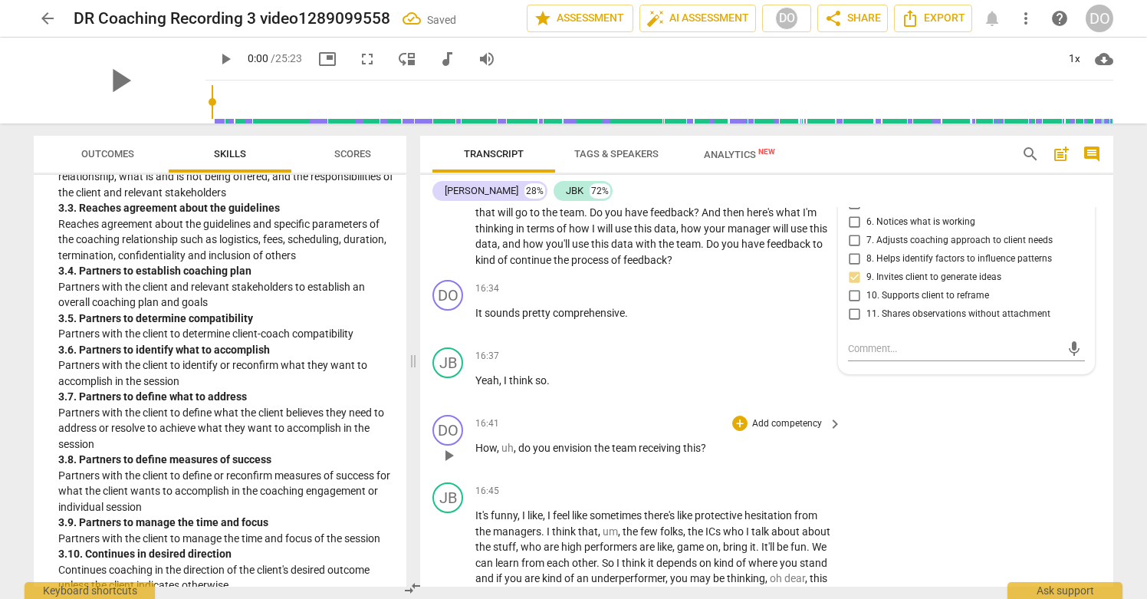
click at [813, 431] on p "Add competency" at bounding box center [787, 424] width 73 height 14
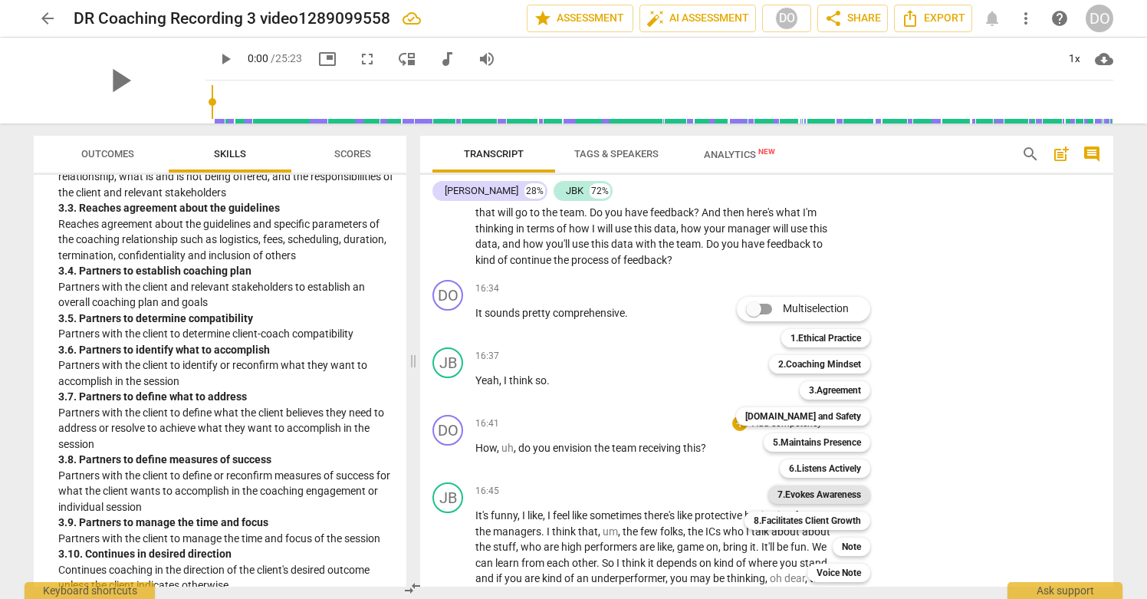
click at [847, 492] on b "7.Evokes Awareness" at bounding box center [820, 494] width 84 height 18
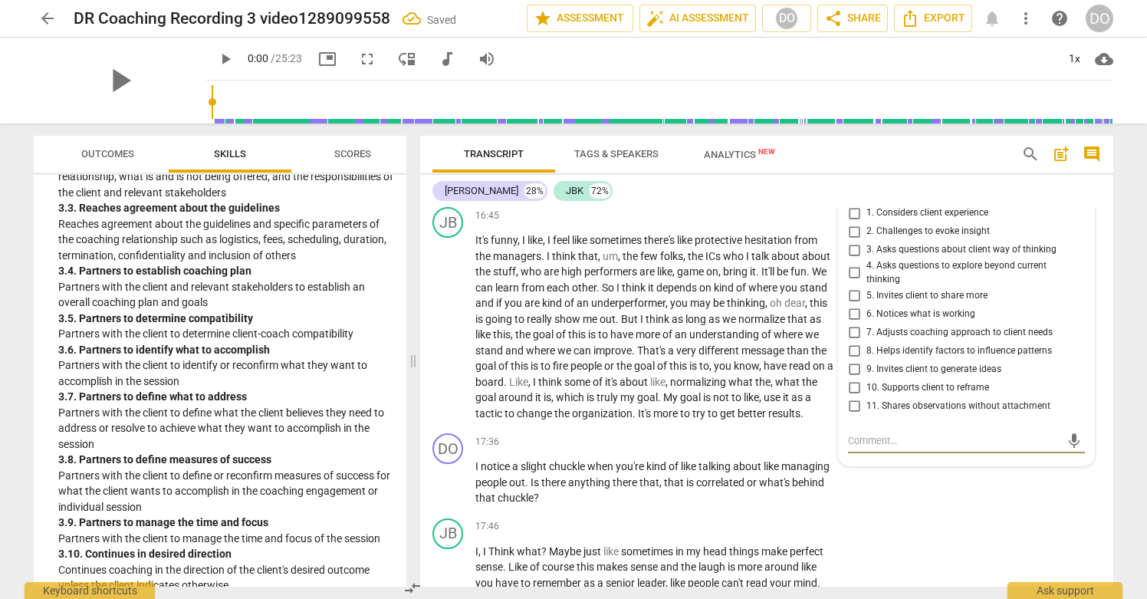
scroll to position [5241, 0]
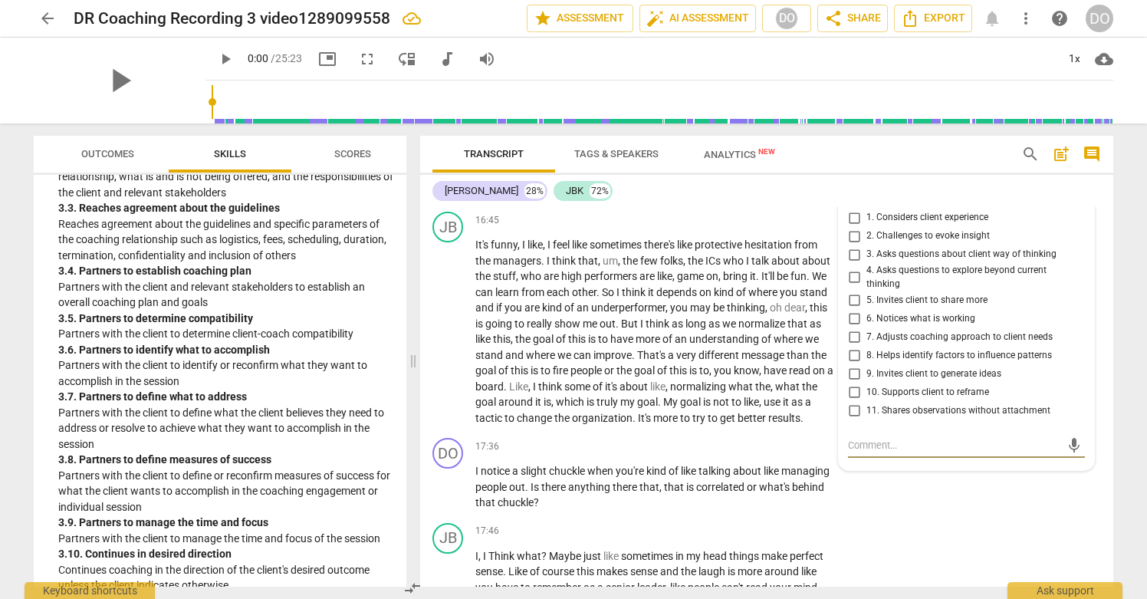
click at [853, 264] on input "3. Asks questions about client way of thinking" at bounding box center [854, 254] width 25 height 18
checkbox input "true"
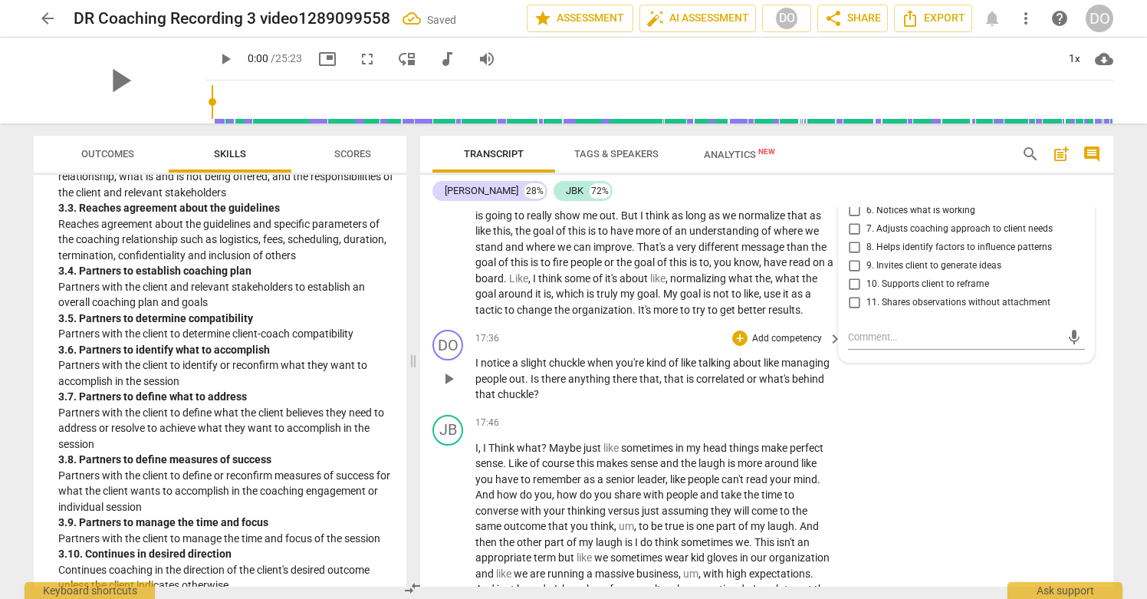
scroll to position [5346, 0]
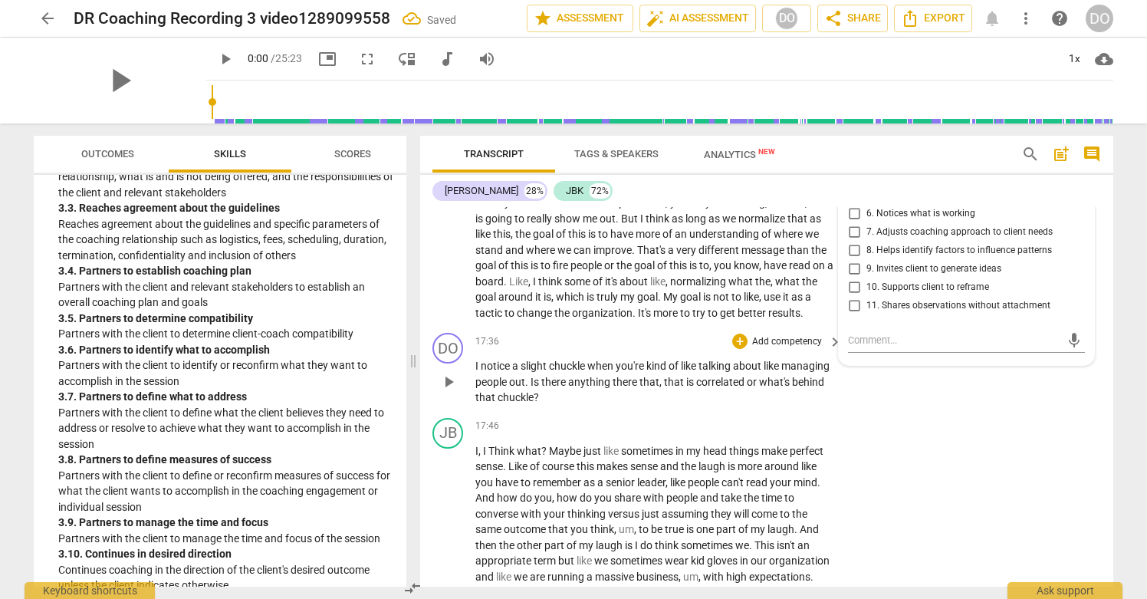
click at [796, 349] on p "Add competency" at bounding box center [787, 342] width 73 height 14
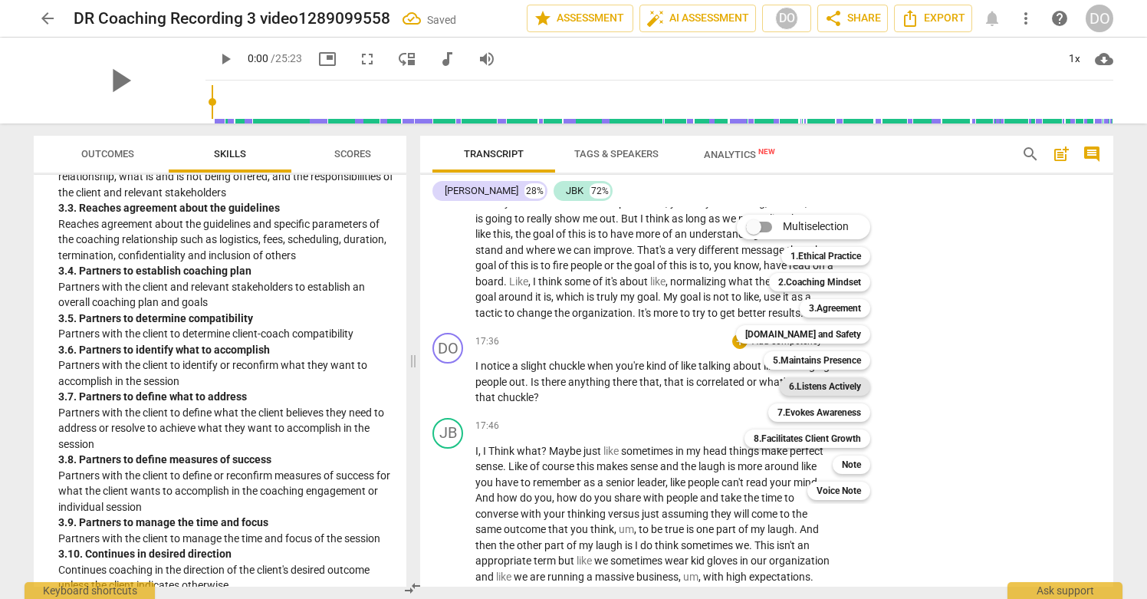
click at [847, 389] on b "6.Listens Actively" at bounding box center [825, 386] width 72 height 18
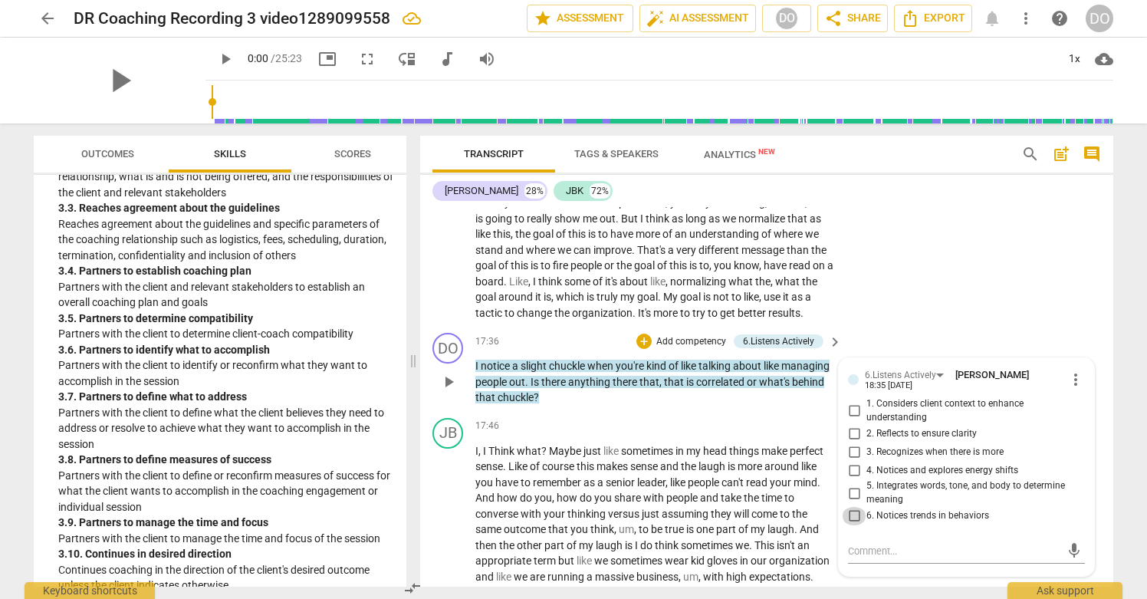
click at [855, 525] on input "6. Notices trends in behaviors" at bounding box center [854, 516] width 25 height 18
checkbox input "true"
click at [852, 502] on input "5. Integrates words, tone, and body to determine meaning" at bounding box center [854, 493] width 25 height 18
checkbox input "true"
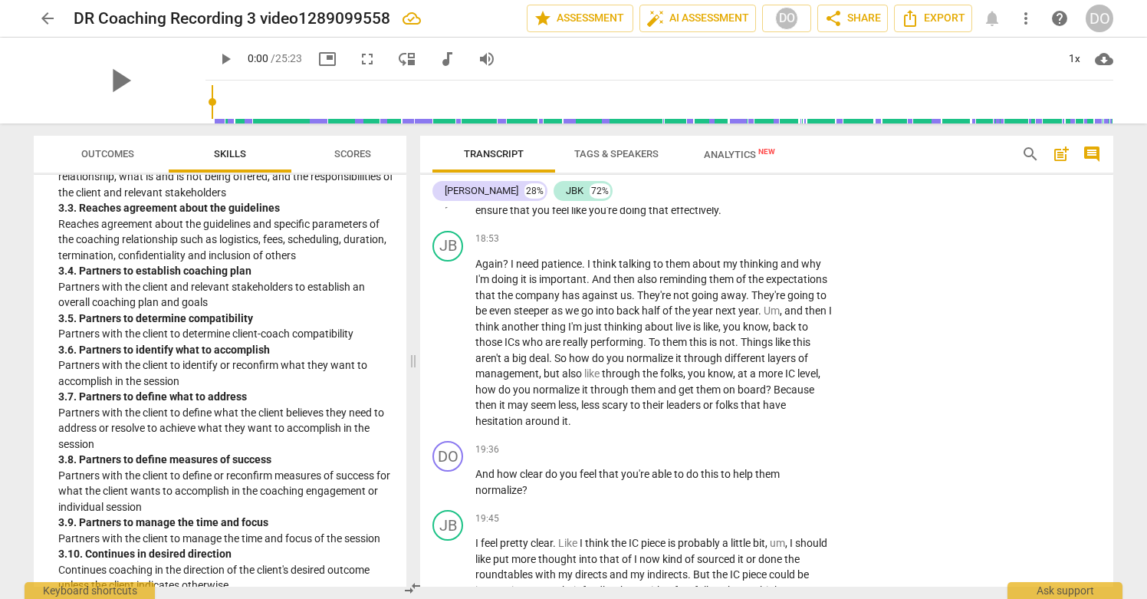
scroll to position [5836, 0]
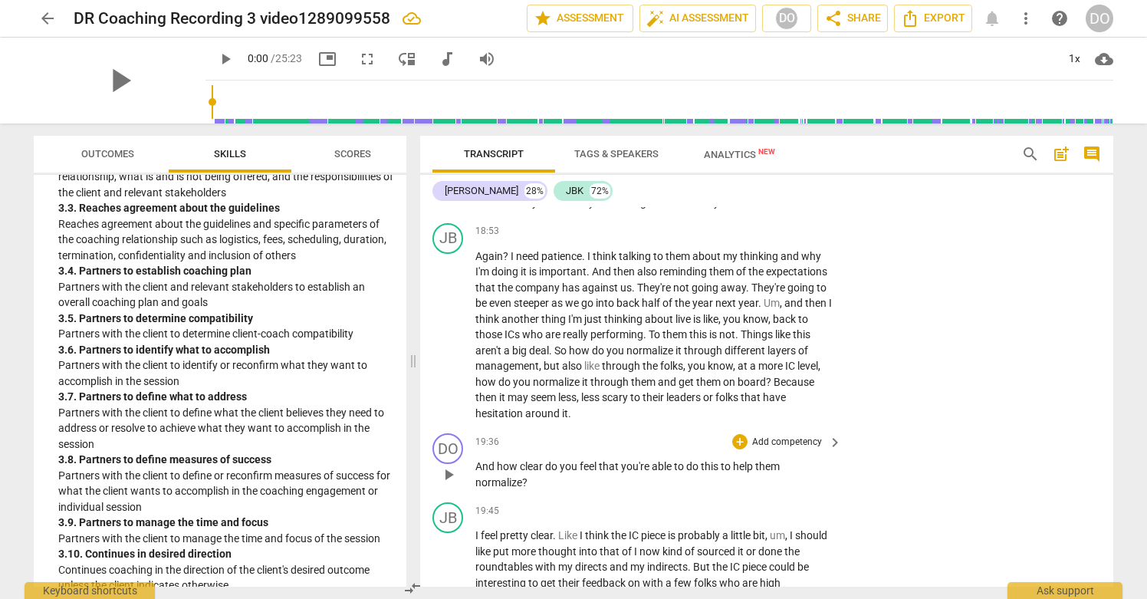
click at [804, 449] on p "Add competency" at bounding box center [787, 443] width 73 height 14
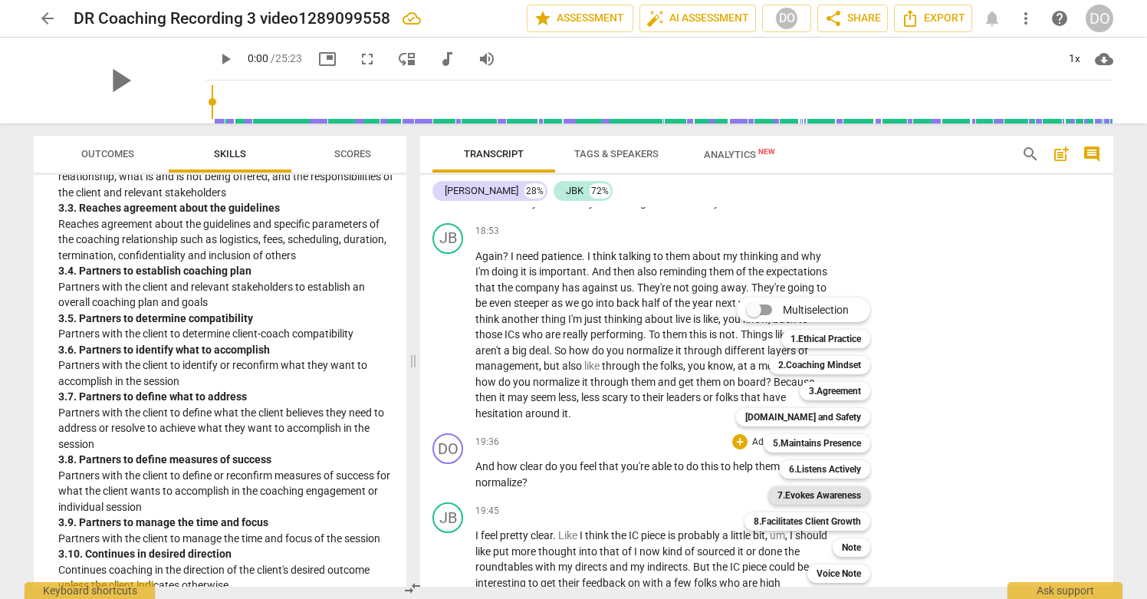
click at [833, 495] on b "7.Evokes Awareness" at bounding box center [820, 495] width 84 height 18
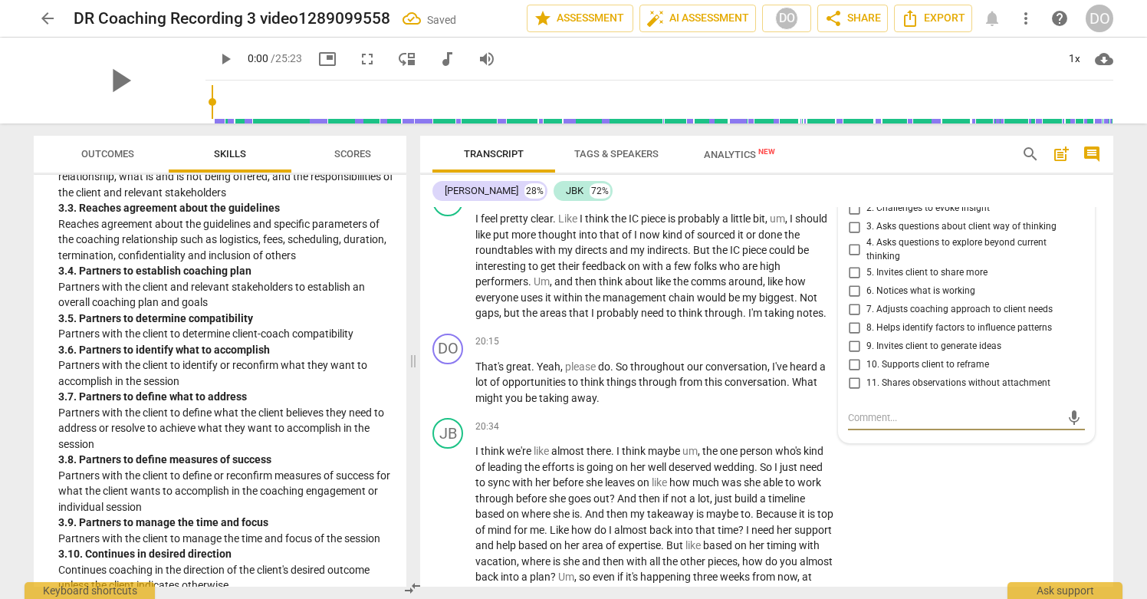
scroll to position [6156, 0]
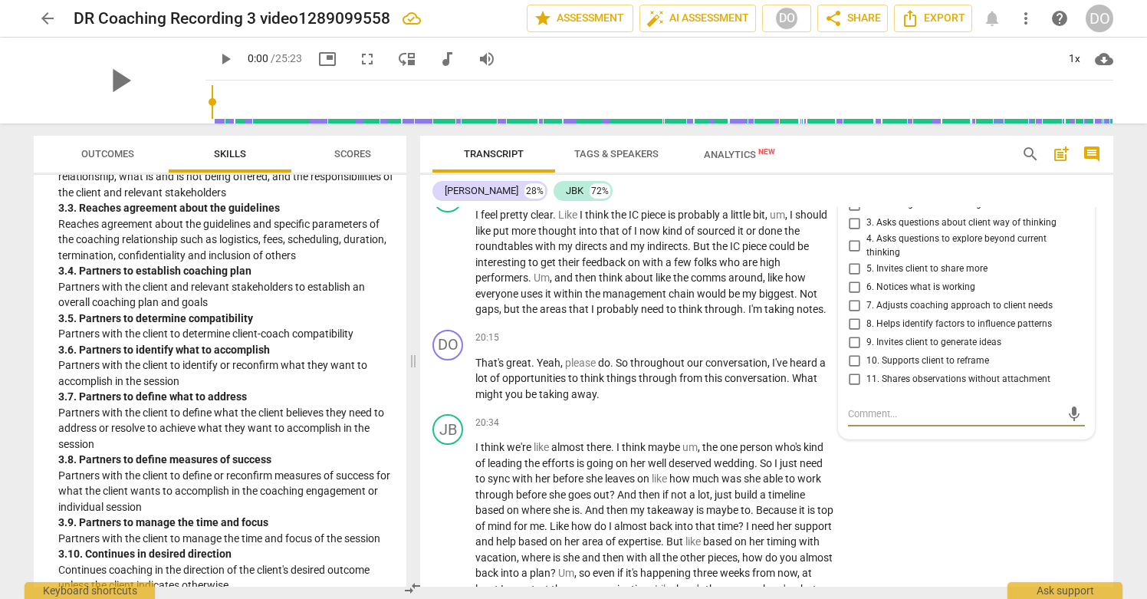
click at [852, 230] on input "3. Asks questions about client way of thinking" at bounding box center [854, 223] width 25 height 18
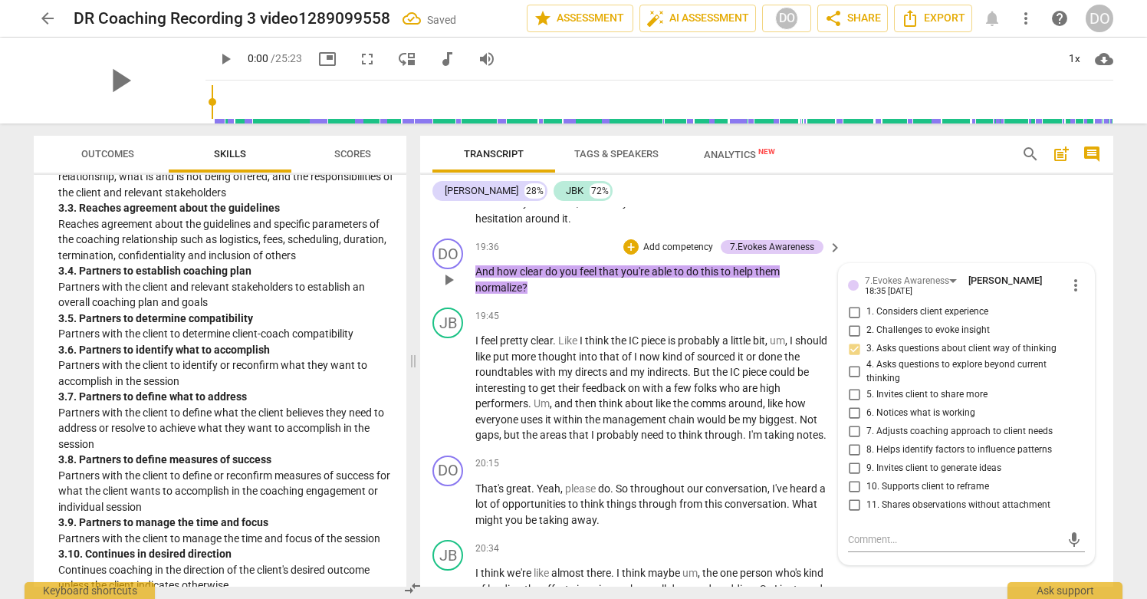
scroll to position [6043, 0]
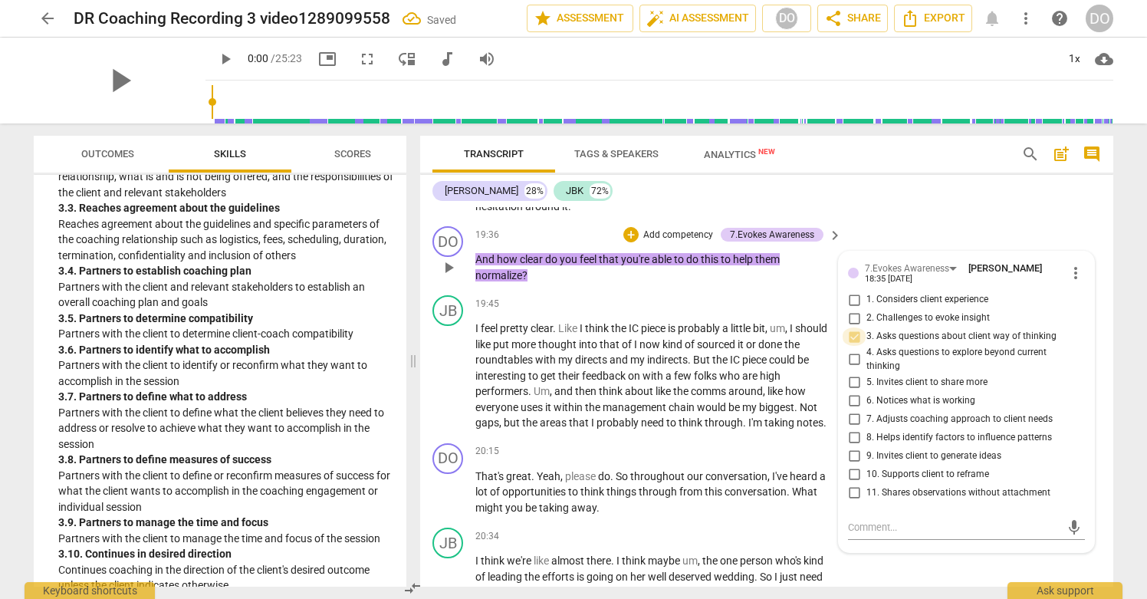
click at [852, 344] on input "3. Asks questions about client way of thinking" at bounding box center [854, 336] width 25 height 18
click at [852, 346] on input "3. Asks questions about client way of thinking" at bounding box center [854, 336] width 25 height 18
checkbox input "false"
click at [856, 389] on input "5. Invites client to share more" at bounding box center [854, 382] width 25 height 18
checkbox input "true"
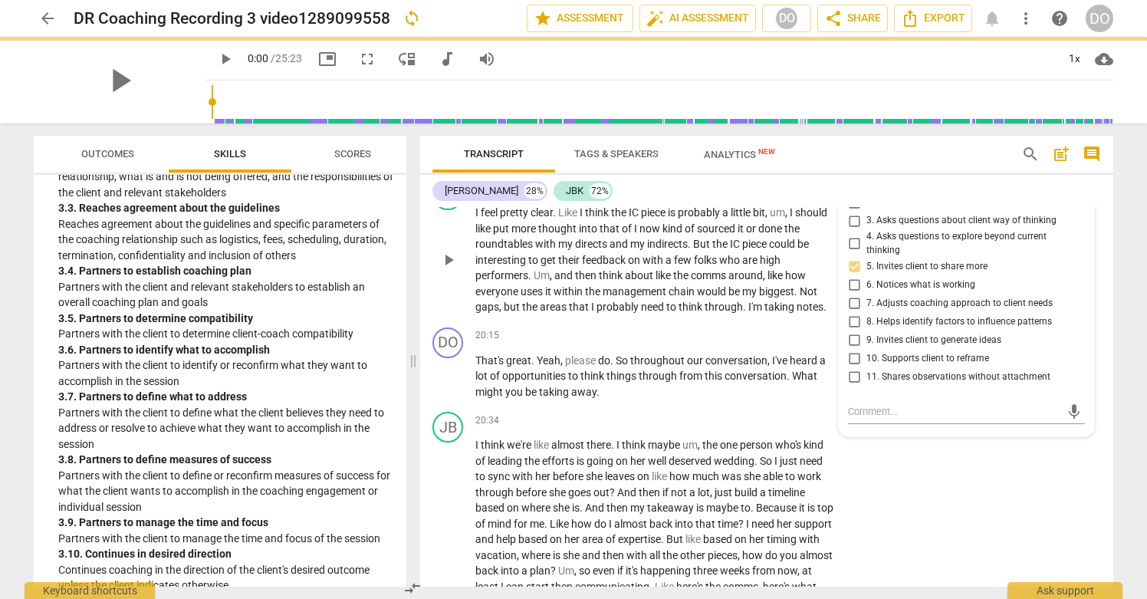
scroll to position [6156, 0]
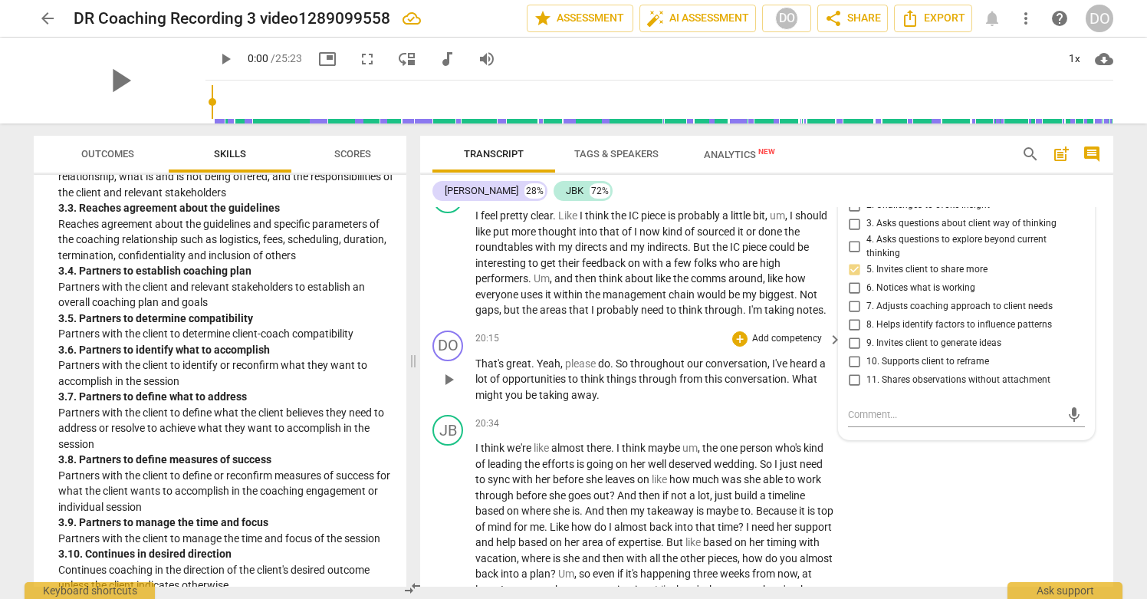
click at [800, 346] on p "Add competency" at bounding box center [787, 339] width 73 height 14
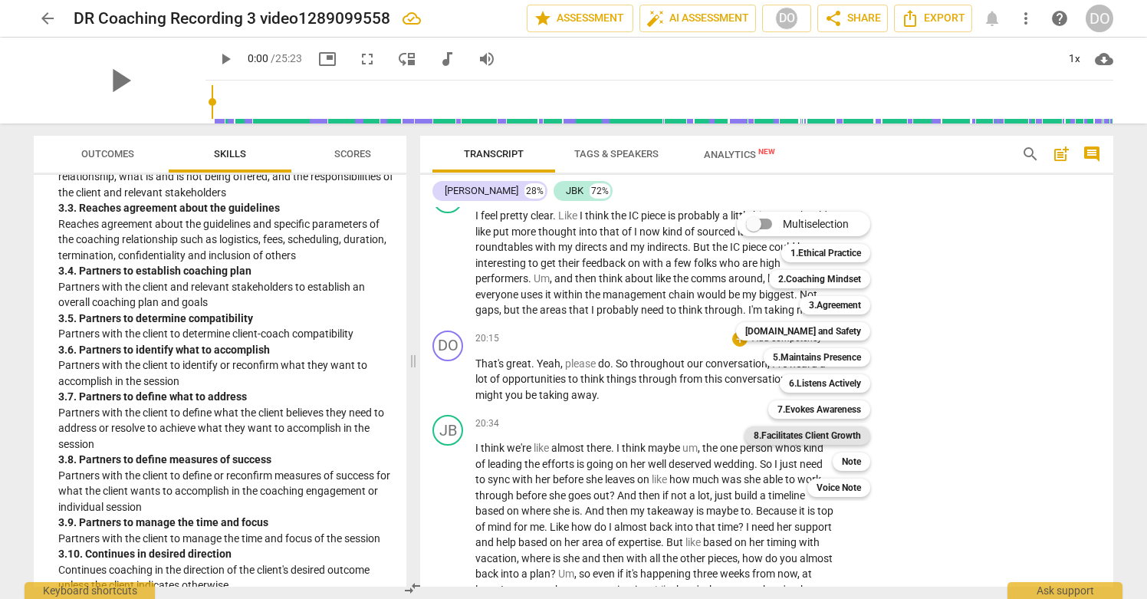
click at [838, 441] on b "8.Facilitates Client Growth" at bounding box center [807, 435] width 107 height 18
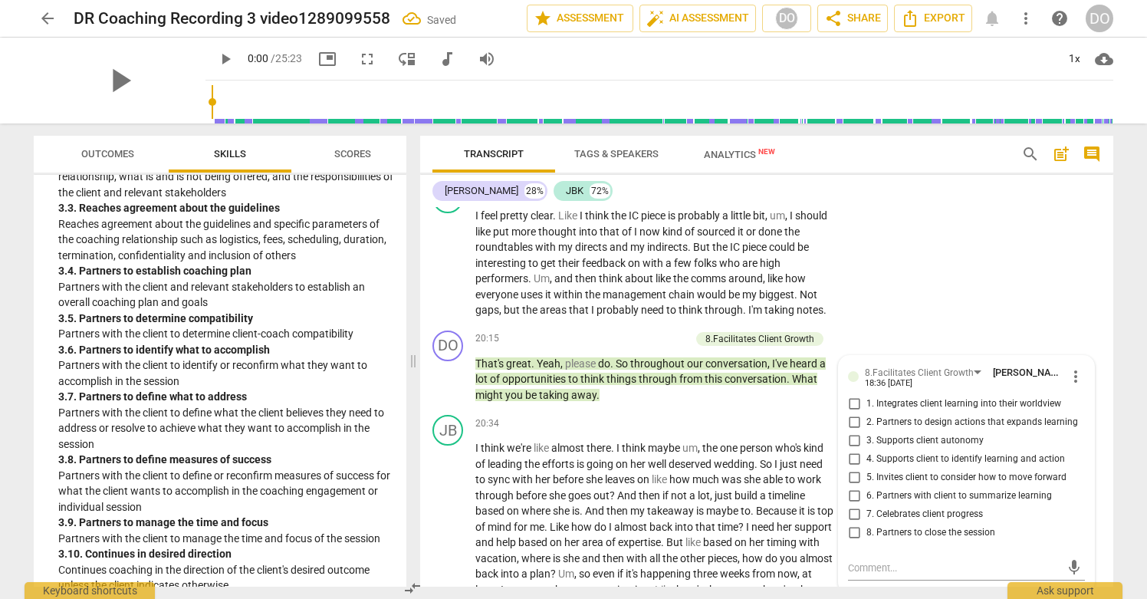
scroll to position [6158, 0]
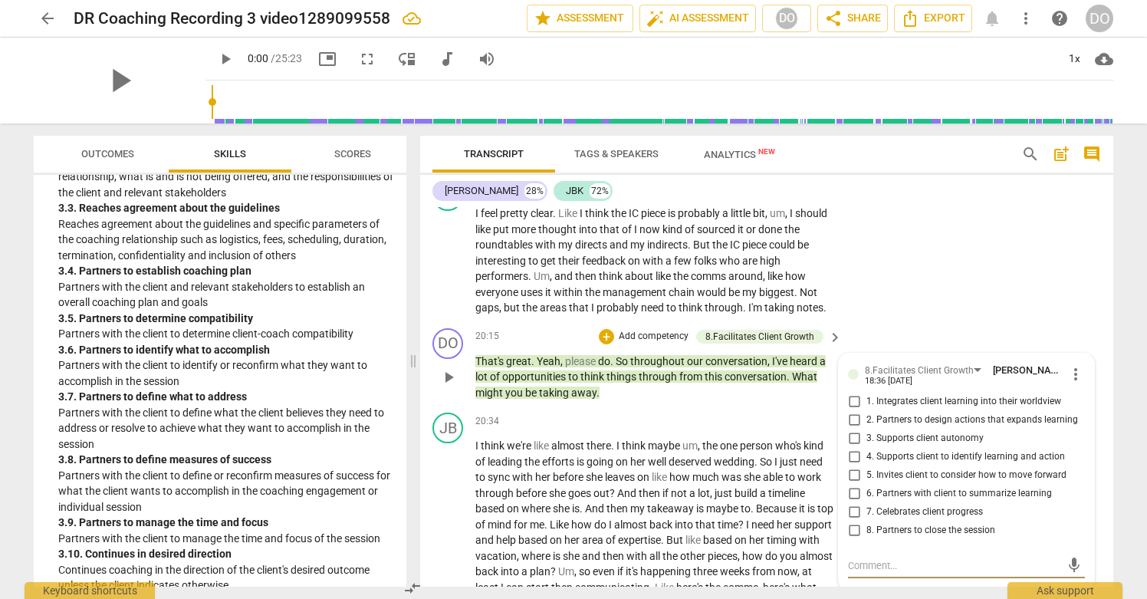
click at [851, 466] on input "4. Supports client to identify learning and action" at bounding box center [854, 457] width 25 height 18
checkbox input "true"
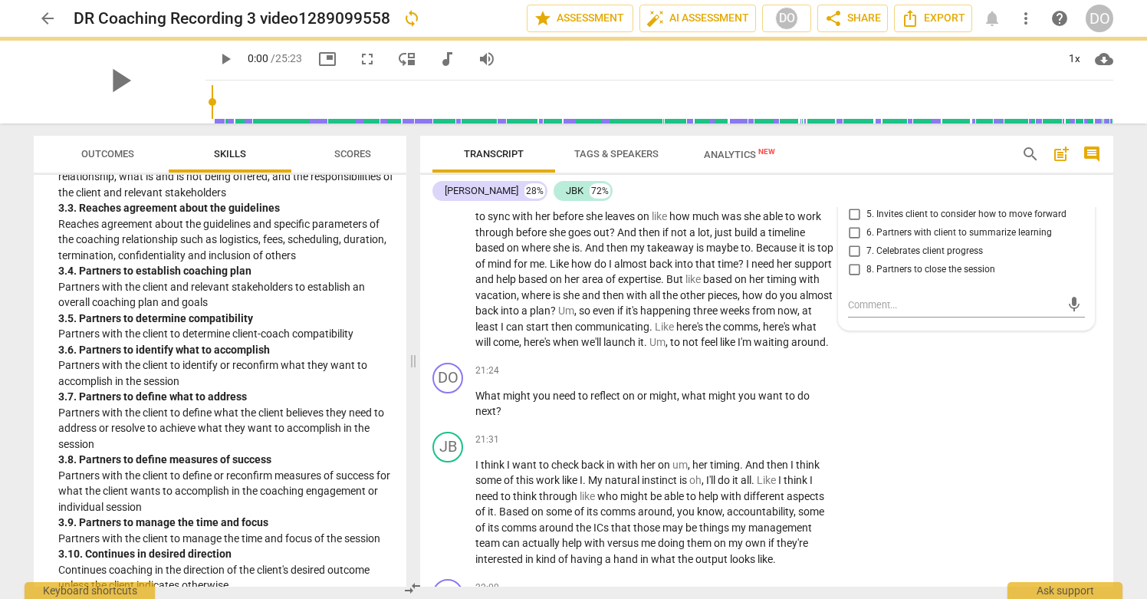
scroll to position [6426, 0]
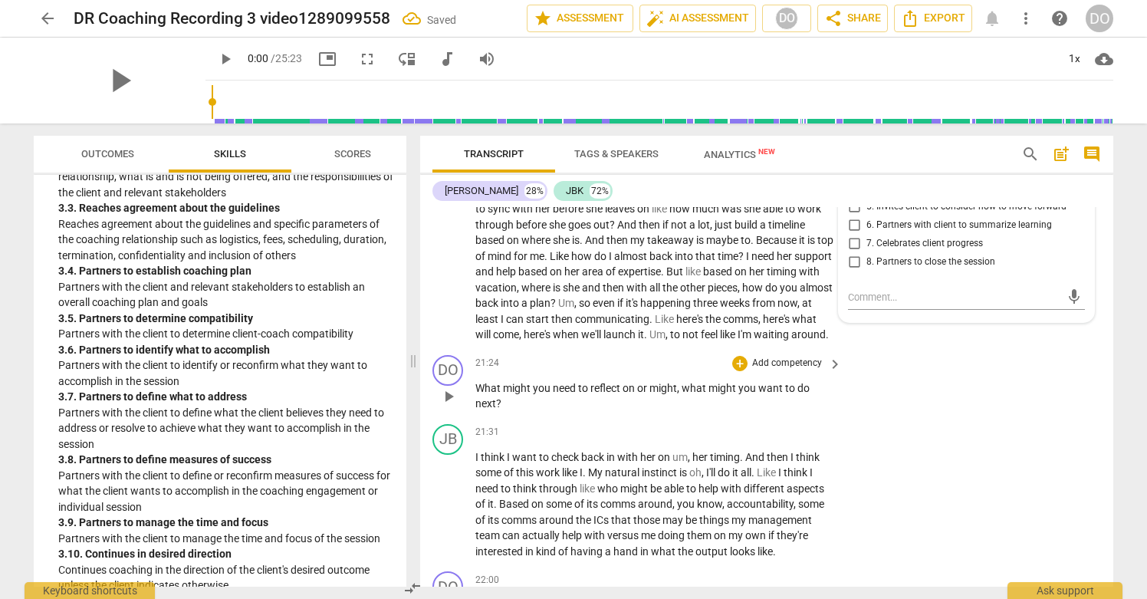
click at [805, 370] on p "Add competency" at bounding box center [787, 364] width 73 height 14
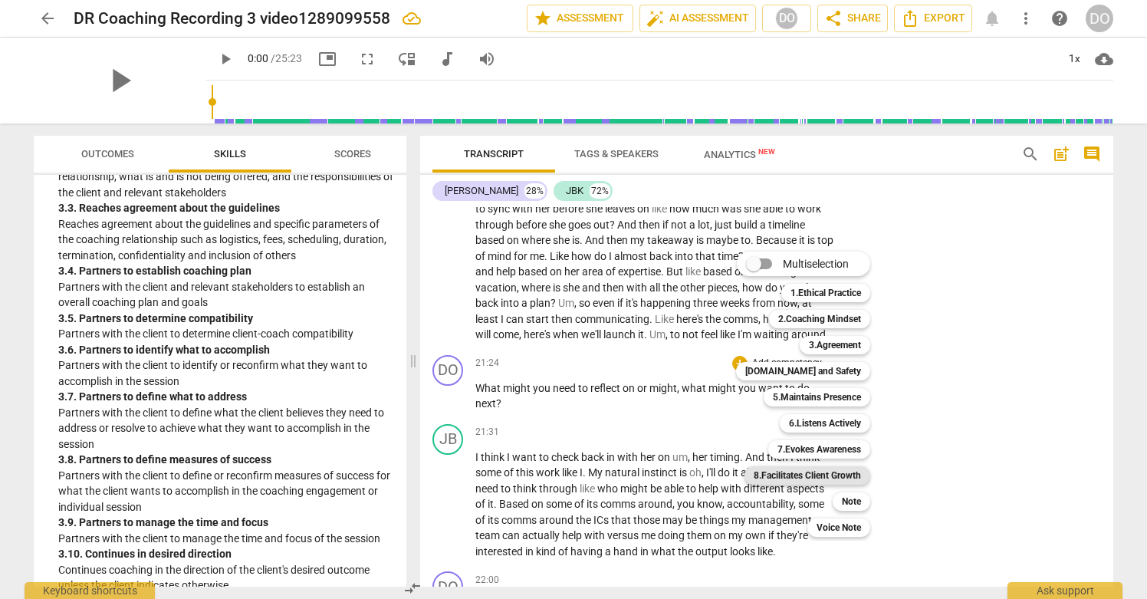
click at [837, 476] on b "8.Facilitates Client Growth" at bounding box center [807, 475] width 107 height 18
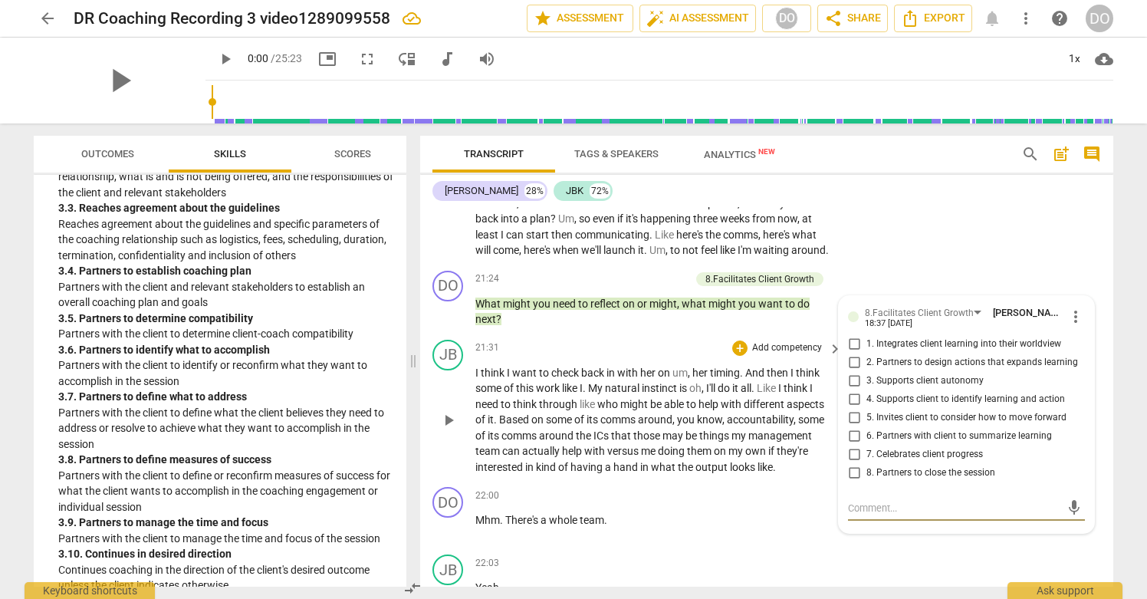
scroll to position [6516, 0]
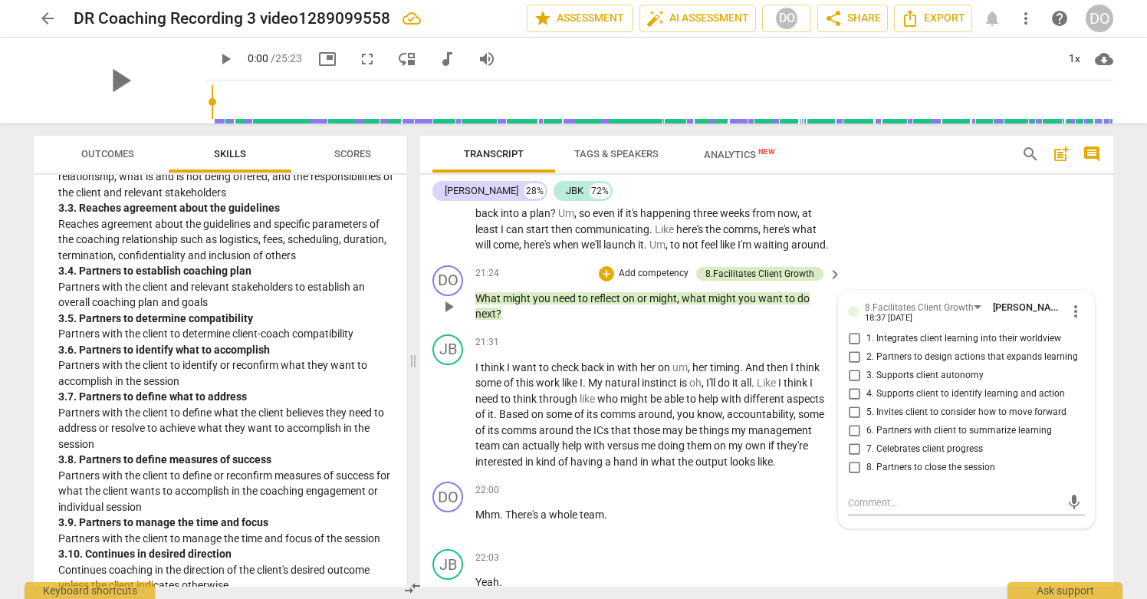
click at [771, 281] on div "8.Facilitates Client Growth" at bounding box center [759, 274] width 109 height 14
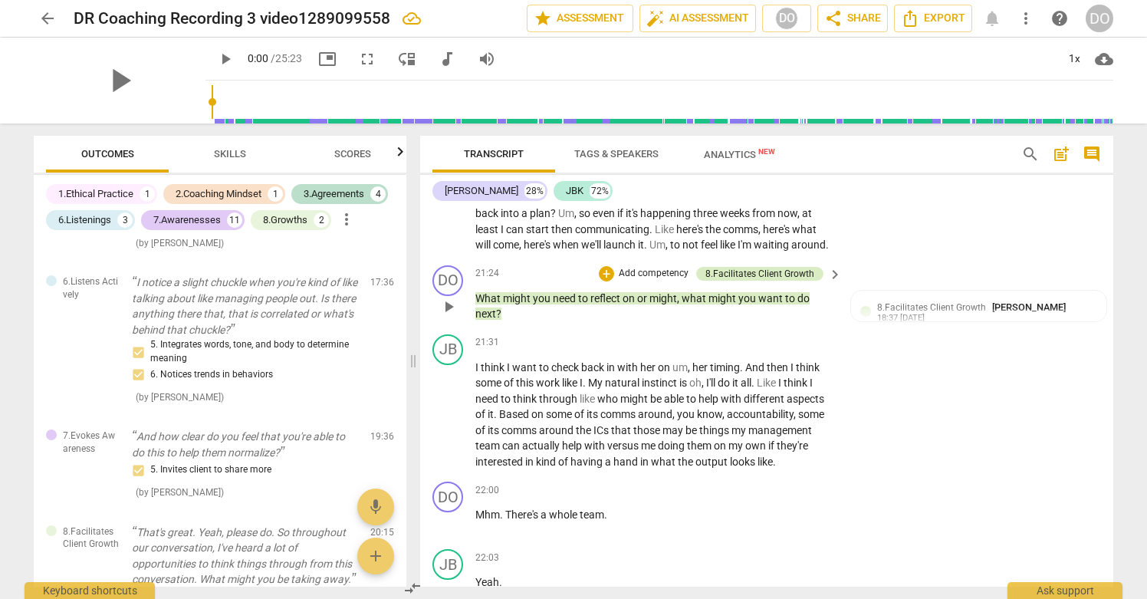
scroll to position [2849, 0]
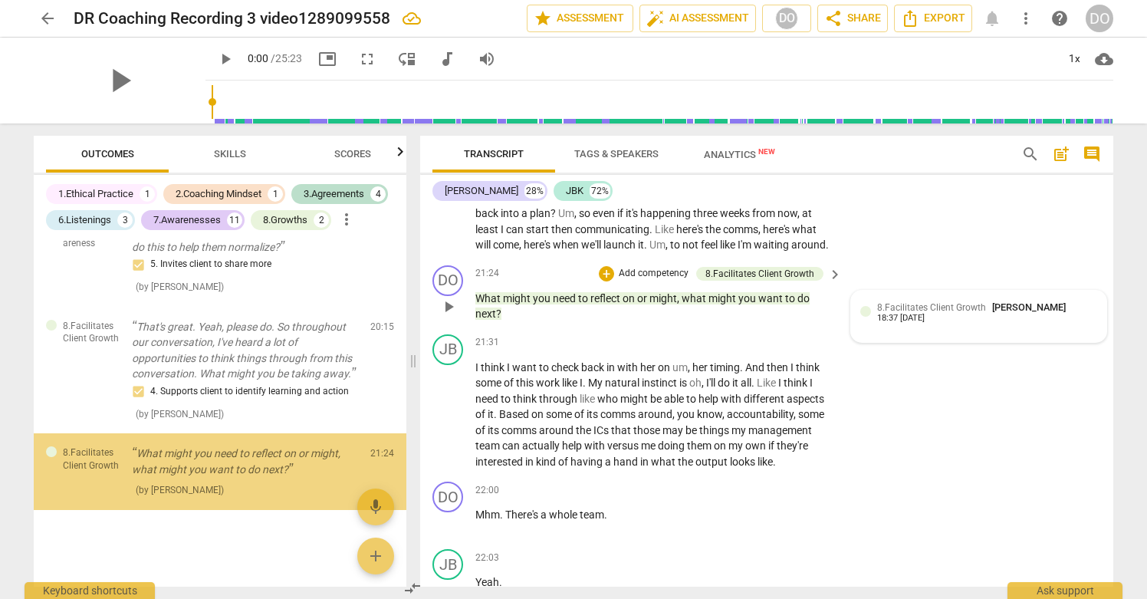
click at [901, 313] on span "8.Facilitates Client Growth" at bounding box center [931, 307] width 109 height 11
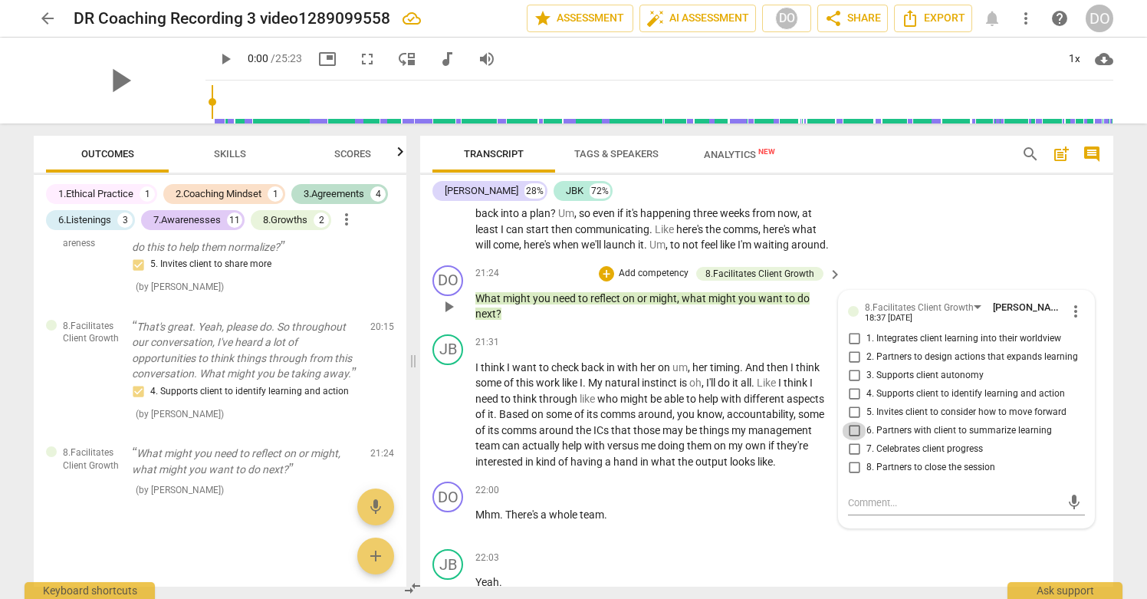
click at [853, 440] on input "6. Partners with client to summarize learning" at bounding box center [854, 431] width 25 height 18
checkbox input "false"
click at [851, 367] on input "2. Partners to design actions that expands learning" at bounding box center [854, 357] width 25 height 18
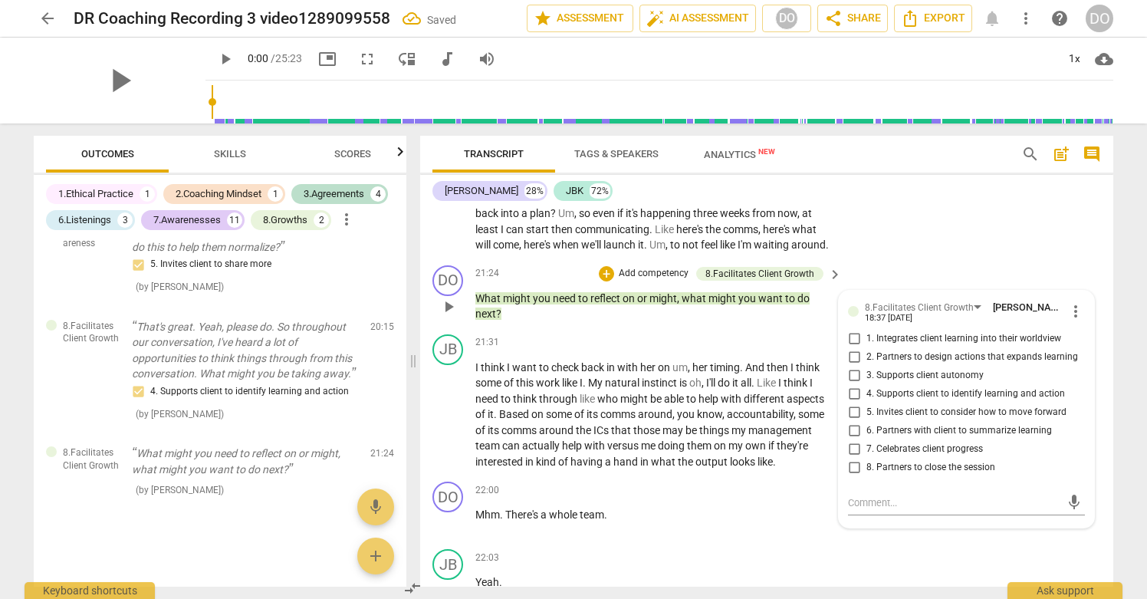
checkbox input "true"
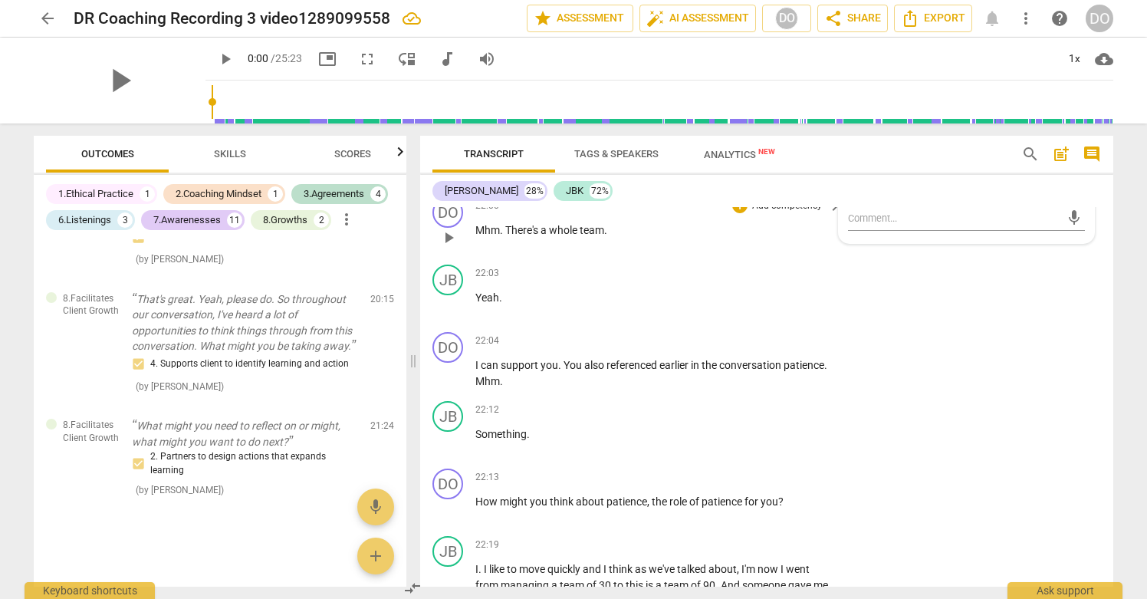
scroll to position [6804, 0]
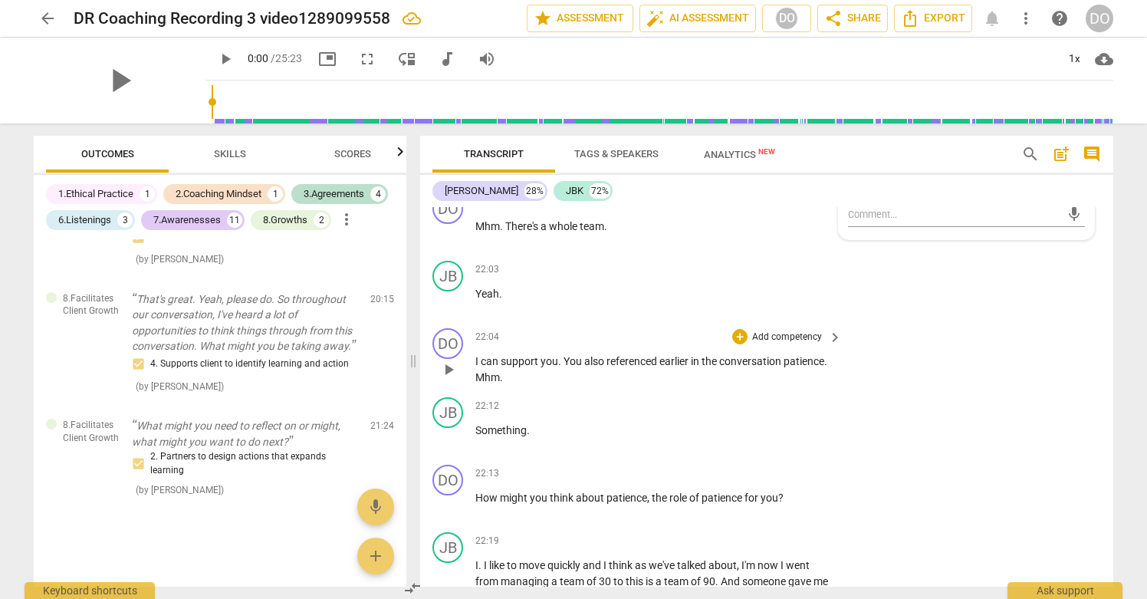
click at [814, 344] on p "Add competency" at bounding box center [787, 337] width 73 height 14
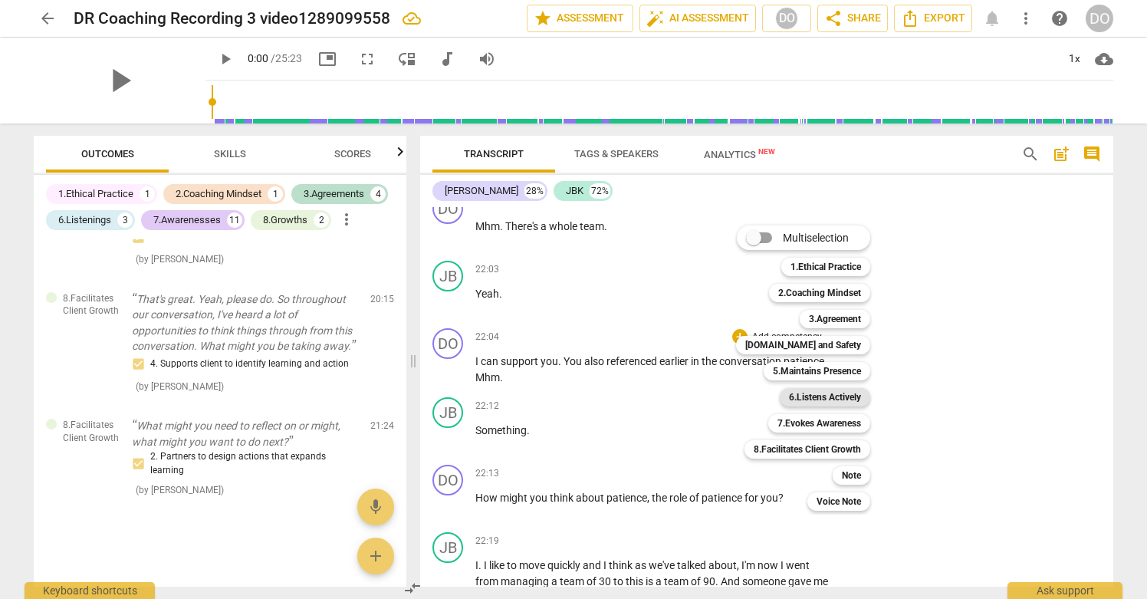
click at [847, 401] on b "6.Listens Actively" at bounding box center [825, 397] width 72 height 18
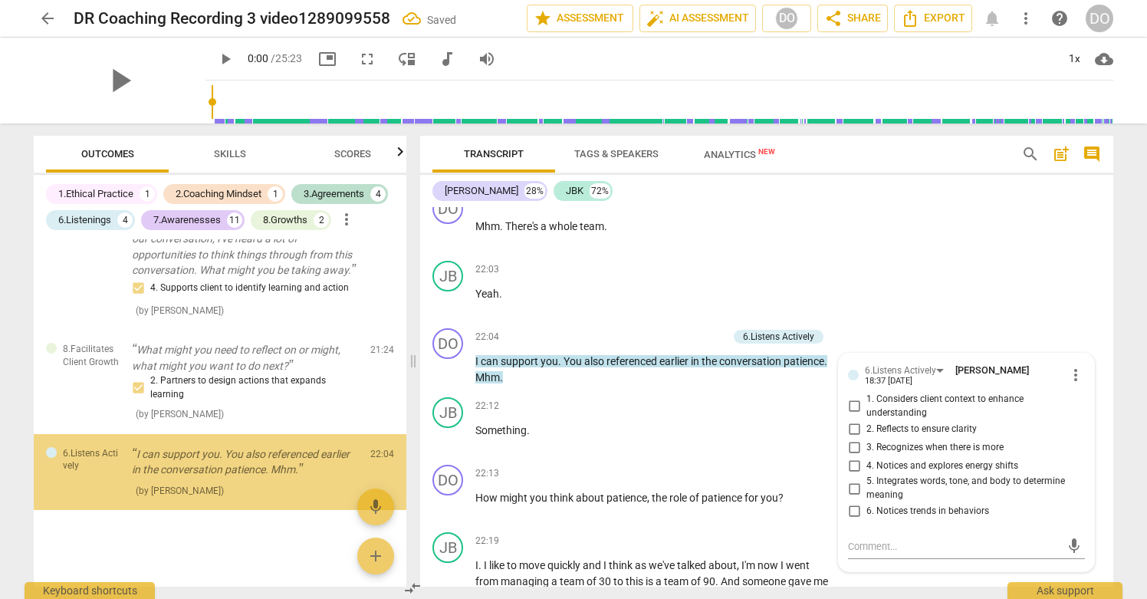
scroll to position [2953, 0]
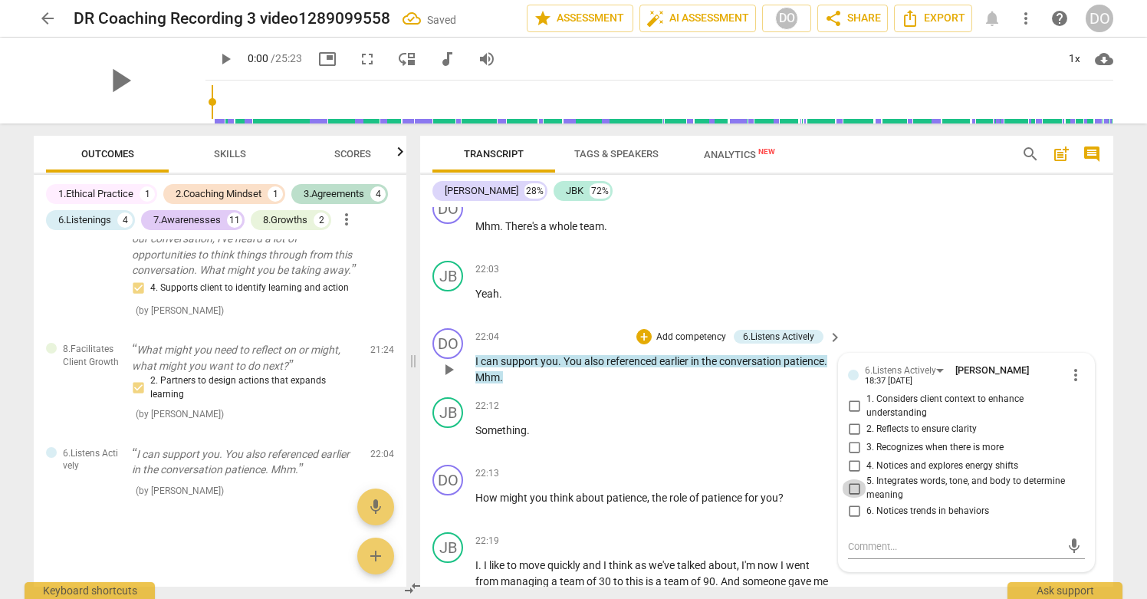
click at [846, 498] on input "5. Integrates words, tone, and body to determine meaning" at bounding box center [854, 488] width 25 height 18
checkbox input "true"
click at [850, 521] on input "6. Notices trends in behaviors" at bounding box center [854, 511] width 25 height 18
checkbox input "true"
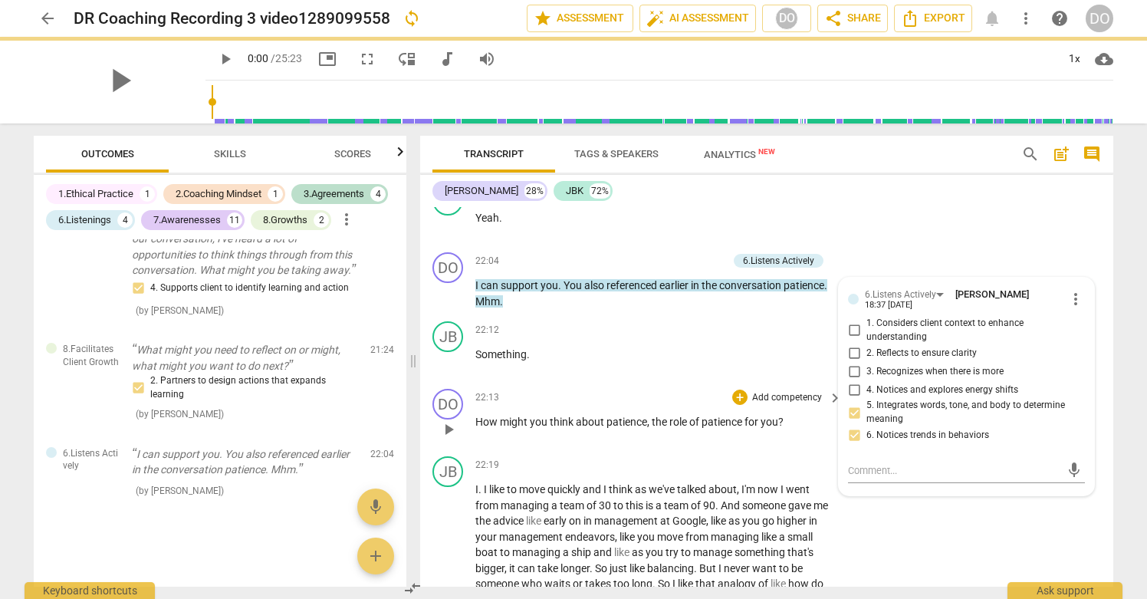
scroll to position [6873, 0]
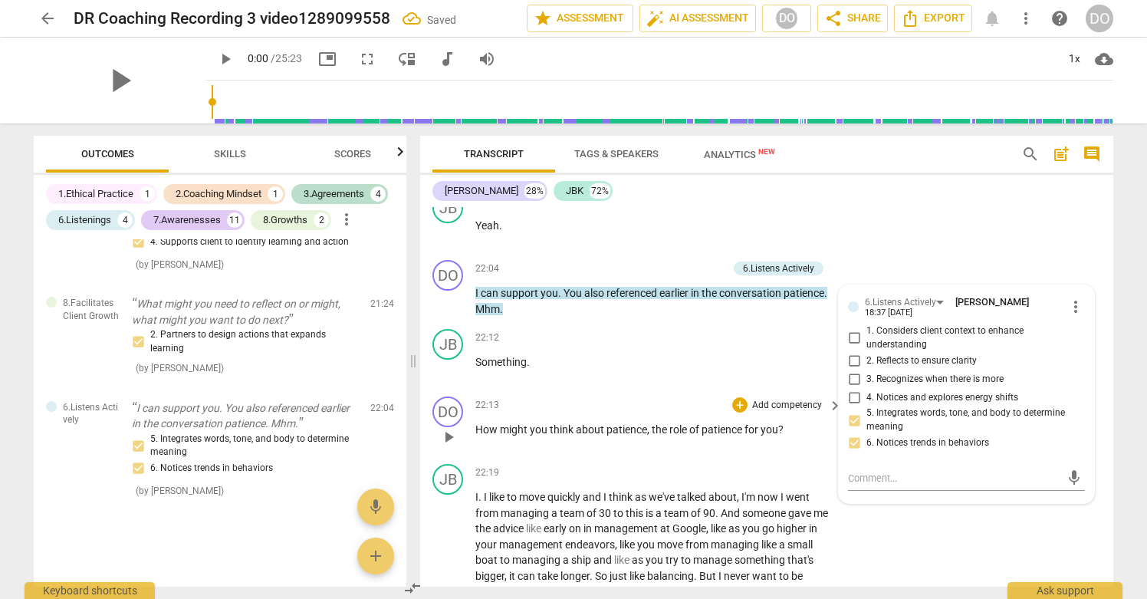
click at [788, 413] on p "Add competency" at bounding box center [787, 406] width 73 height 14
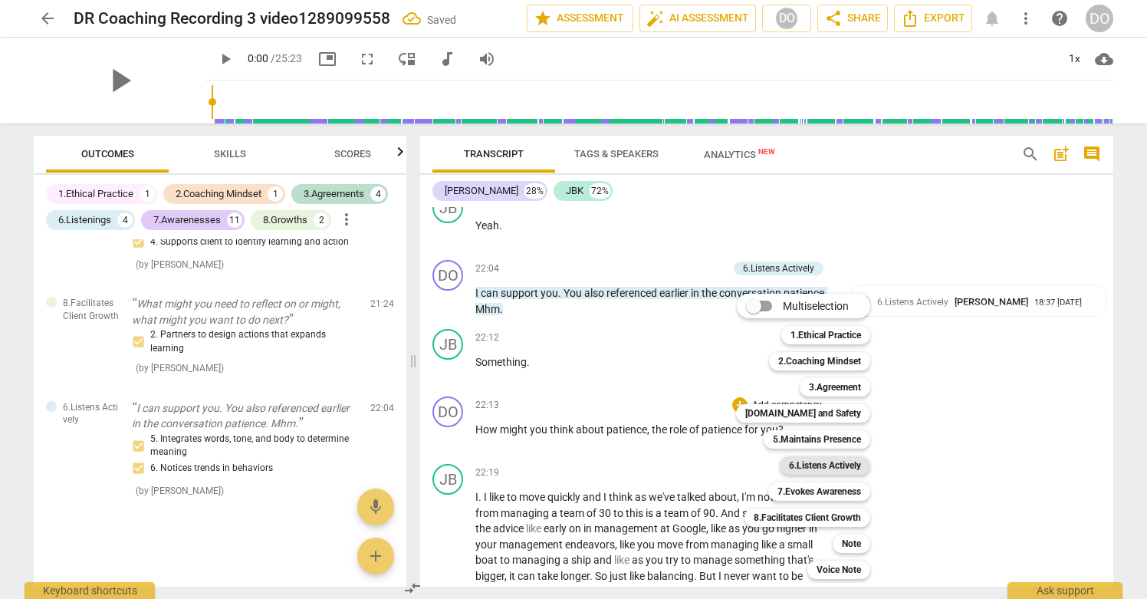
click at [853, 467] on b "6.Listens Actively" at bounding box center [825, 465] width 72 height 18
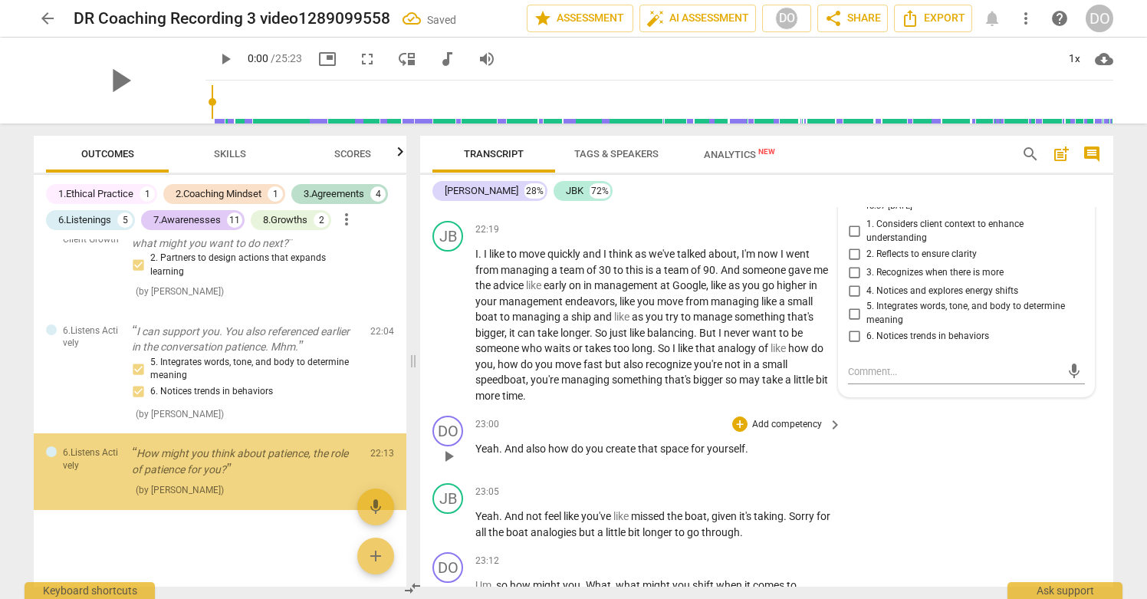
scroll to position [3076, 0]
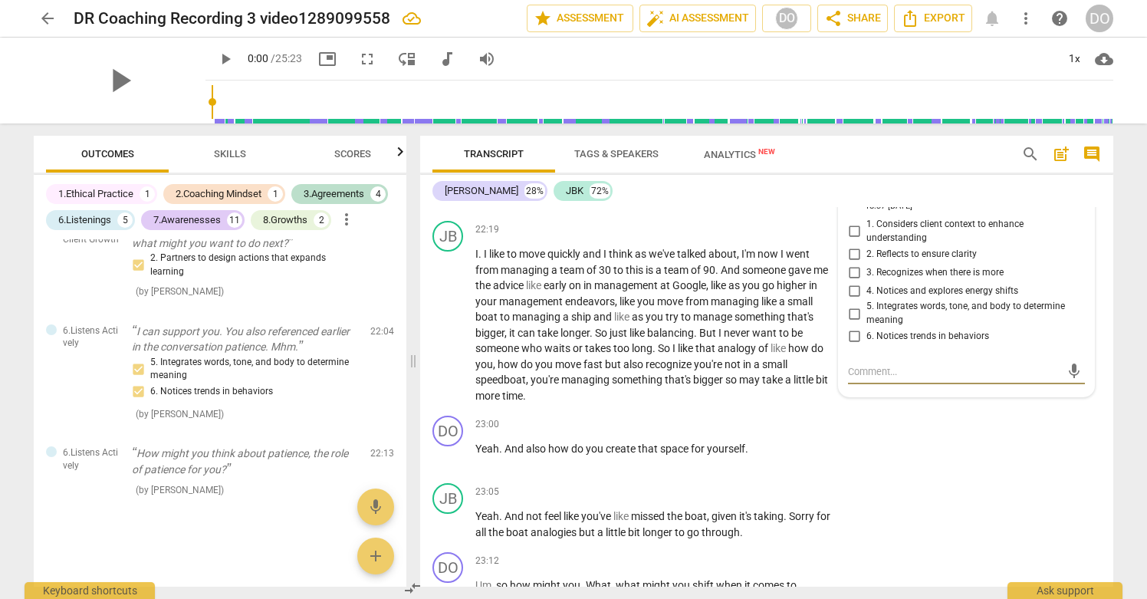
click at [848, 323] on input "5. Integrates words, tone, and body to determine meaning" at bounding box center [854, 313] width 25 height 18
checkbox input "true"
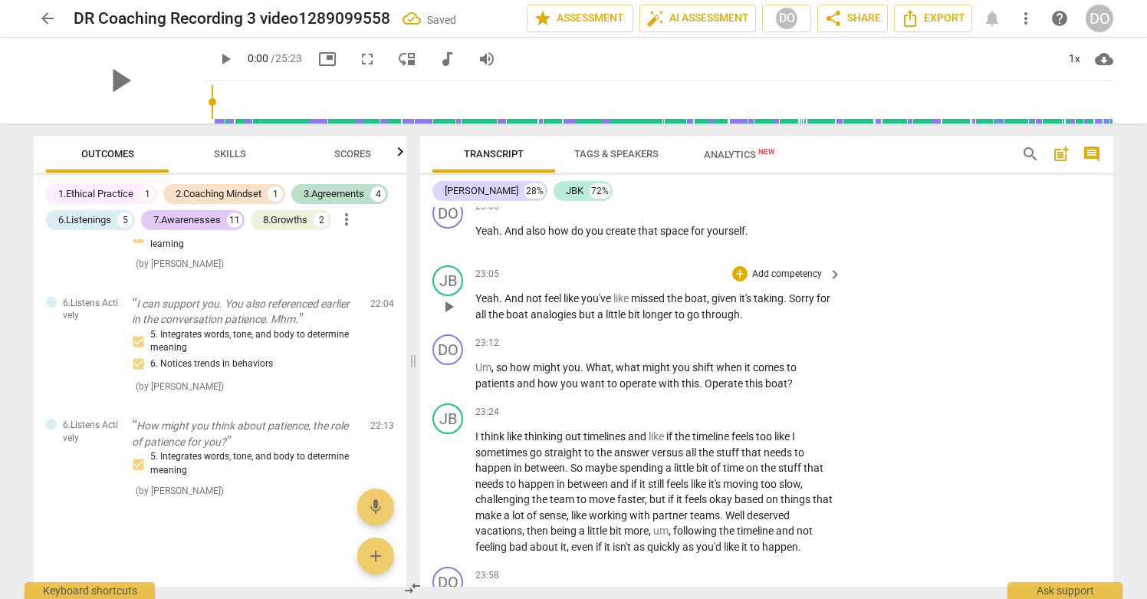
scroll to position [7326, 0]
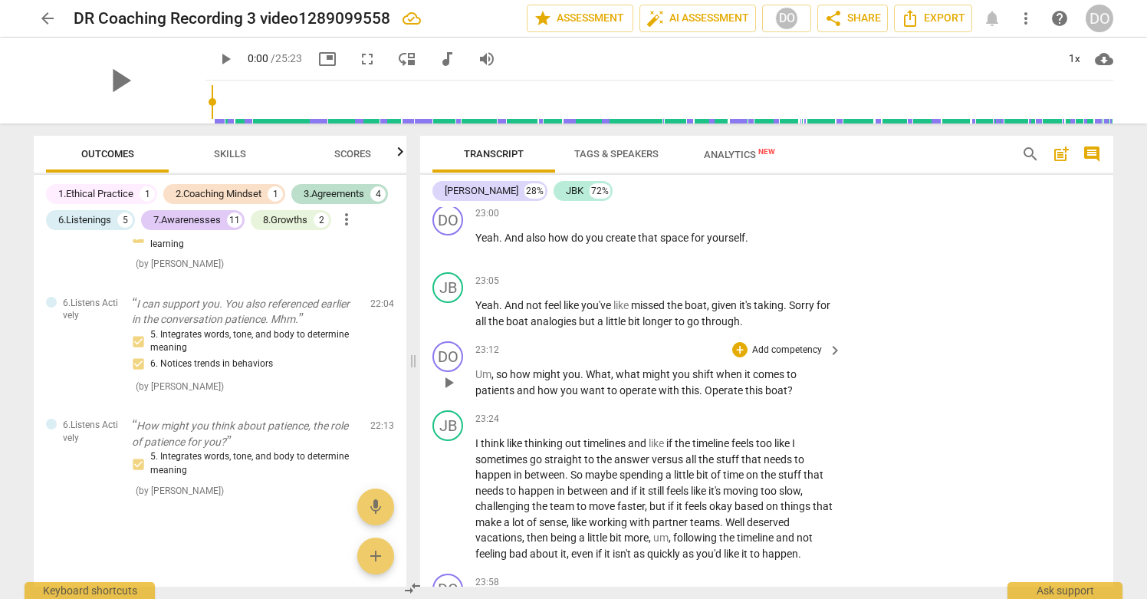
click at [795, 357] on p "Add competency" at bounding box center [787, 351] width 73 height 14
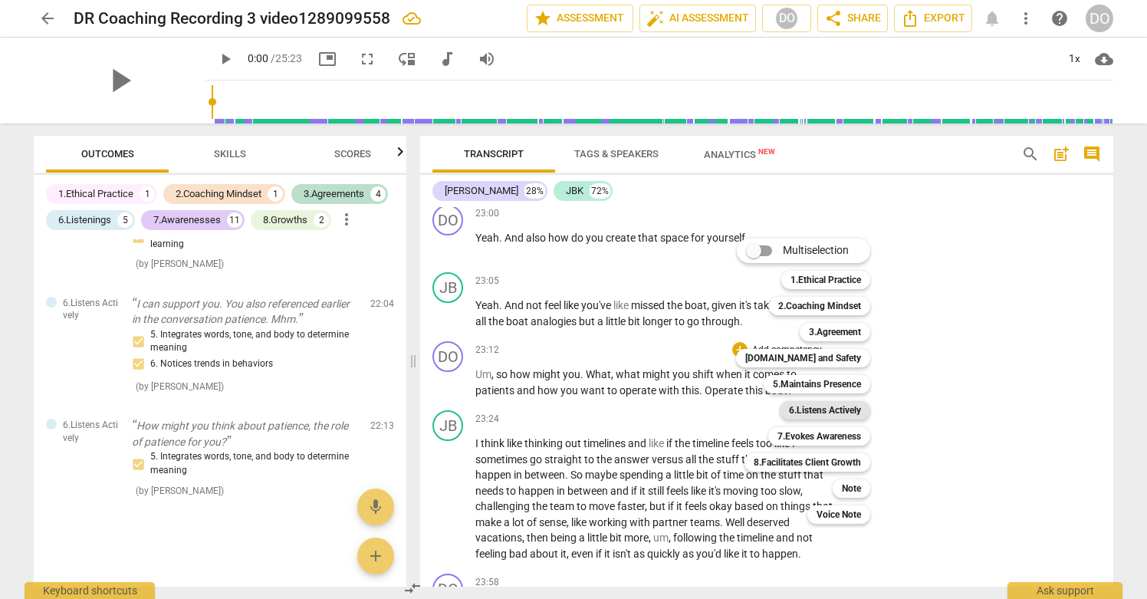
click at [859, 416] on b "6.Listens Actively" at bounding box center [825, 410] width 72 height 18
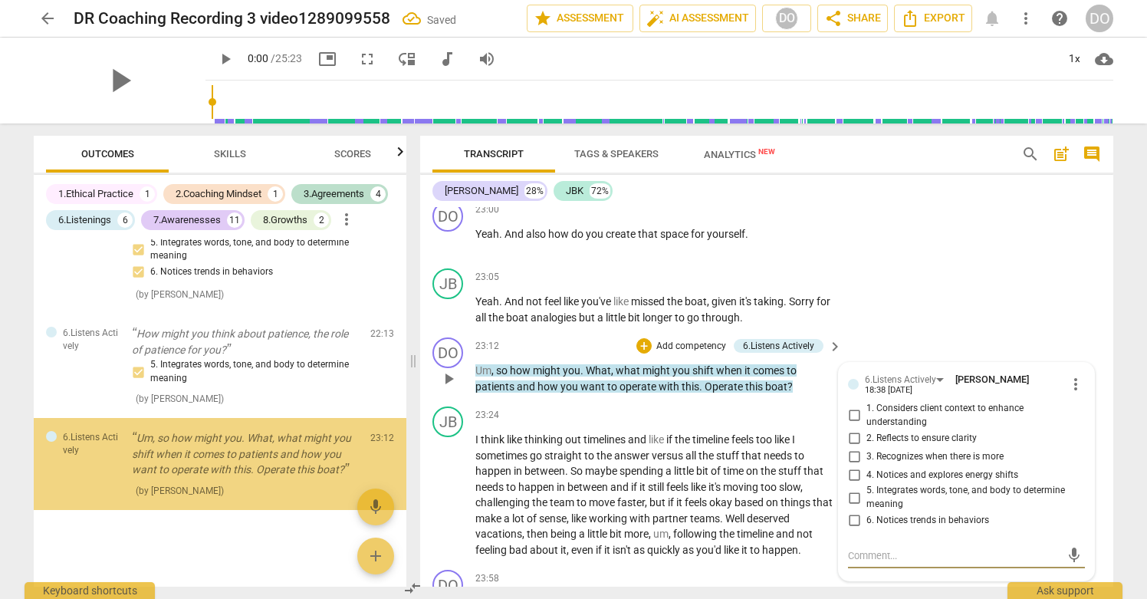
scroll to position [7363, 0]
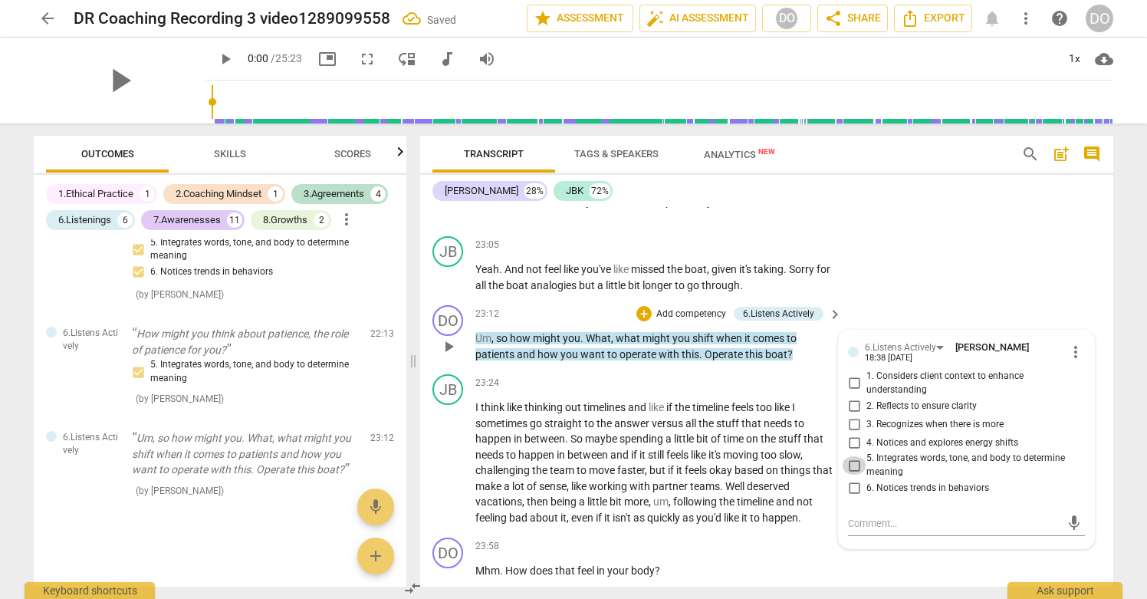
click at [851, 475] on input "5. Integrates words, tone, and body to determine meaning" at bounding box center [854, 465] width 25 height 18
checkbox input "true"
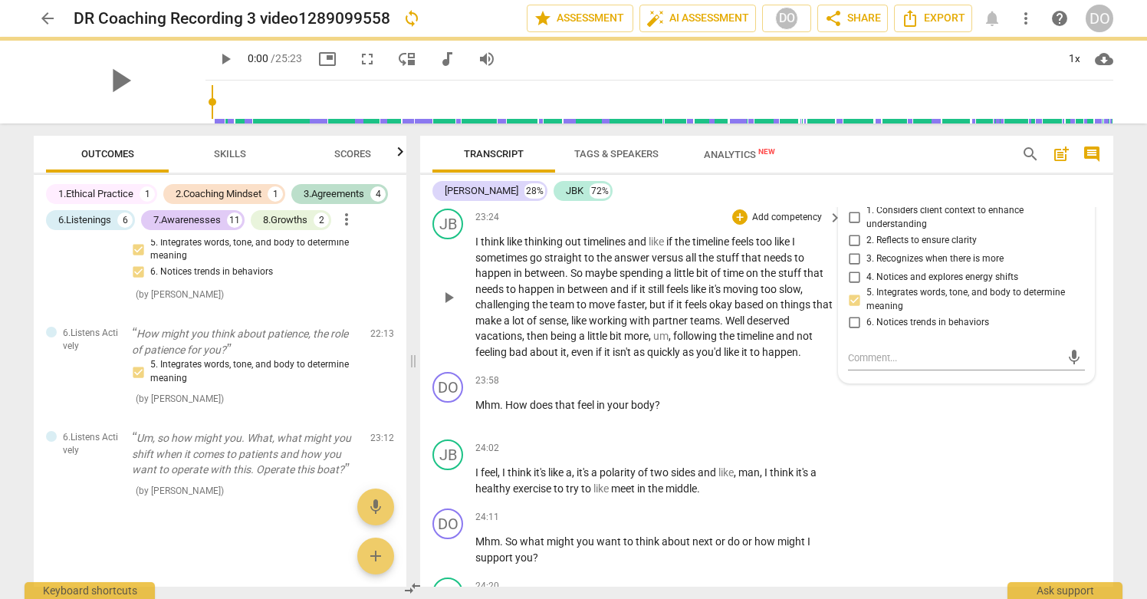
scroll to position [7528, 0]
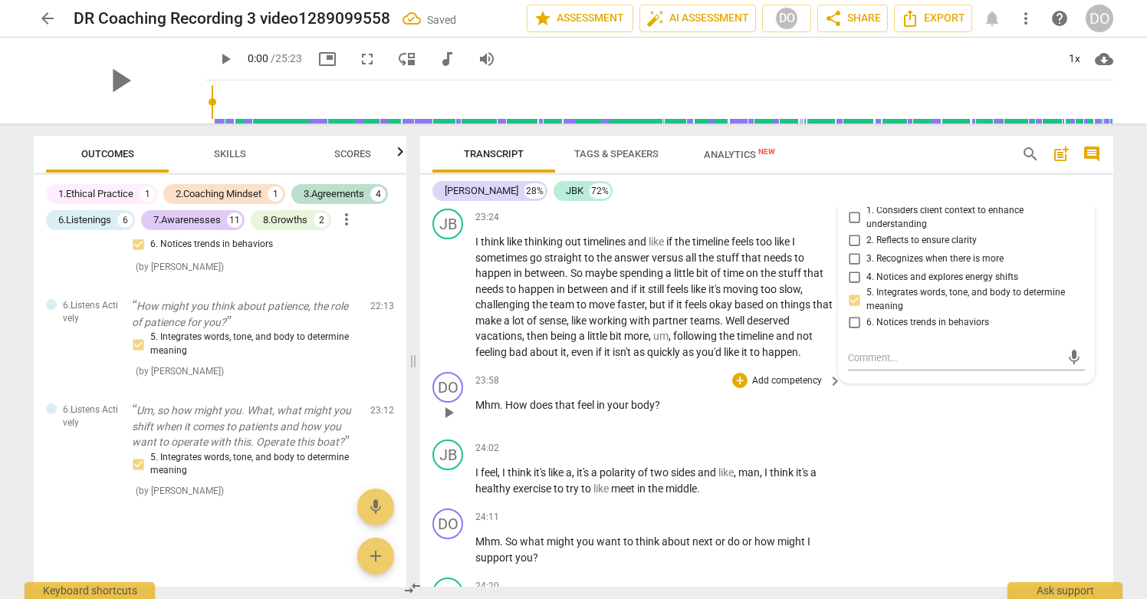
click at [800, 388] on p "Add competency" at bounding box center [787, 381] width 73 height 14
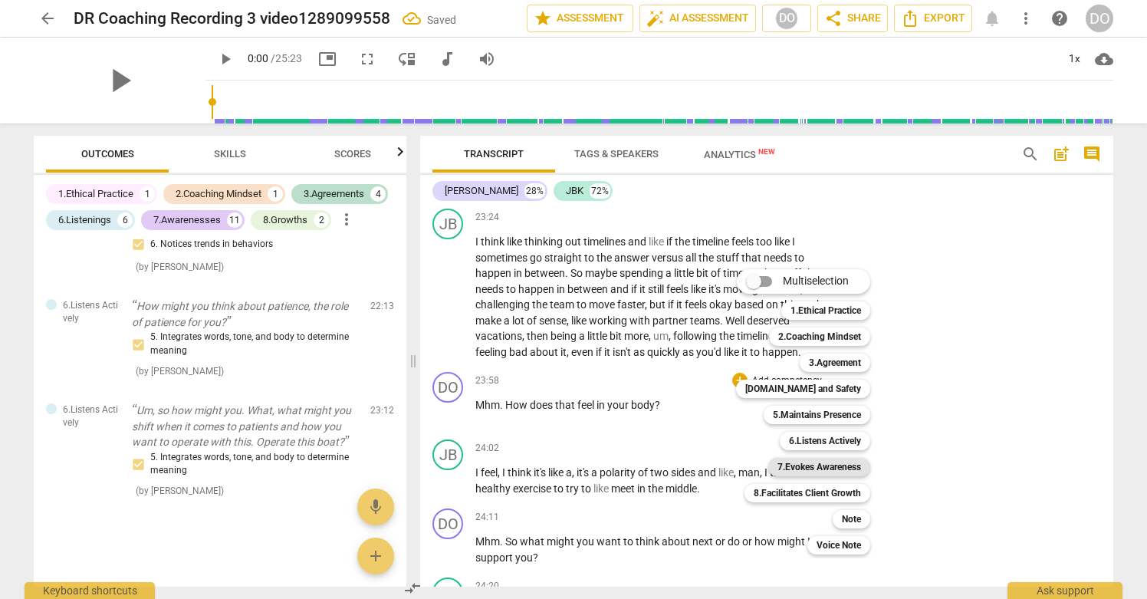
click at [838, 469] on b "7.Evokes Awareness" at bounding box center [820, 467] width 84 height 18
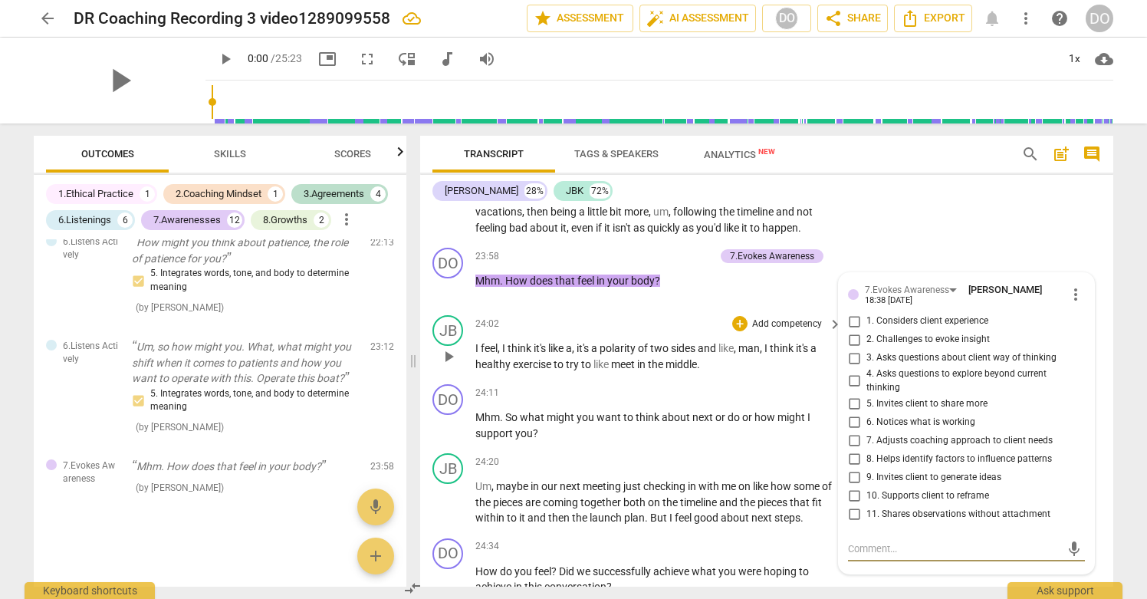
scroll to position [7644, 0]
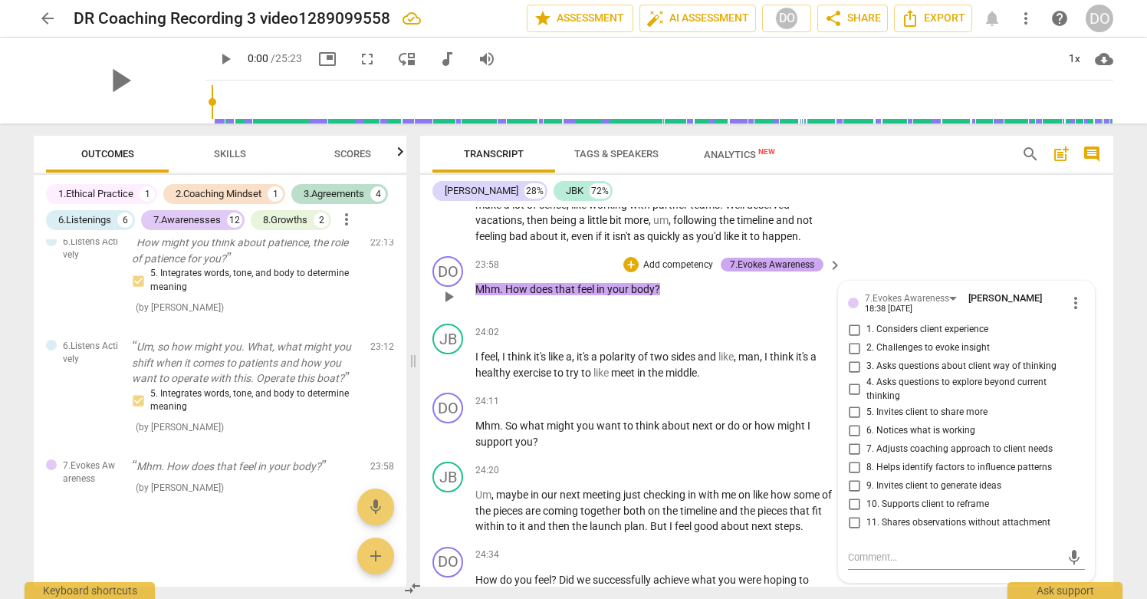
click at [799, 271] on div "7.Evokes Awareness" at bounding box center [772, 265] width 84 height 14
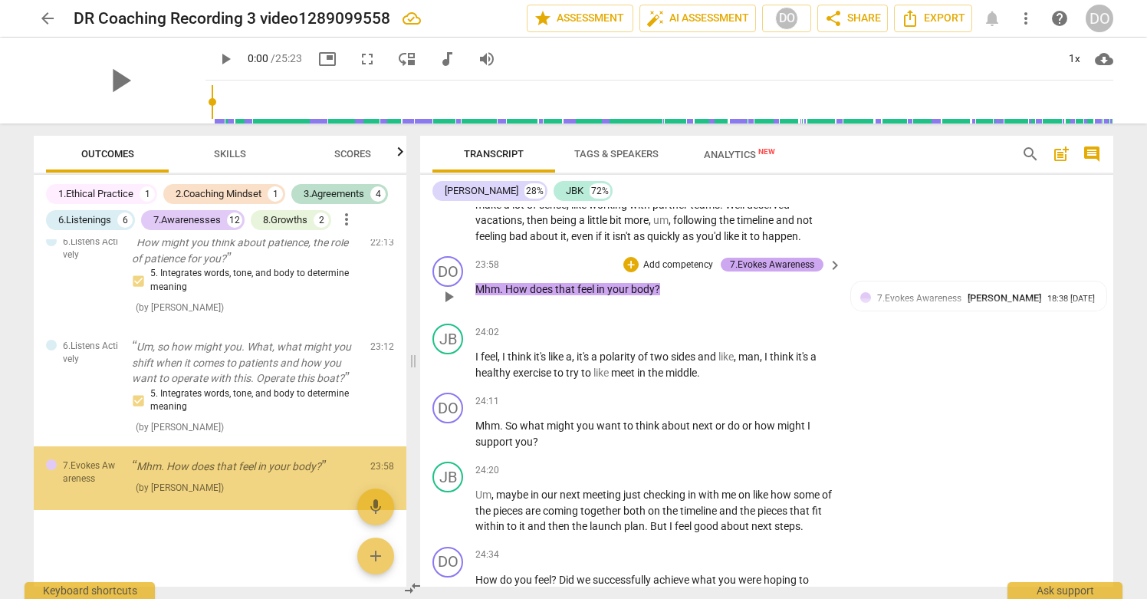
click at [799, 271] on div "7.Evokes Awareness" at bounding box center [772, 265] width 84 height 14
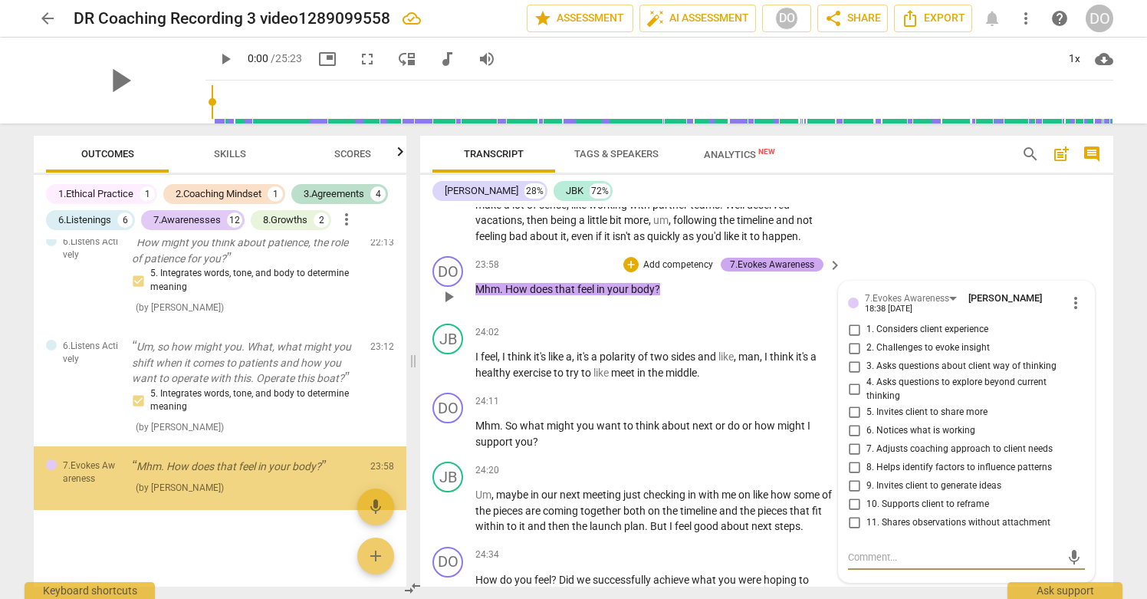
scroll to position [7646, 0]
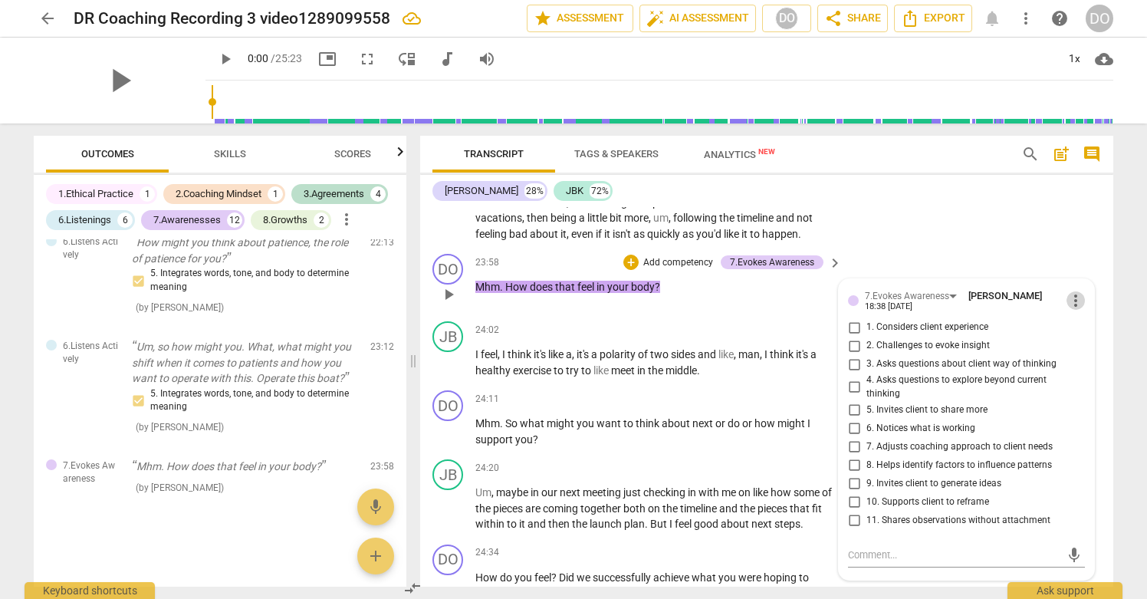
click at [1068, 310] on span "more_vert" at bounding box center [1076, 300] width 18 height 18
click at [1083, 354] on li "Delete" at bounding box center [1087, 357] width 53 height 29
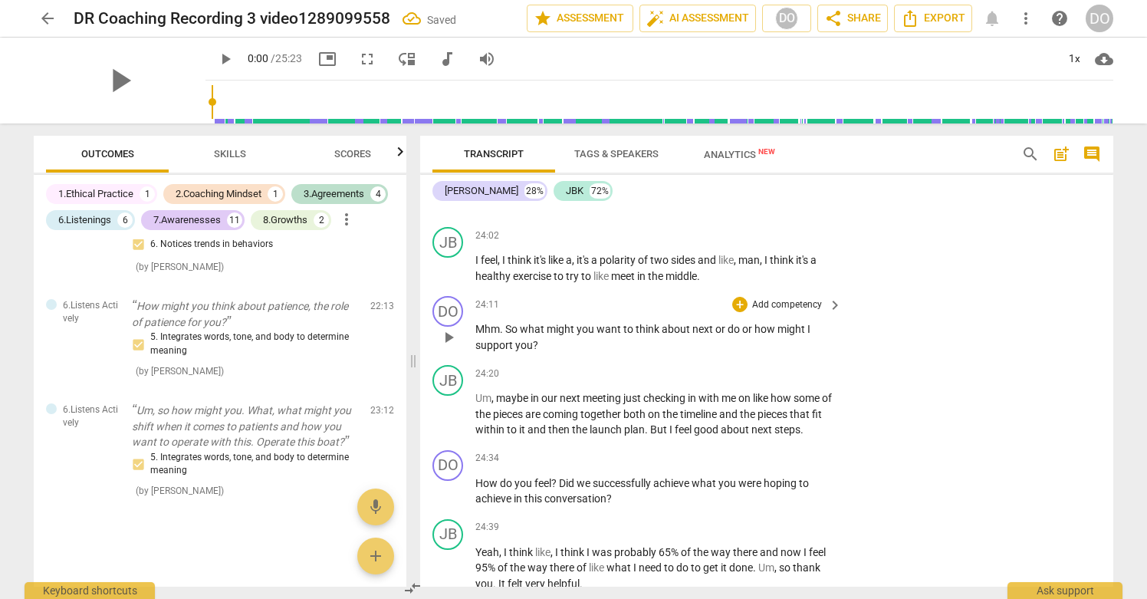
scroll to position [7736, 0]
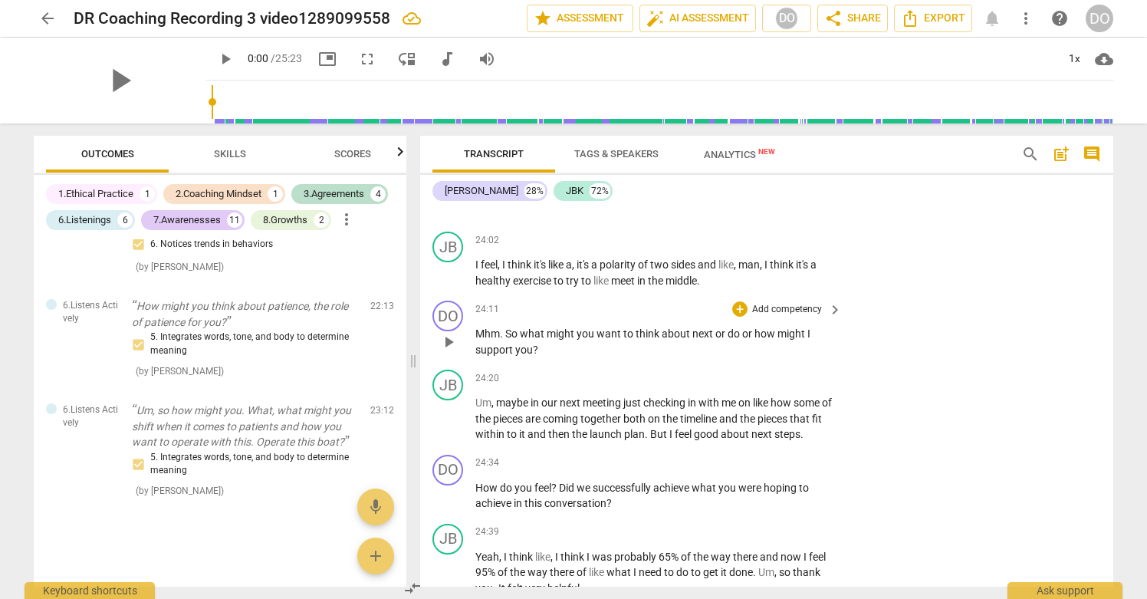
click at [801, 317] on div "+ Add competency" at bounding box center [777, 308] width 91 height 15
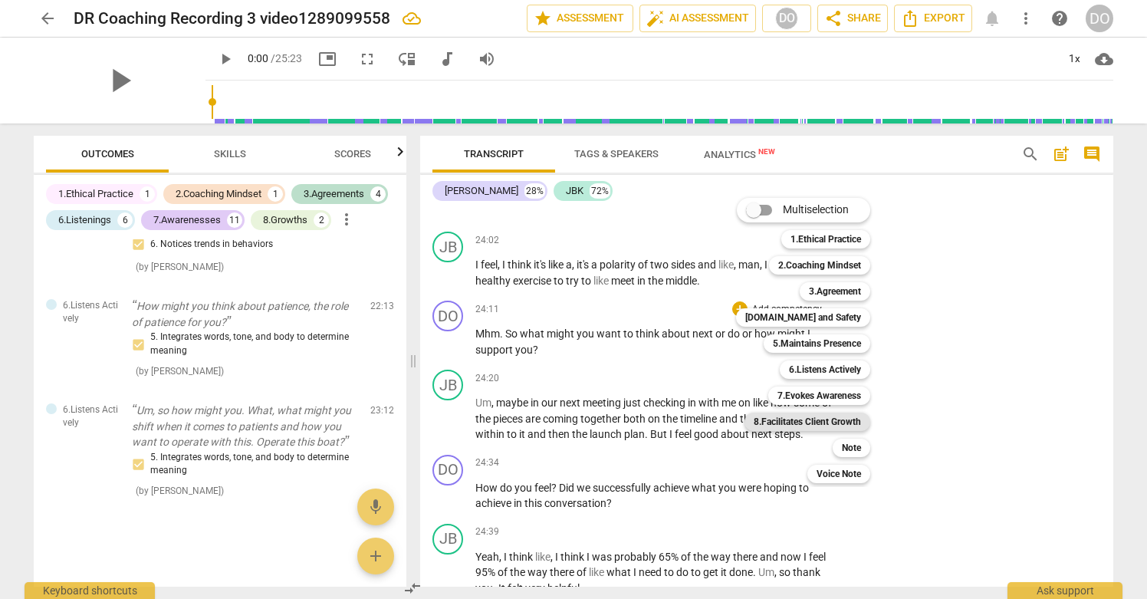
click at [836, 426] on b "8.Facilitates Client Growth" at bounding box center [807, 422] width 107 height 18
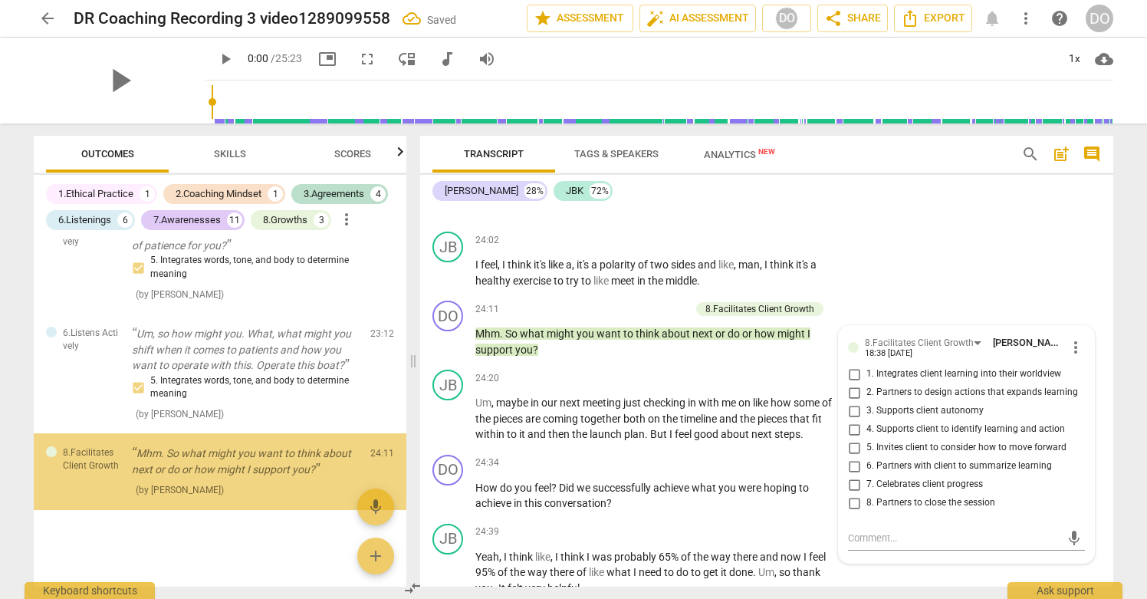
scroll to position [3299, 0]
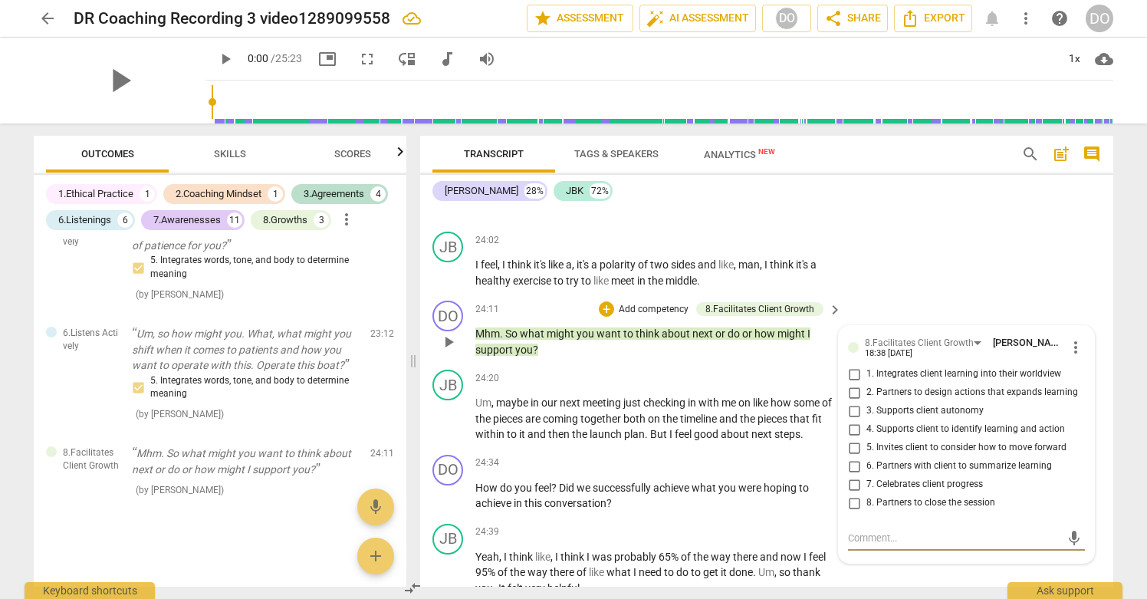
click at [853, 457] on input "5. Invites client to consider how to move forward" at bounding box center [854, 448] width 25 height 18
checkbox input "true"
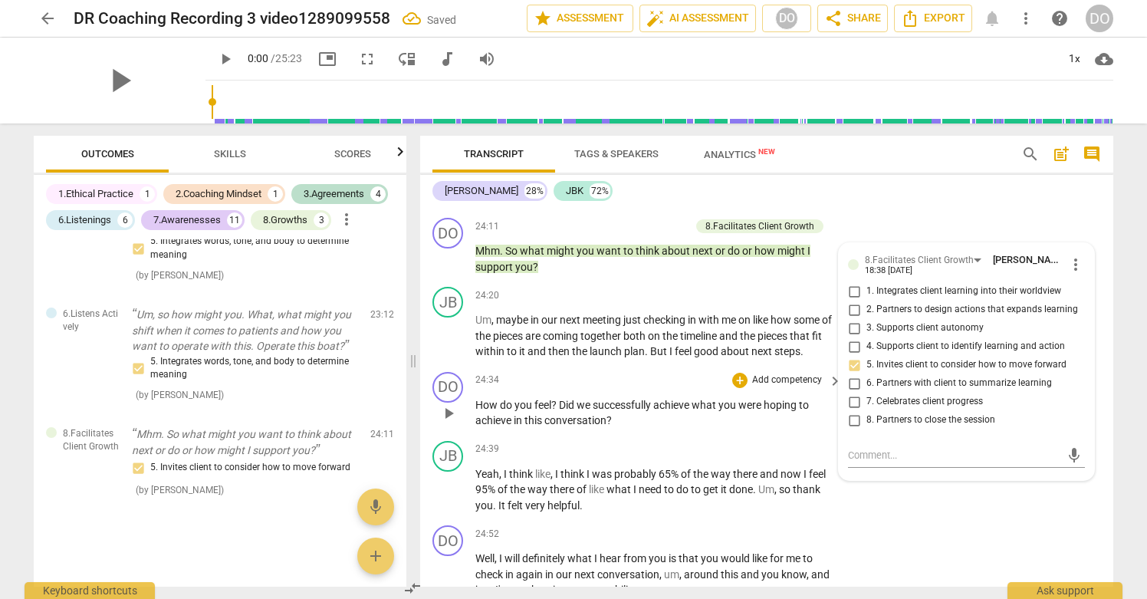
scroll to position [7813, 0]
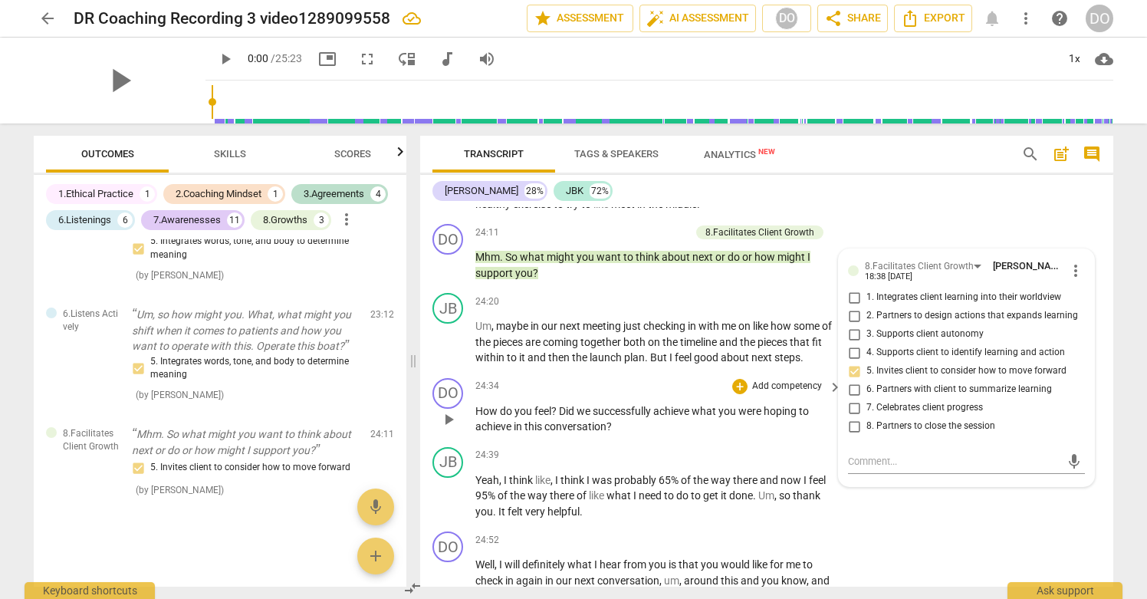
click at [795, 393] on p "Add competency" at bounding box center [787, 387] width 73 height 14
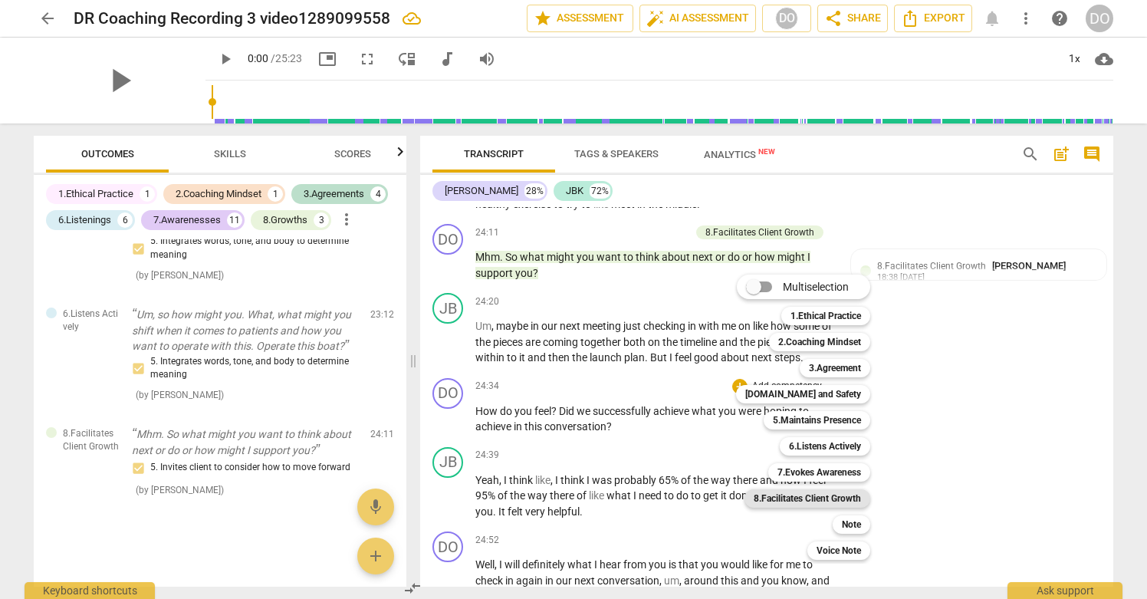
click at [855, 494] on b "8.Facilitates Client Growth" at bounding box center [807, 498] width 107 height 18
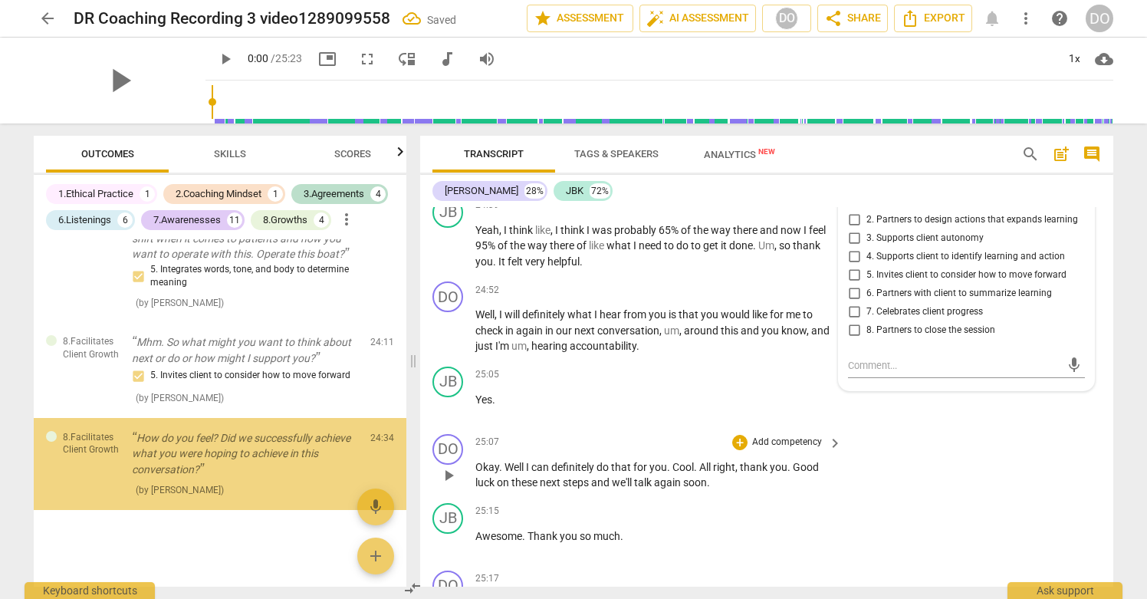
scroll to position [3419, 0]
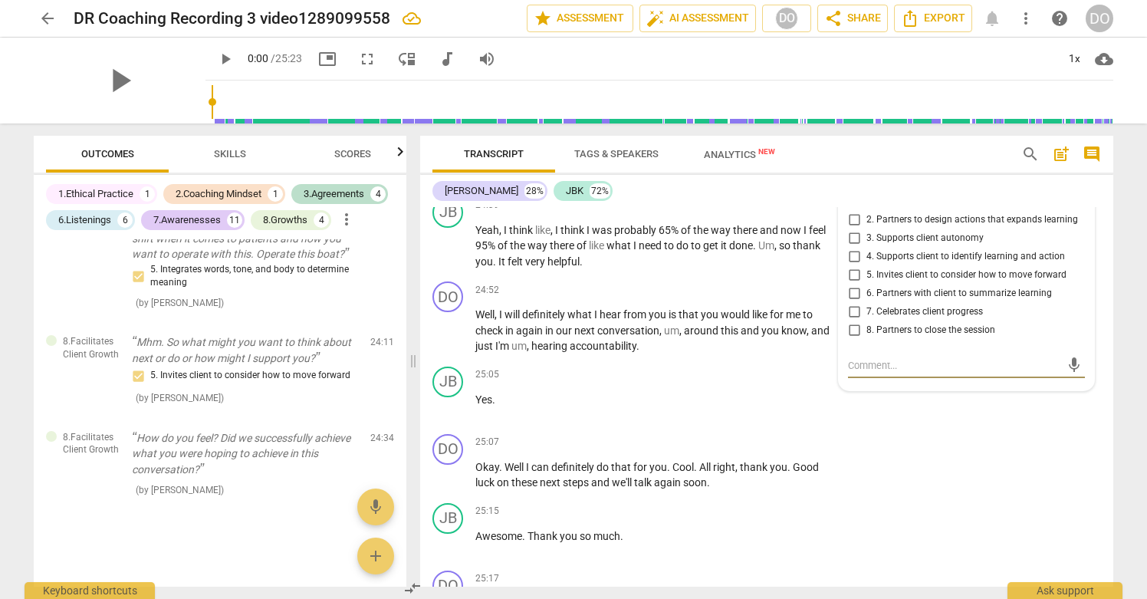
click at [853, 340] on input "8. Partners to close the session" at bounding box center [854, 330] width 25 height 18
checkbox input "true"
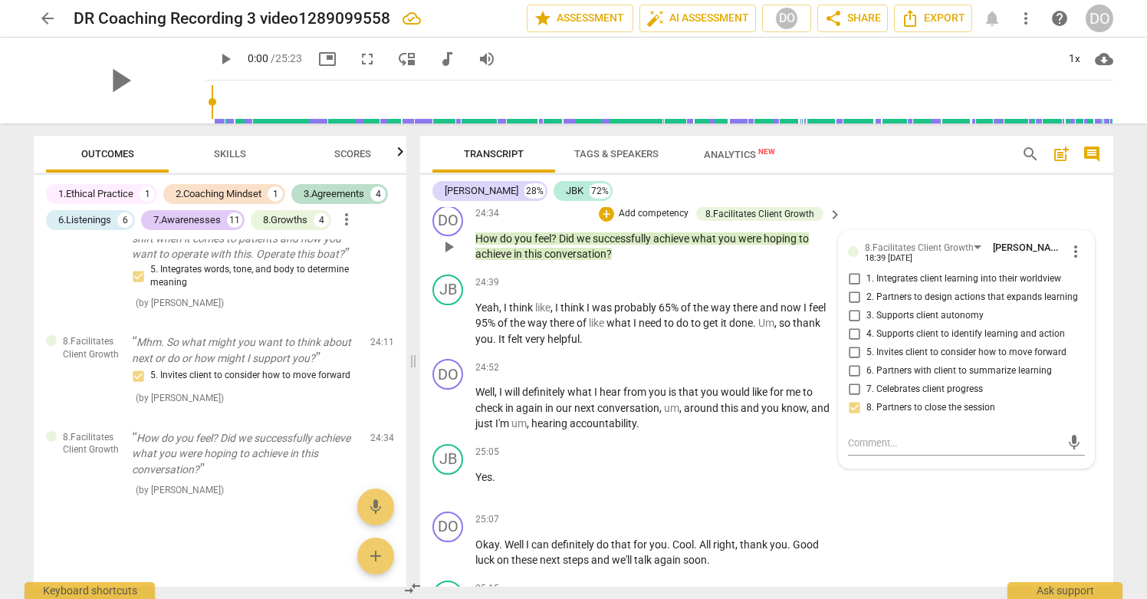
scroll to position [7980, 0]
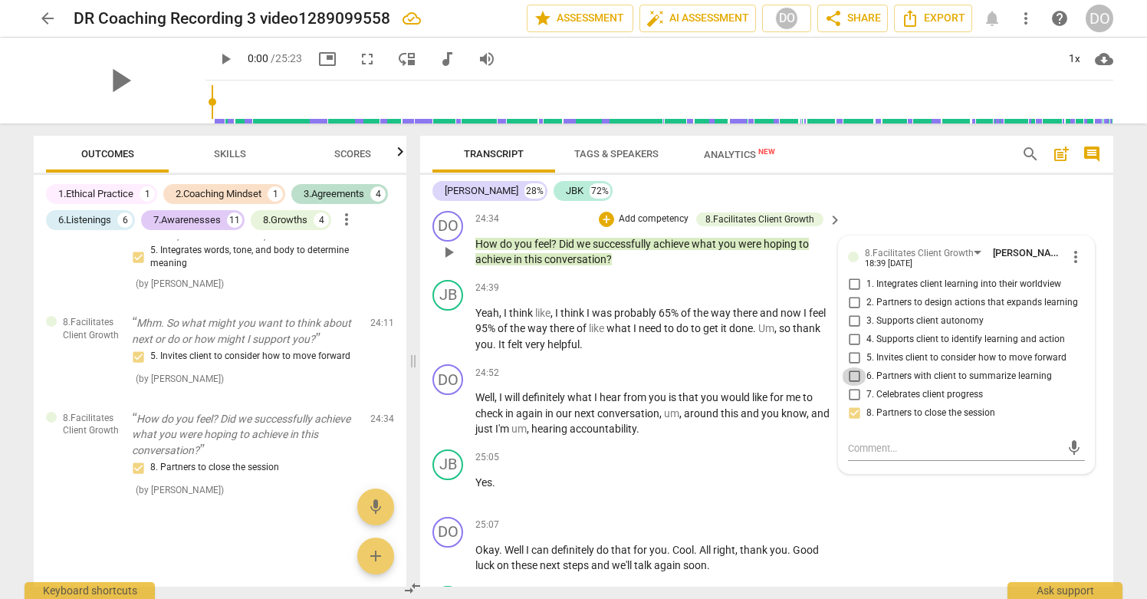
click at [851, 386] on input "6. Partners with client to summarize learning" at bounding box center [854, 376] width 25 height 18
checkbox input "true"
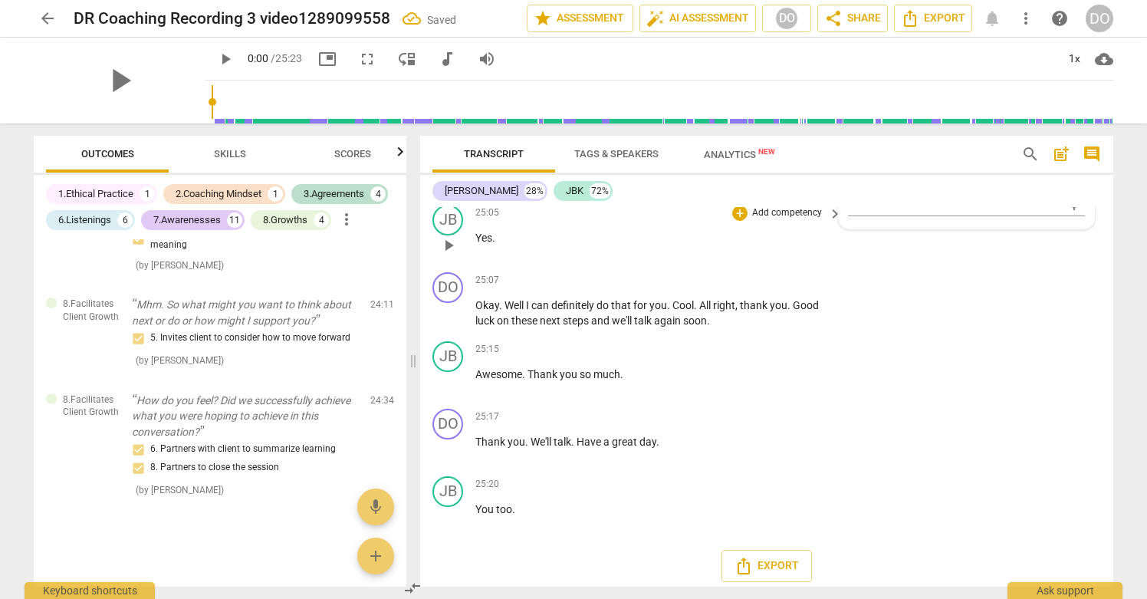
scroll to position [8263, 0]
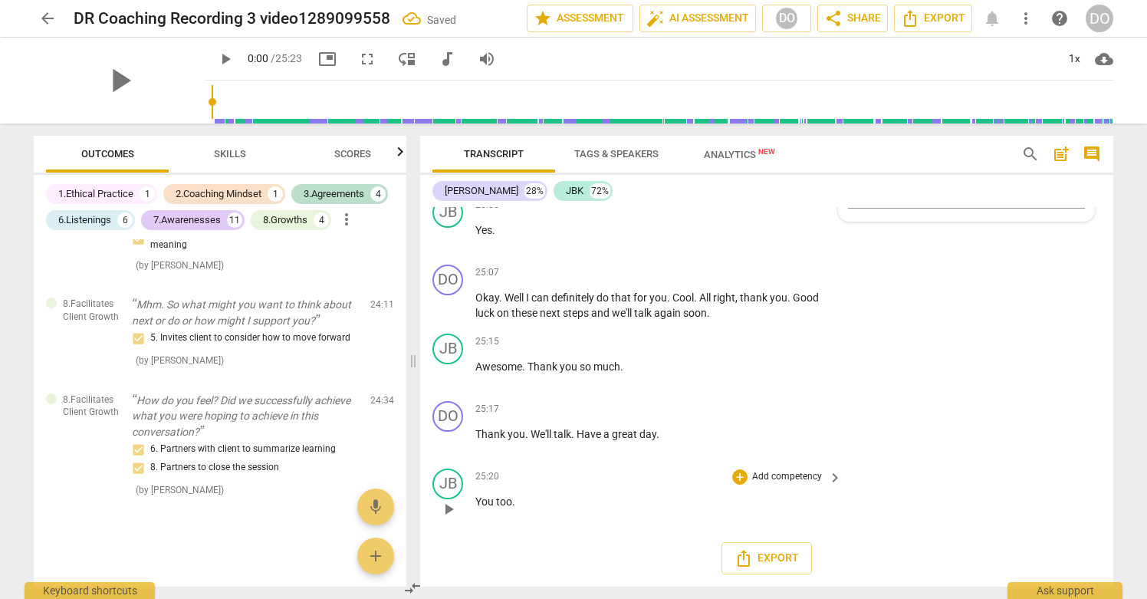
click at [905, 462] on div "JB play_arrow pause 25:20 + Add competency keyboard_arrow_right You too ." at bounding box center [766, 495] width 693 height 67
click at [774, 564] on span "Export" at bounding box center [767, 558] width 64 height 18
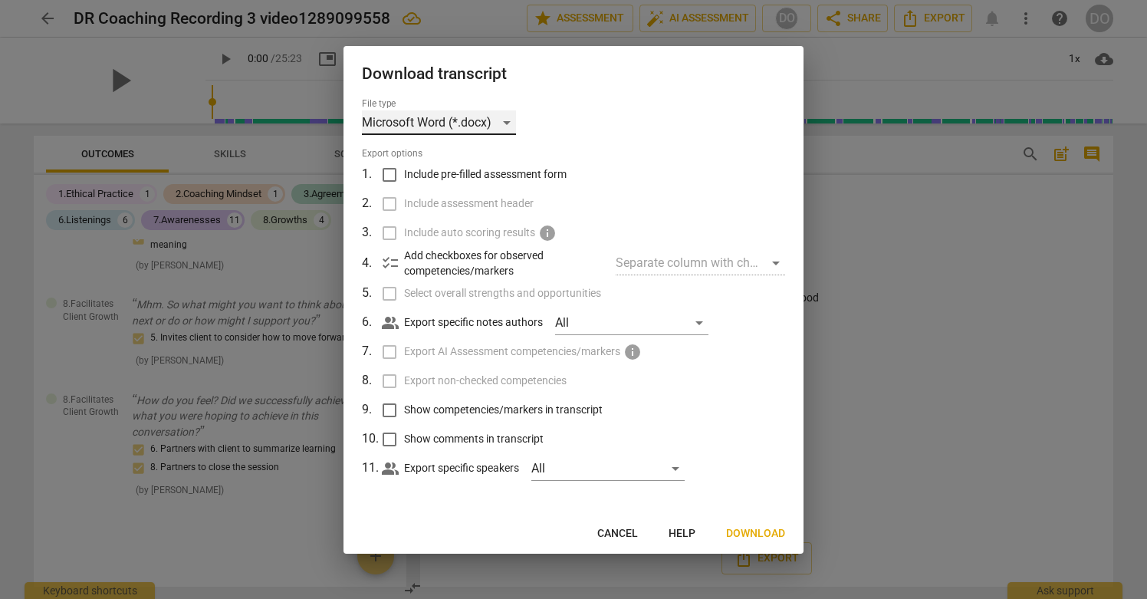
click at [467, 116] on div "Microsoft Word (*.docx)" at bounding box center [439, 122] width 154 height 25
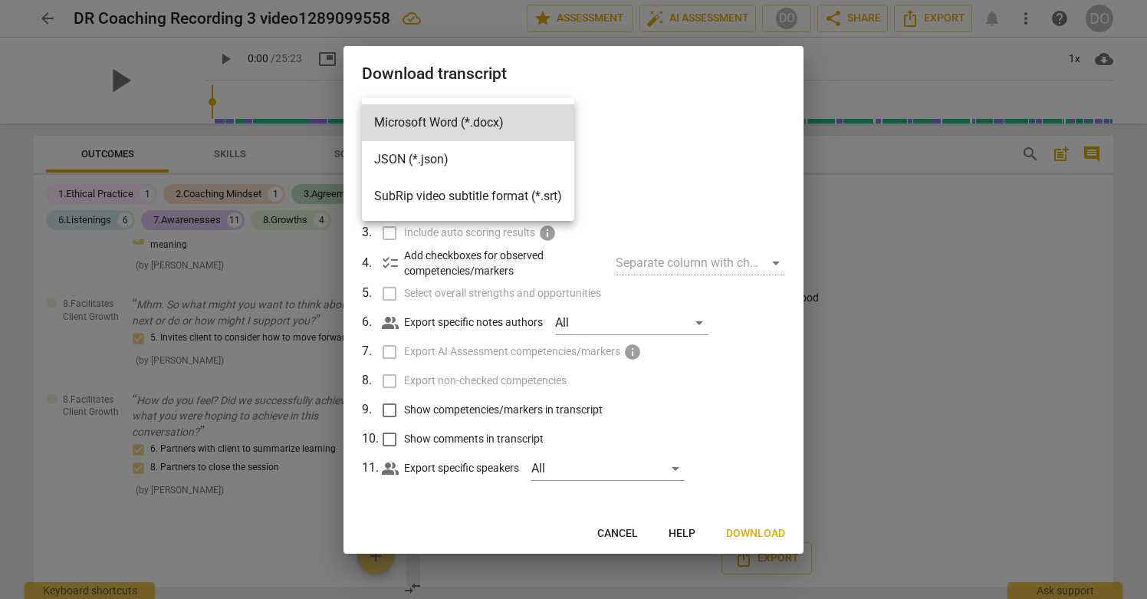
click at [603, 91] on div at bounding box center [573, 299] width 1147 height 599
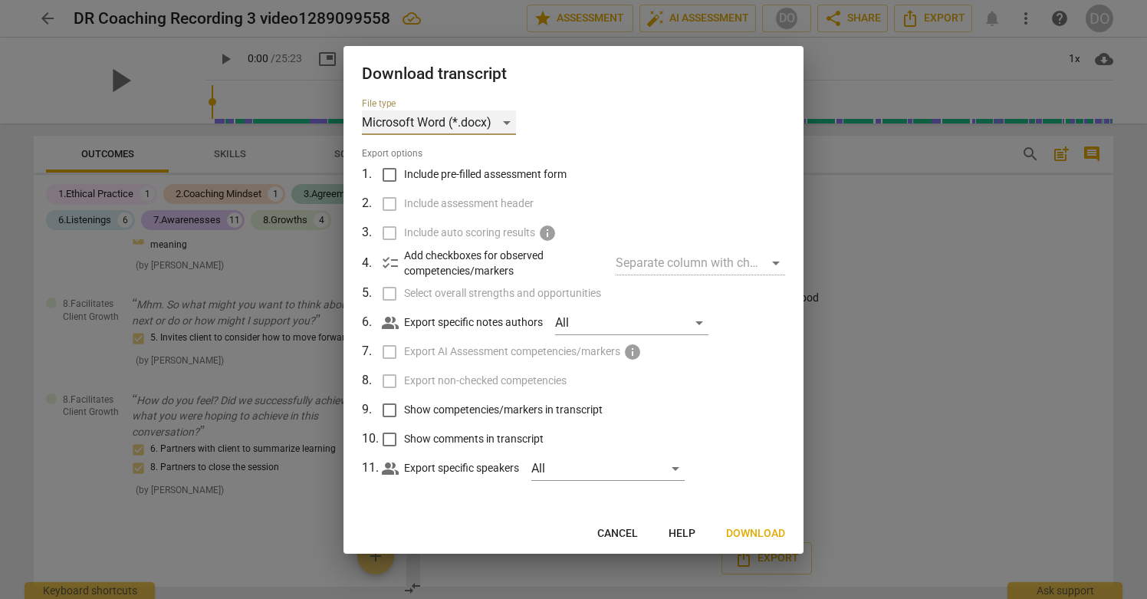
click at [478, 121] on div "Microsoft Word (*.docx)" at bounding box center [439, 122] width 154 height 25
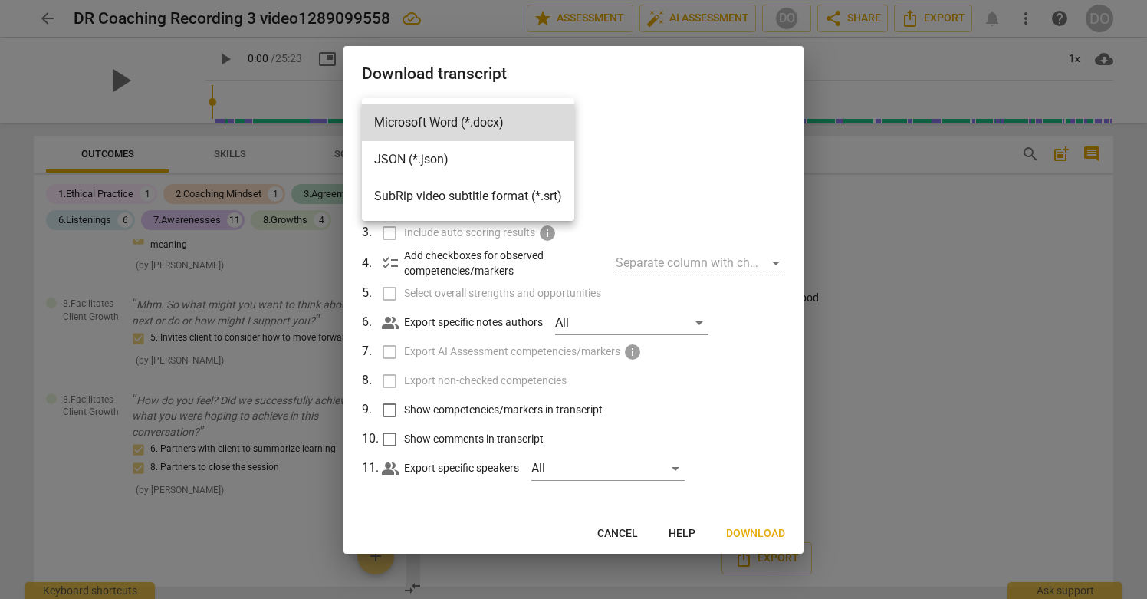
click at [640, 104] on div at bounding box center [573, 299] width 1147 height 599
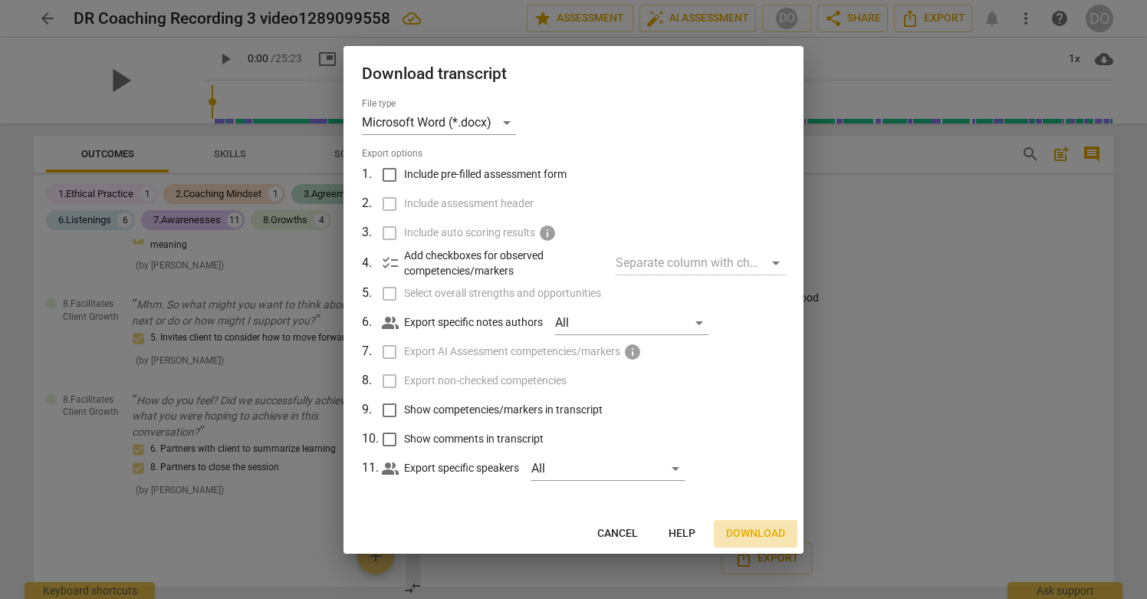
click at [761, 530] on span "Download" at bounding box center [755, 533] width 59 height 15
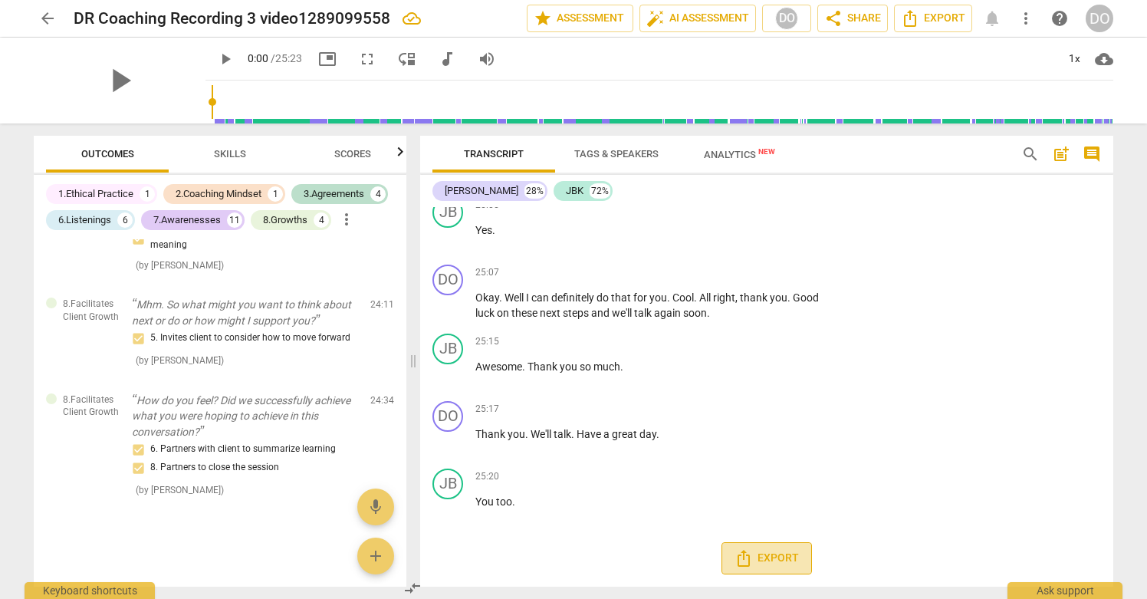
click at [769, 564] on span "Export" at bounding box center [767, 558] width 64 height 18
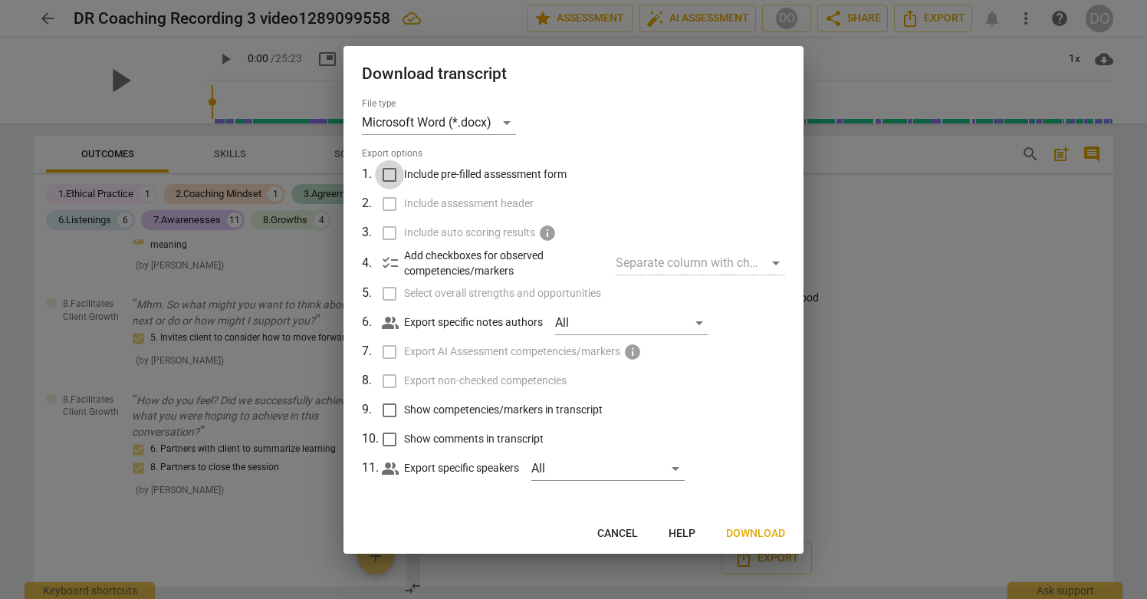
click at [394, 170] on input "Include pre-filled assessment form" at bounding box center [389, 174] width 29 height 29
checkbox input "true"
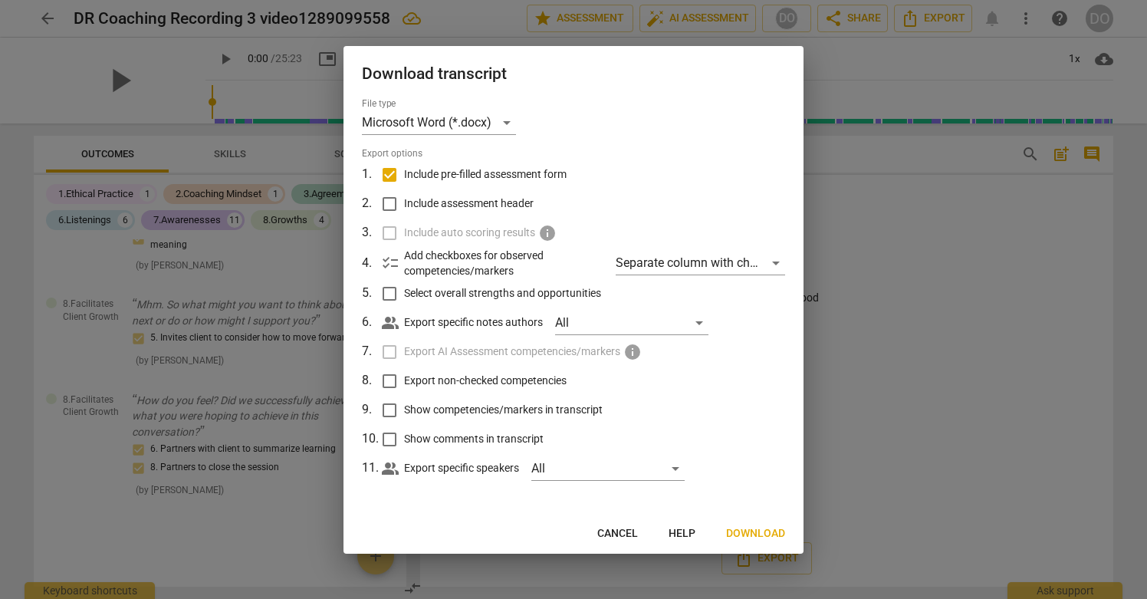
click at [688, 531] on span "Help" at bounding box center [682, 533] width 27 height 15
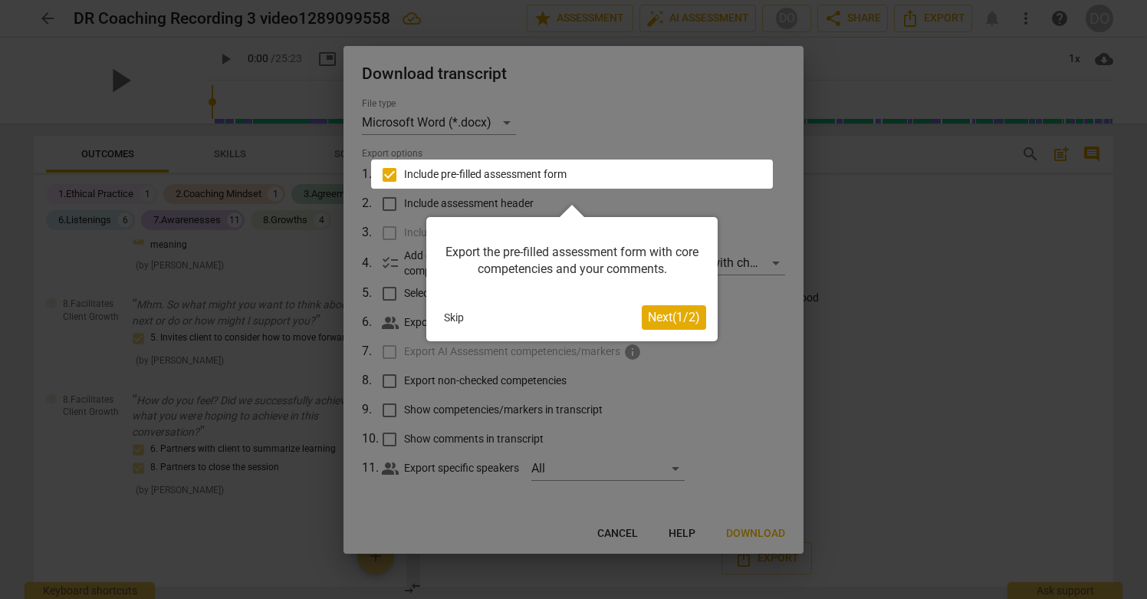
click at [683, 316] on span "Next ( 1 / 2 )" at bounding box center [674, 317] width 52 height 15
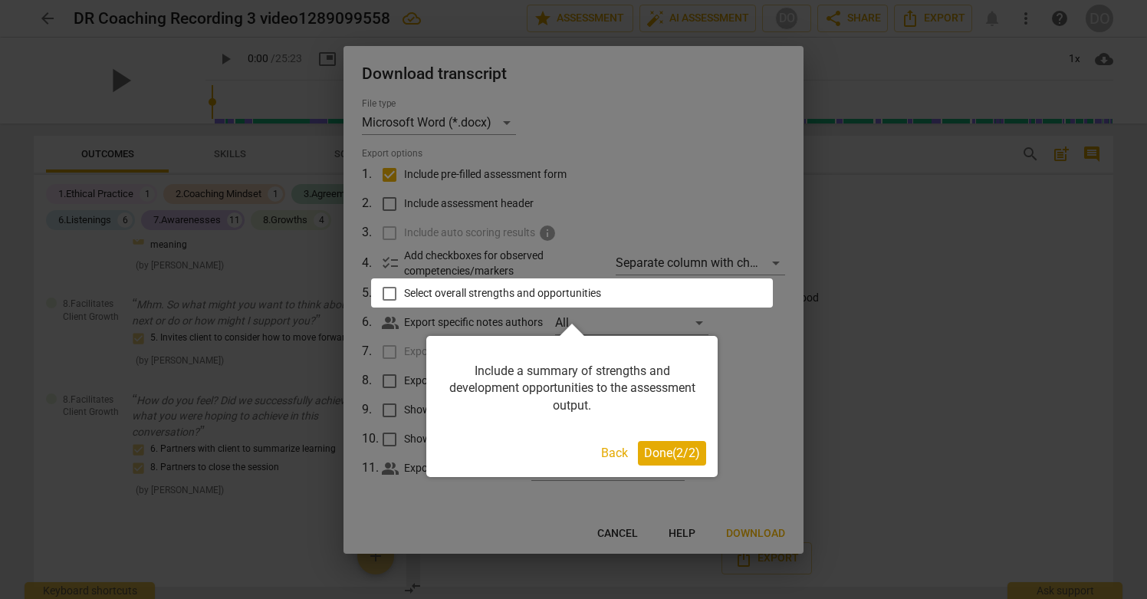
click at [677, 457] on span "Done ( 2 / 2 )" at bounding box center [672, 452] width 56 height 15
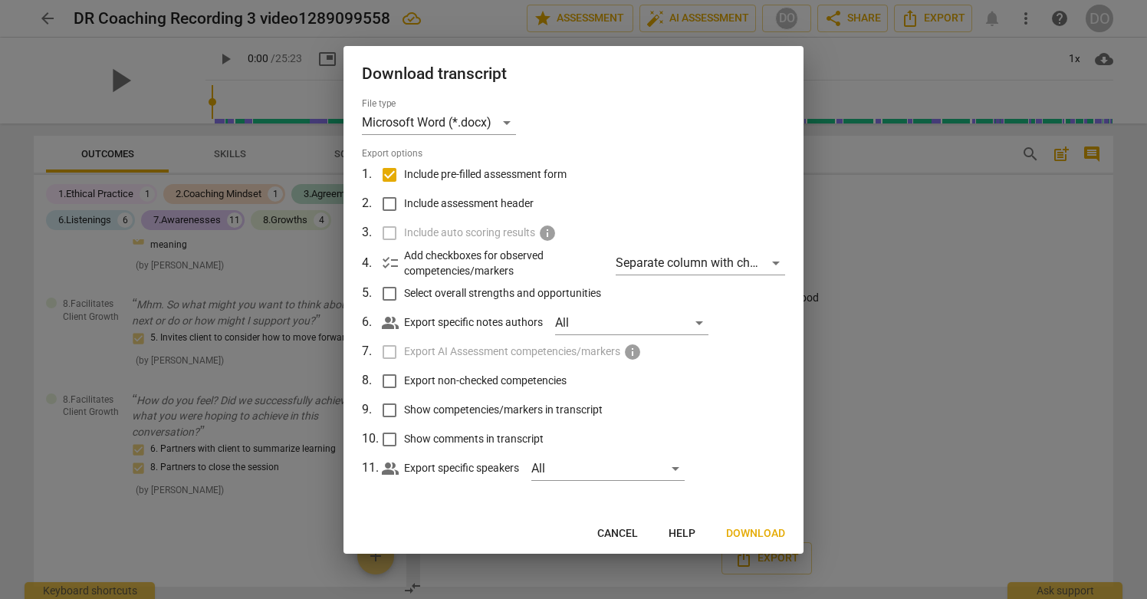
click at [387, 293] on input "Select overall strengths and opportunities" at bounding box center [389, 293] width 29 height 29
click at [752, 536] on button "Next" at bounding box center [771, 534] width 52 height 28
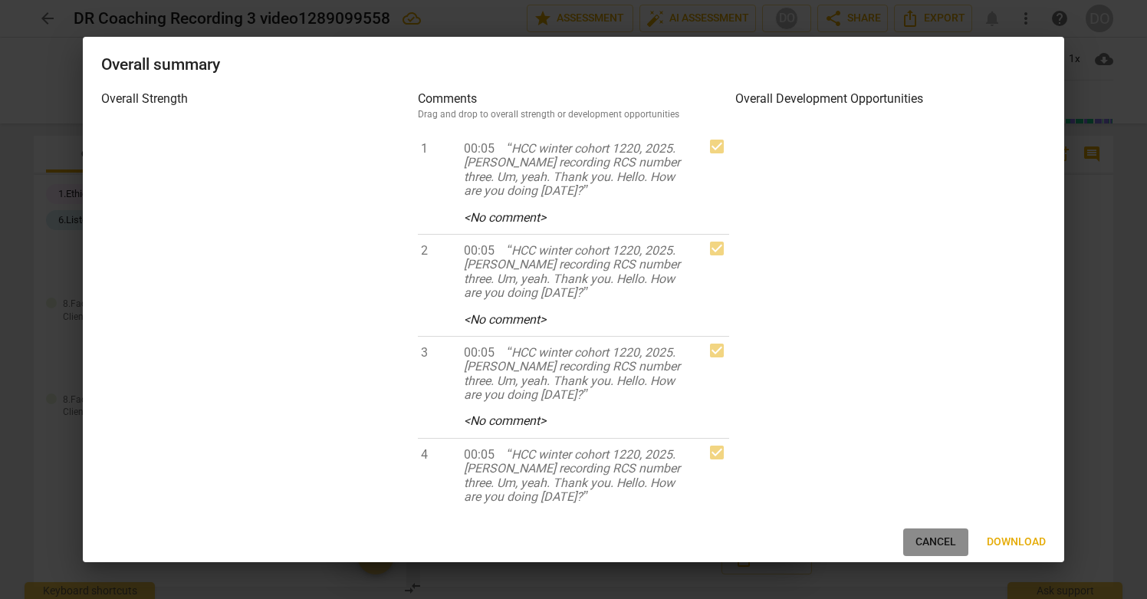
click at [906, 543] on button "Cancel" at bounding box center [935, 542] width 65 height 28
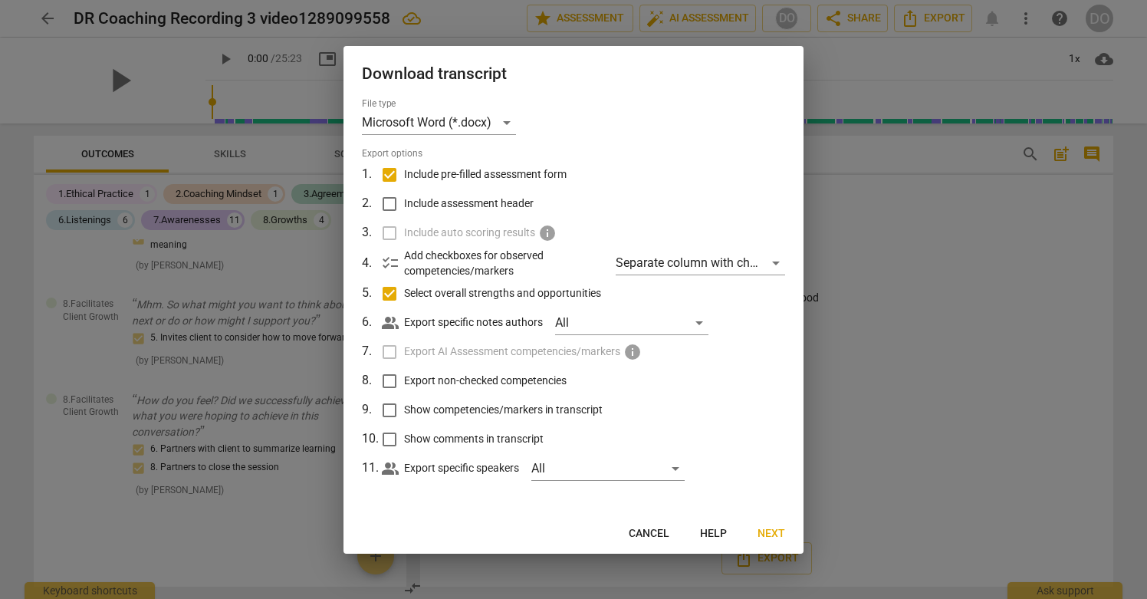
click at [389, 288] on input "Select overall strengths and opportunities" at bounding box center [389, 293] width 29 height 29
checkbox input "false"
click at [732, 529] on span "Download" at bounding box center [755, 533] width 59 height 15
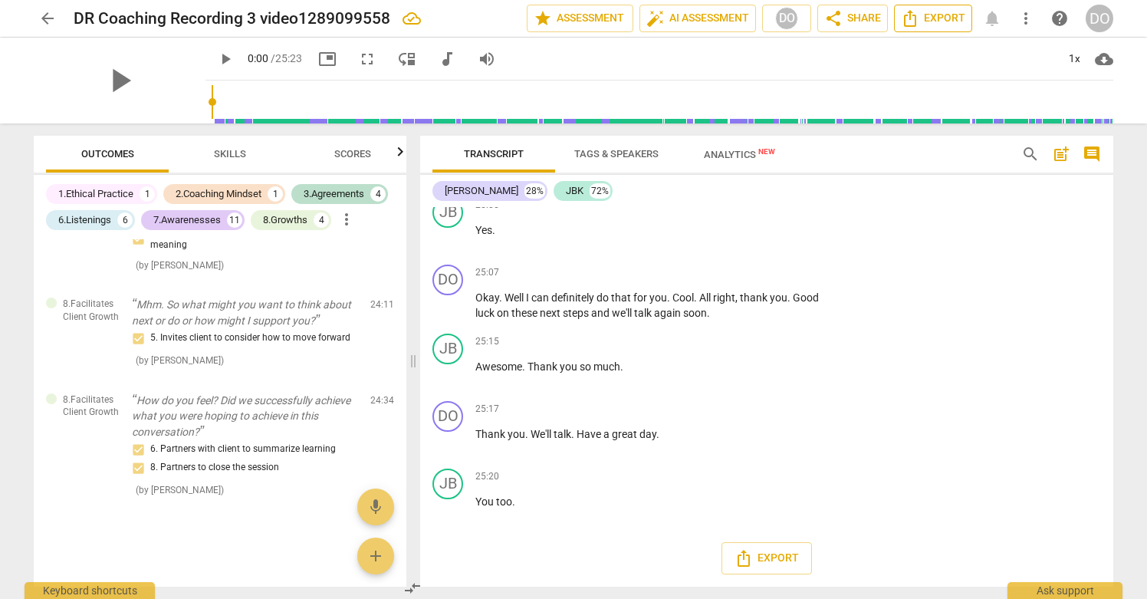
click at [943, 12] on span "Export" at bounding box center [933, 18] width 64 height 18
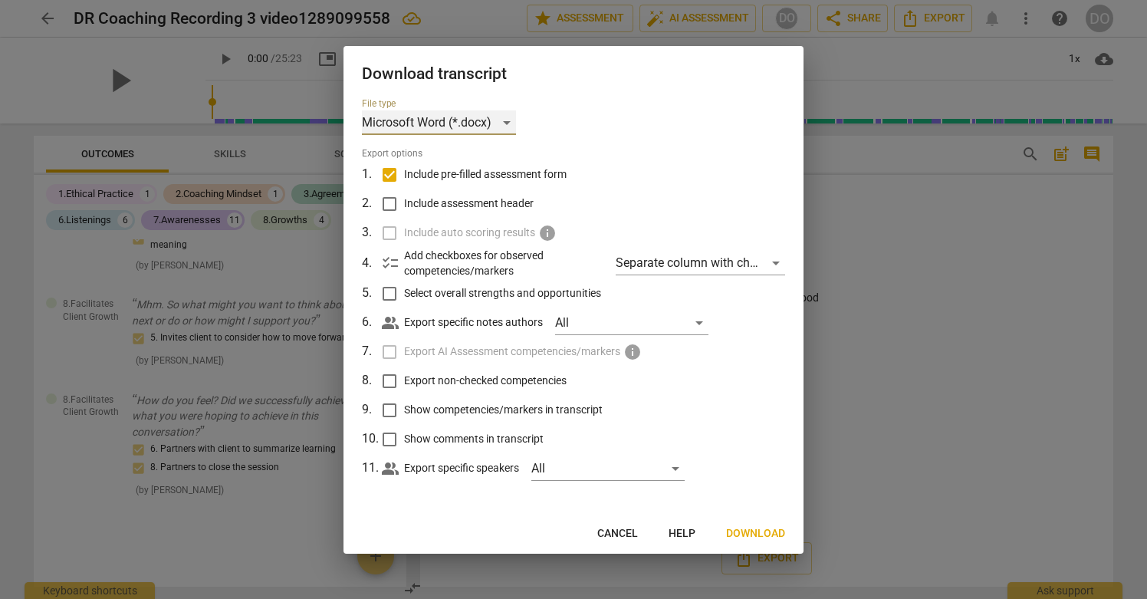
click at [491, 121] on div "Microsoft Word (*.docx)" at bounding box center [439, 122] width 154 height 25
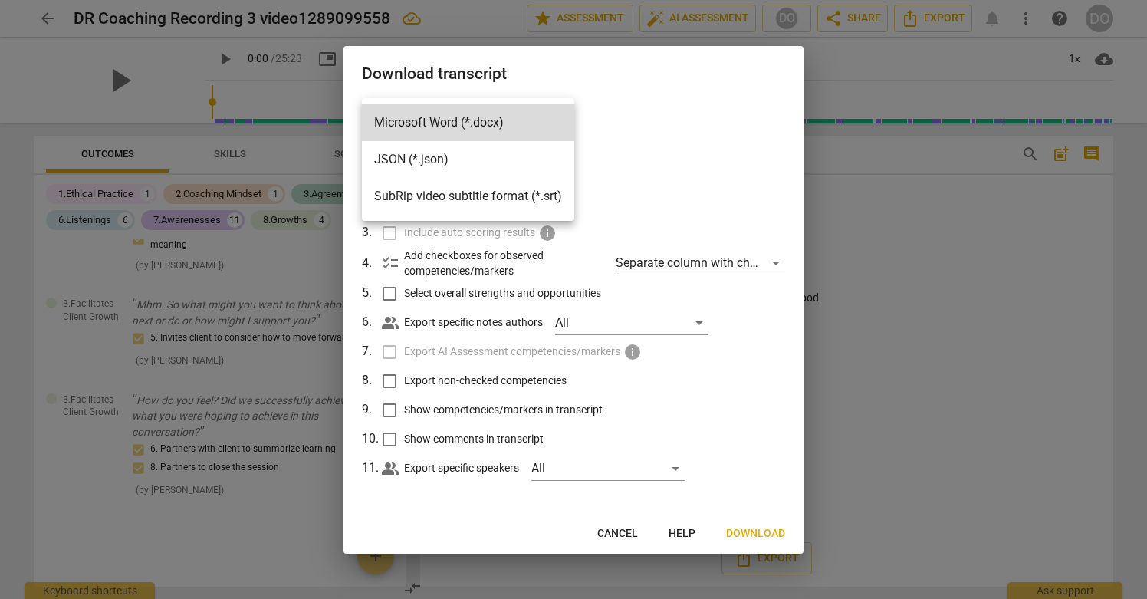
click at [463, 156] on li "JSON (*.json)" at bounding box center [468, 159] width 212 height 37
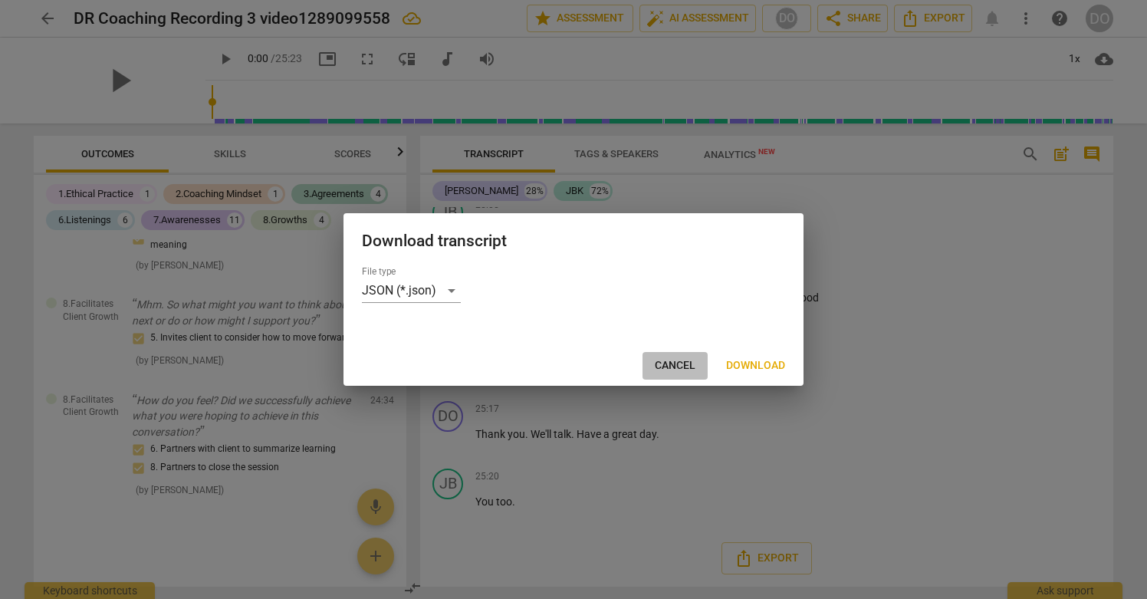
click at [680, 366] on span "Cancel" at bounding box center [675, 365] width 41 height 15
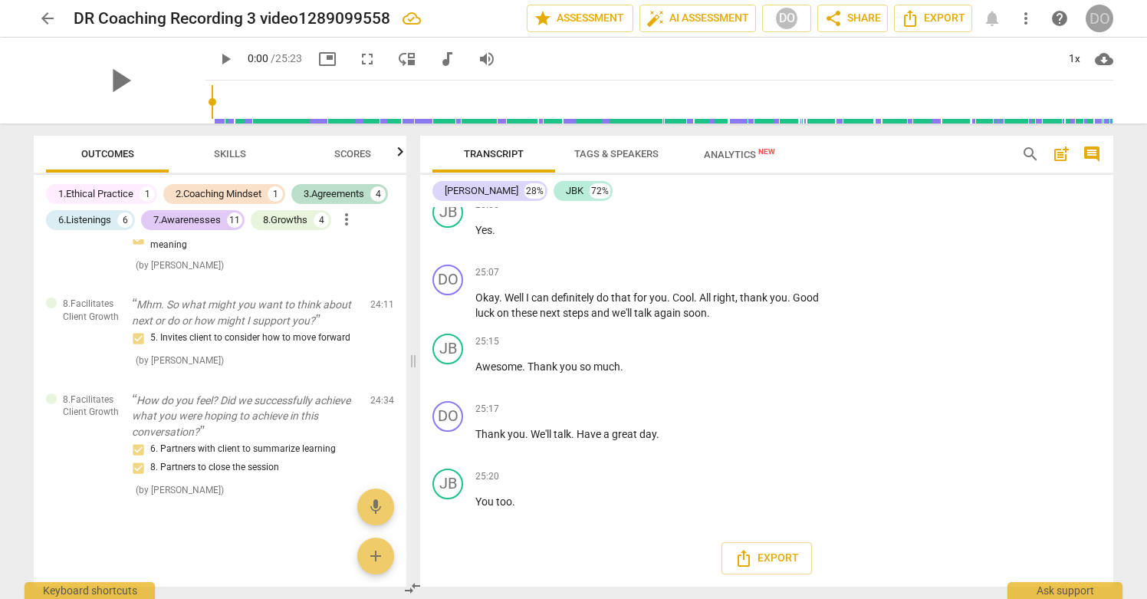
click at [1090, 24] on div "DO" at bounding box center [1100, 19] width 28 height 28
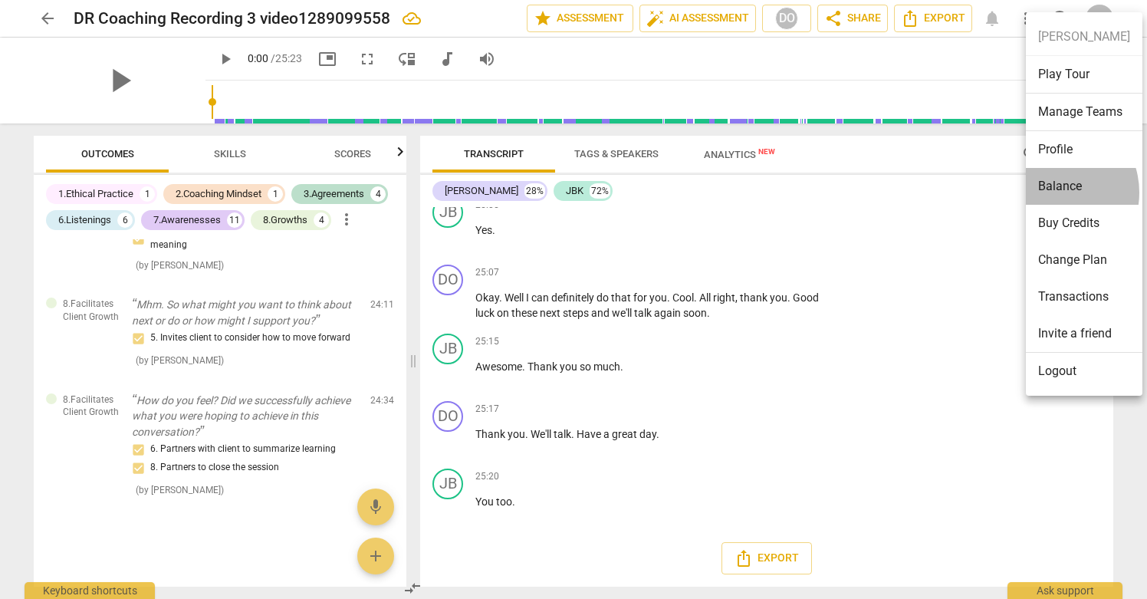
click at [1052, 192] on li "Balance" at bounding box center [1084, 186] width 117 height 37
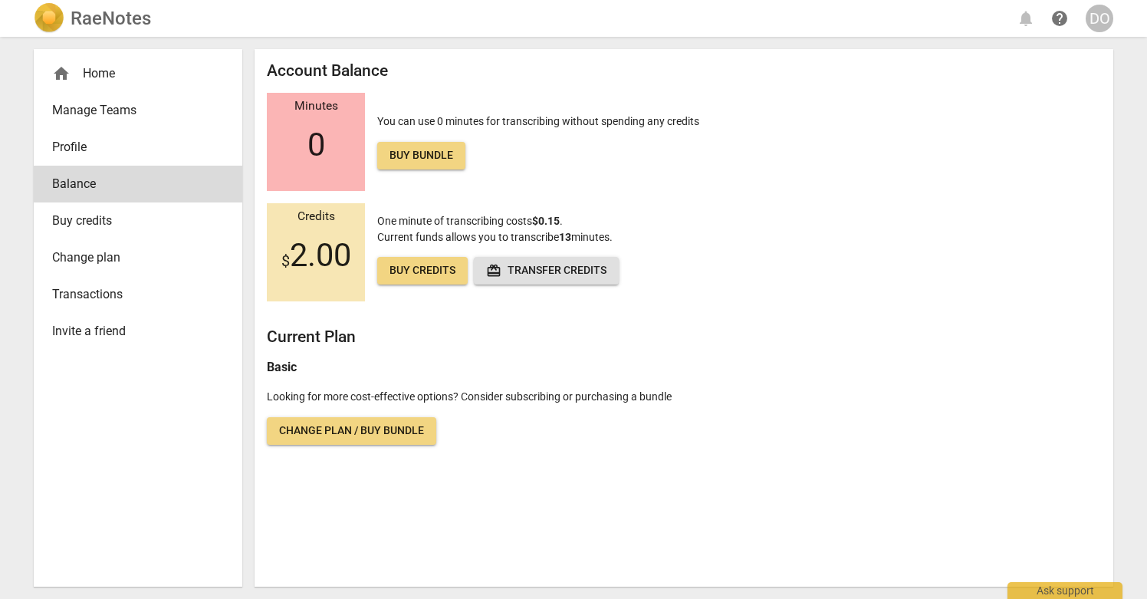
click at [1100, 18] on div "DO" at bounding box center [1100, 19] width 28 height 28
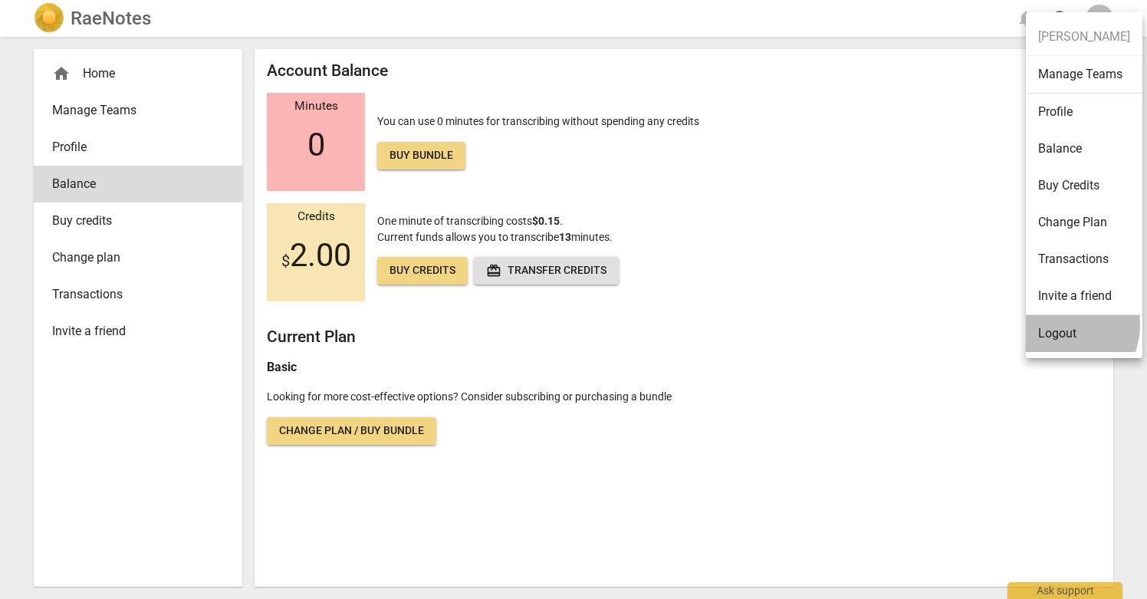
click at [1056, 324] on li "Logout" at bounding box center [1084, 333] width 117 height 37
